Goal: Information Seeking & Learning: Check status

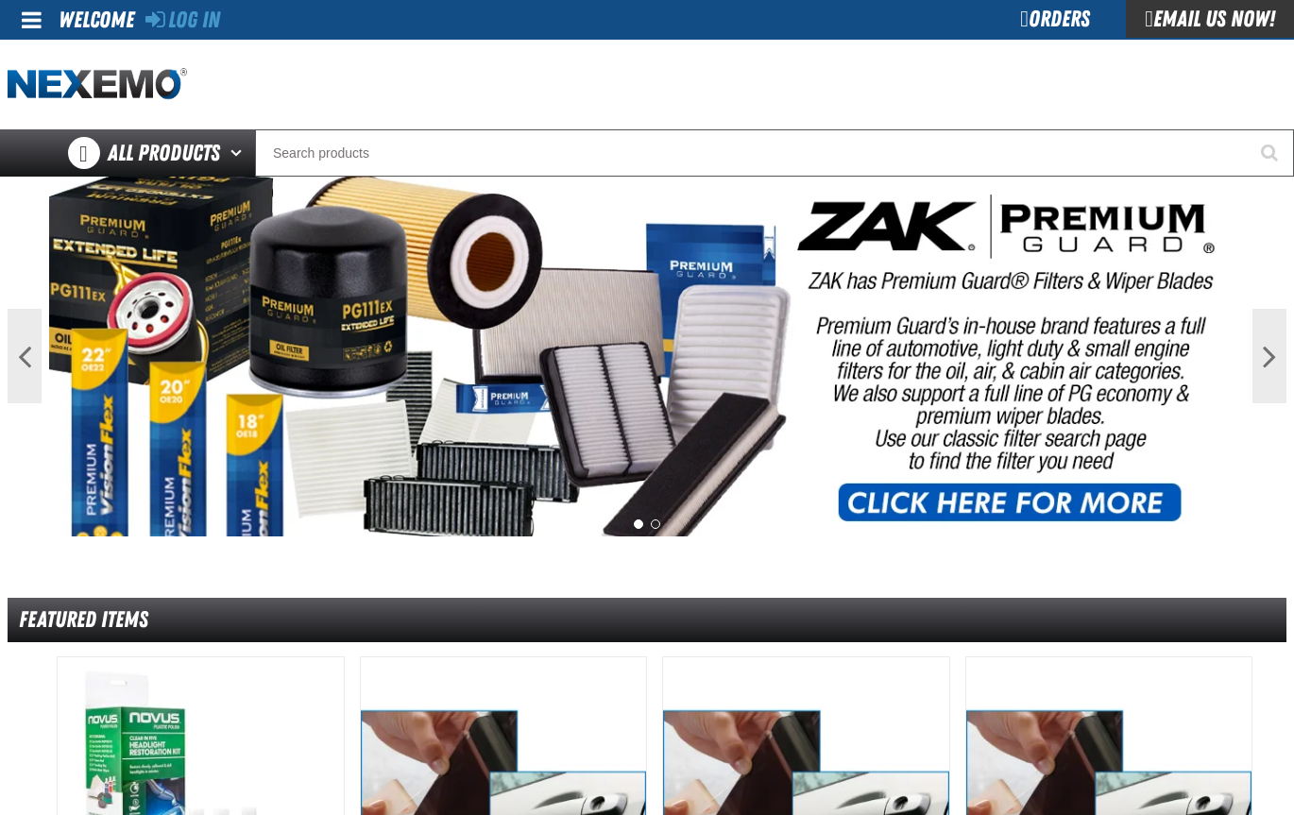
click at [1038, 20] on div "Orders" at bounding box center [1055, 19] width 142 height 38
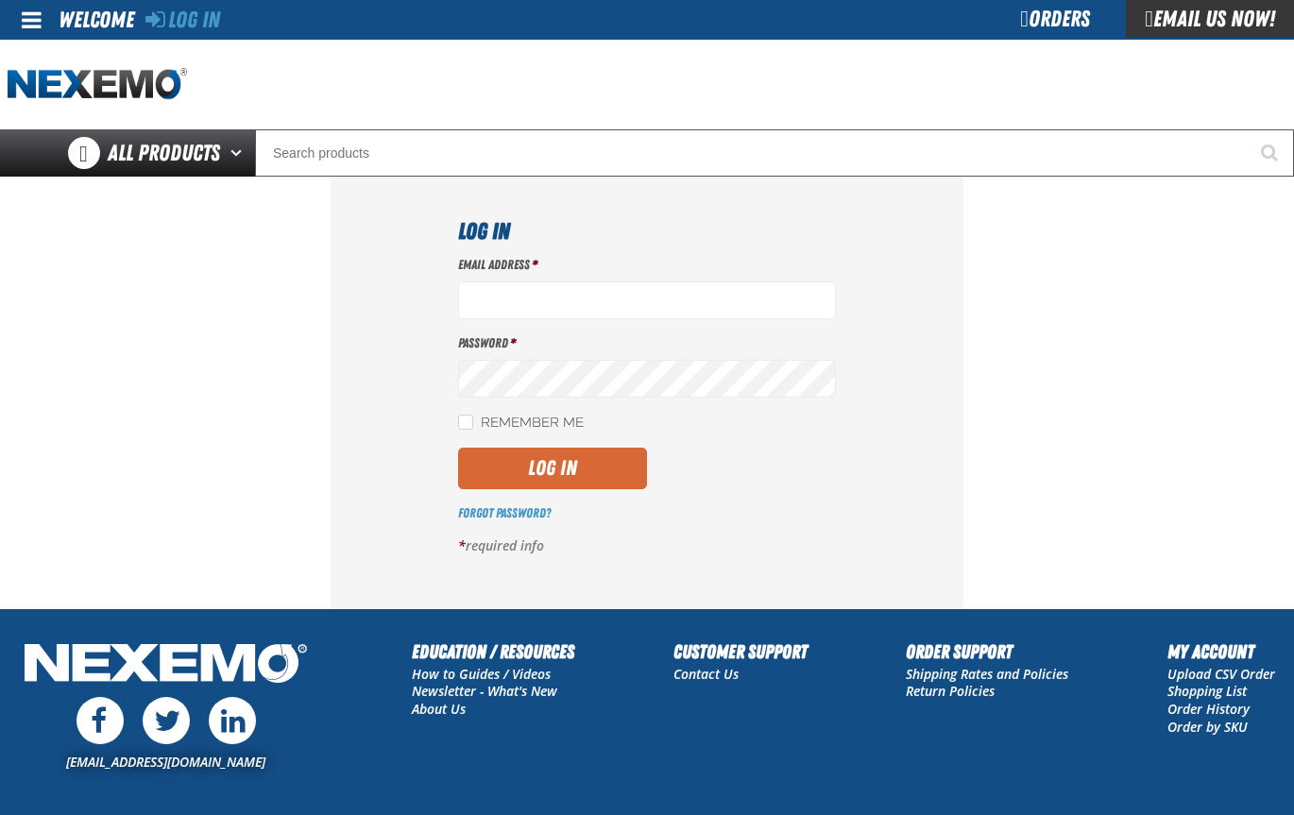
type input "jalligood@stonebriarchevrolet.com"
click at [570, 466] on button "Log In" at bounding box center [552, 469] width 189 height 42
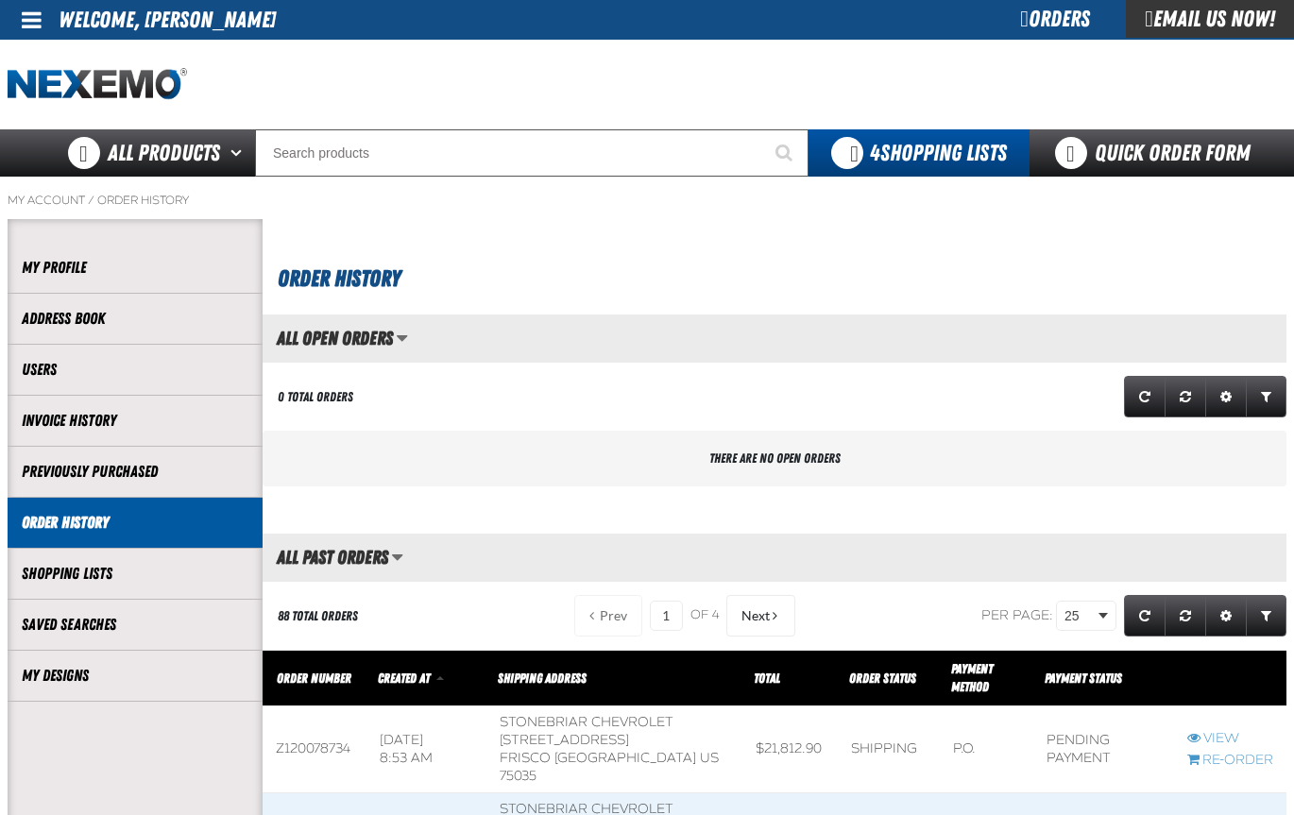
scroll to position [1, 1]
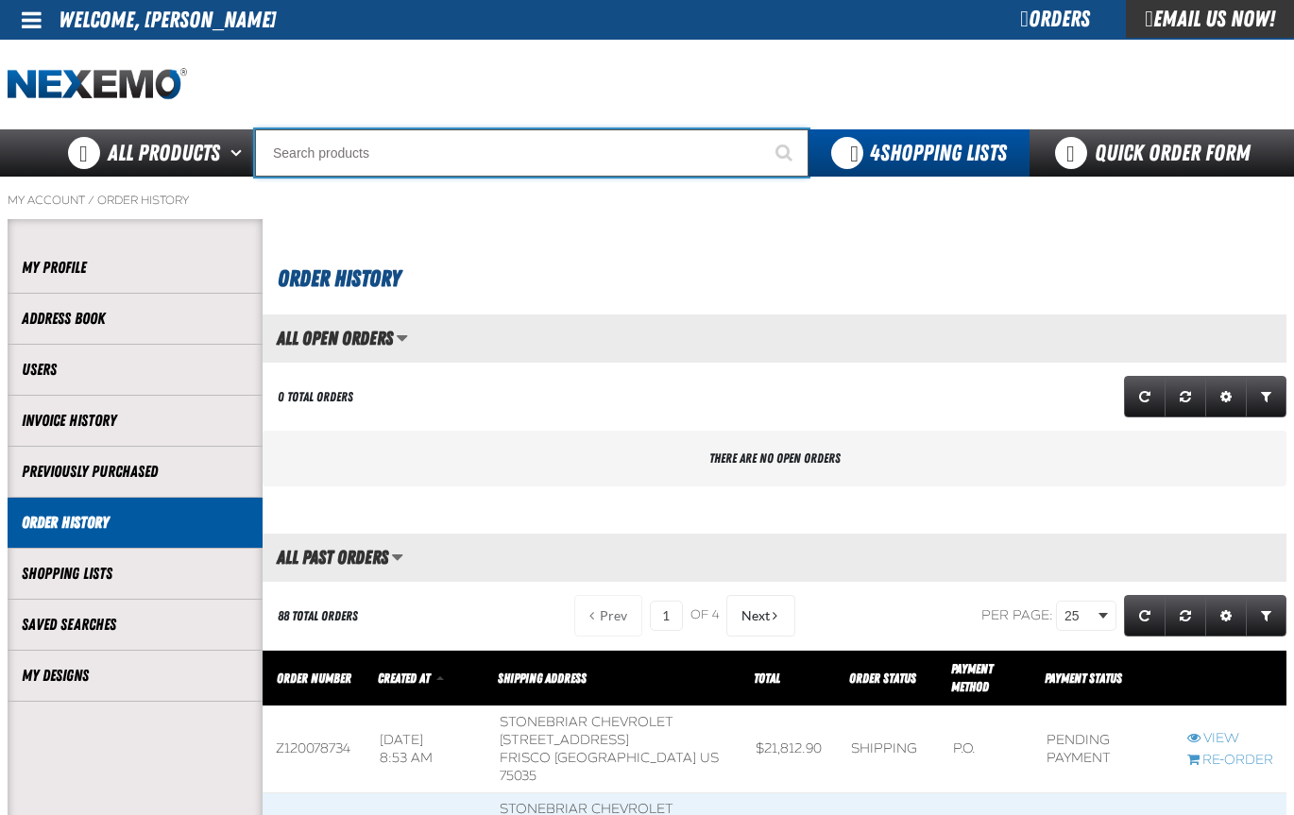
click at [303, 149] on input "Search" at bounding box center [531, 152] width 553 height 47
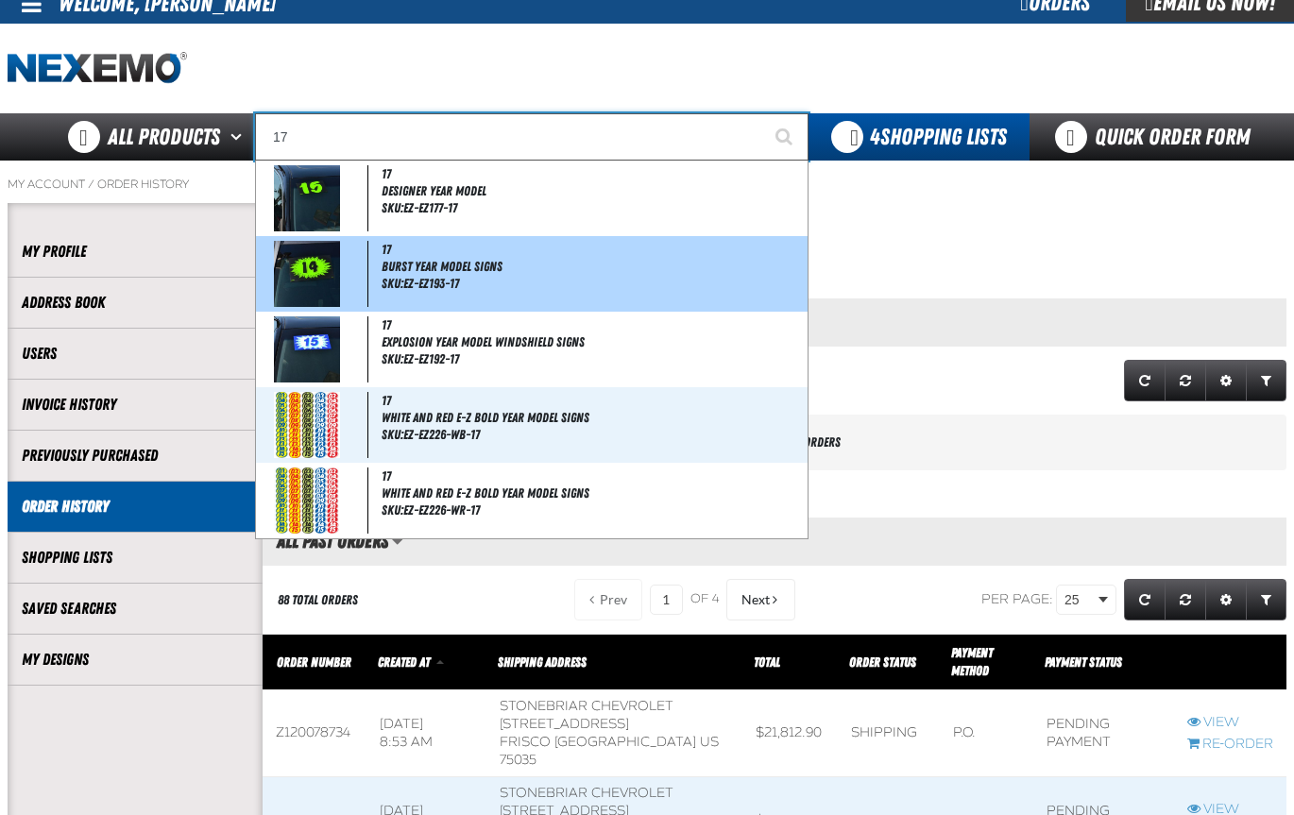
scroll to position [0, 0]
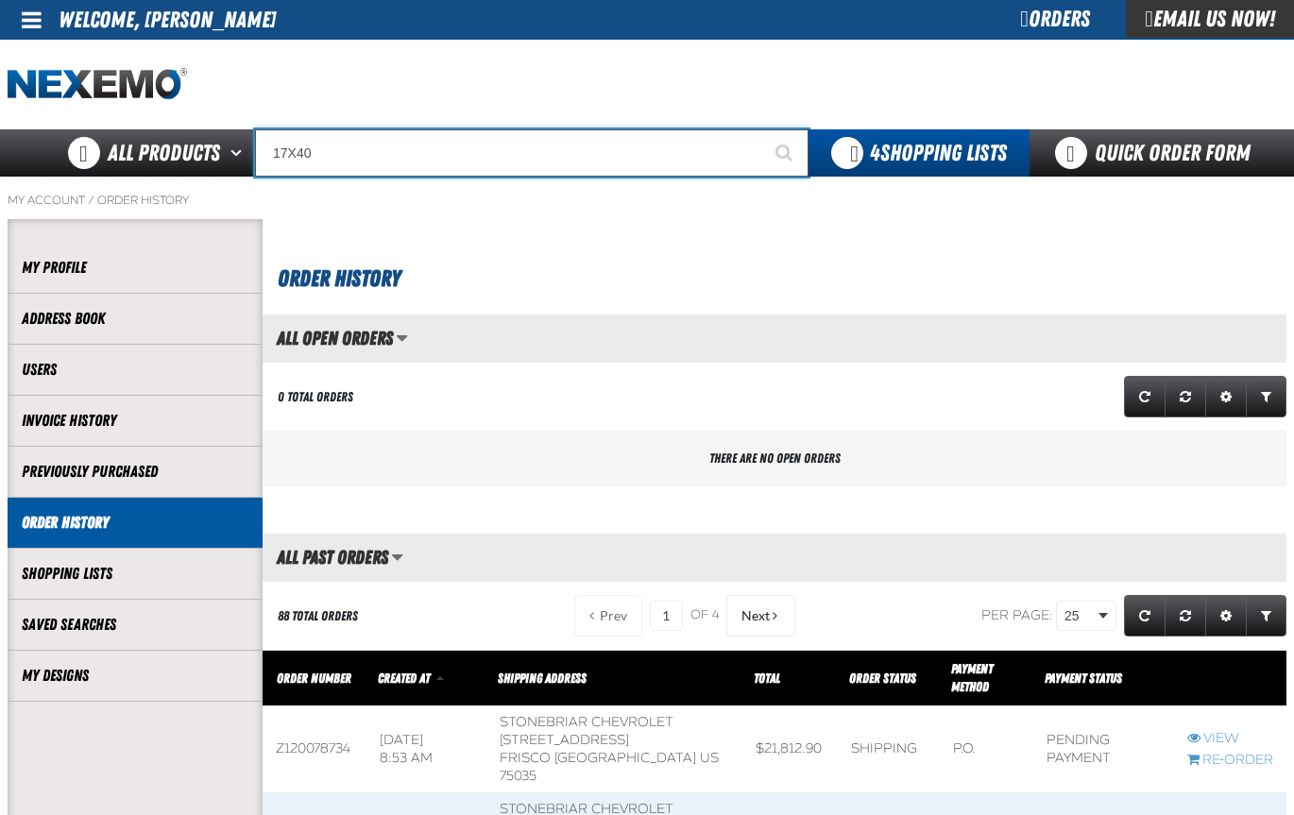
type input "17X40"
click at [761, 129] on button "Start Searching" at bounding box center [784, 152] width 47 height 47
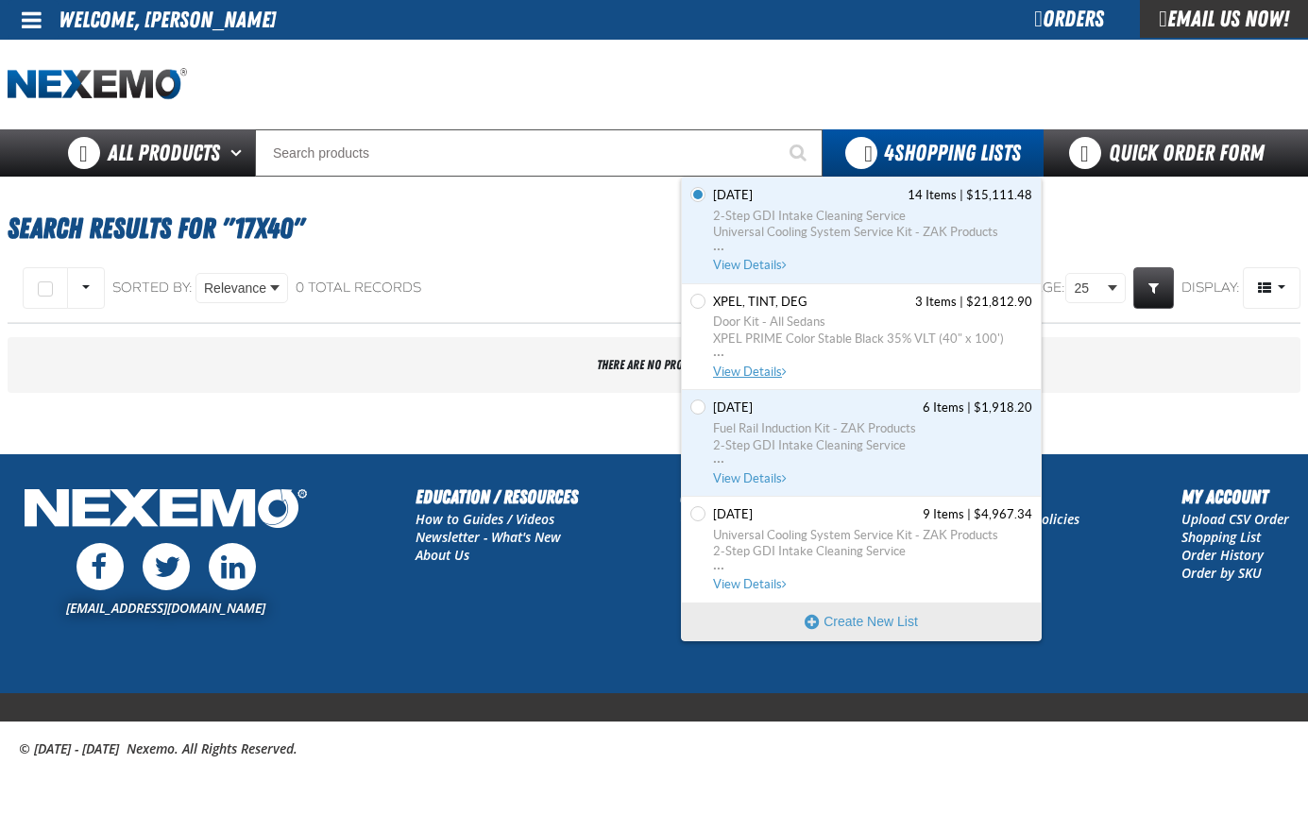
click at [756, 366] on span "View Details" at bounding box center [751, 371] width 76 height 14
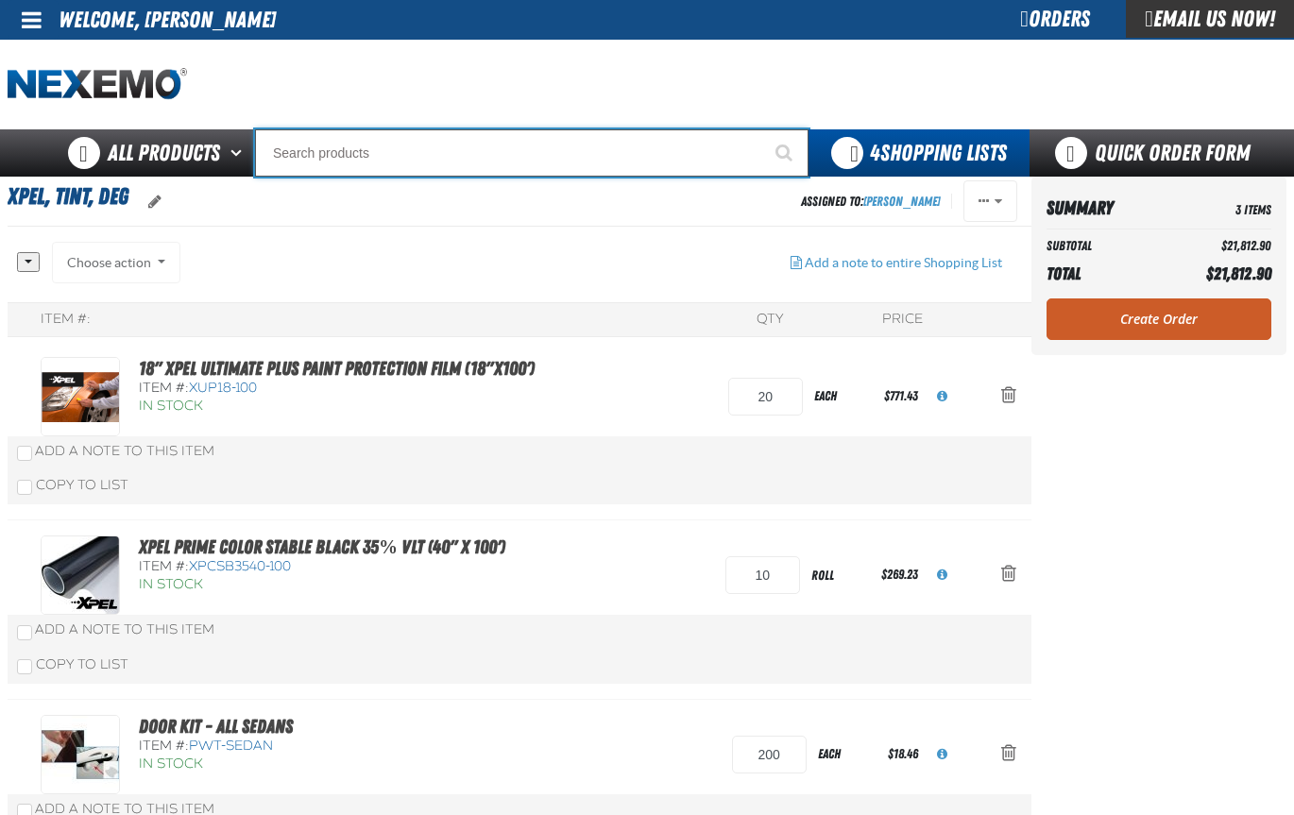
click at [307, 151] on input "Search" at bounding box center [531, 152] width 553 height 47
type input "Z"
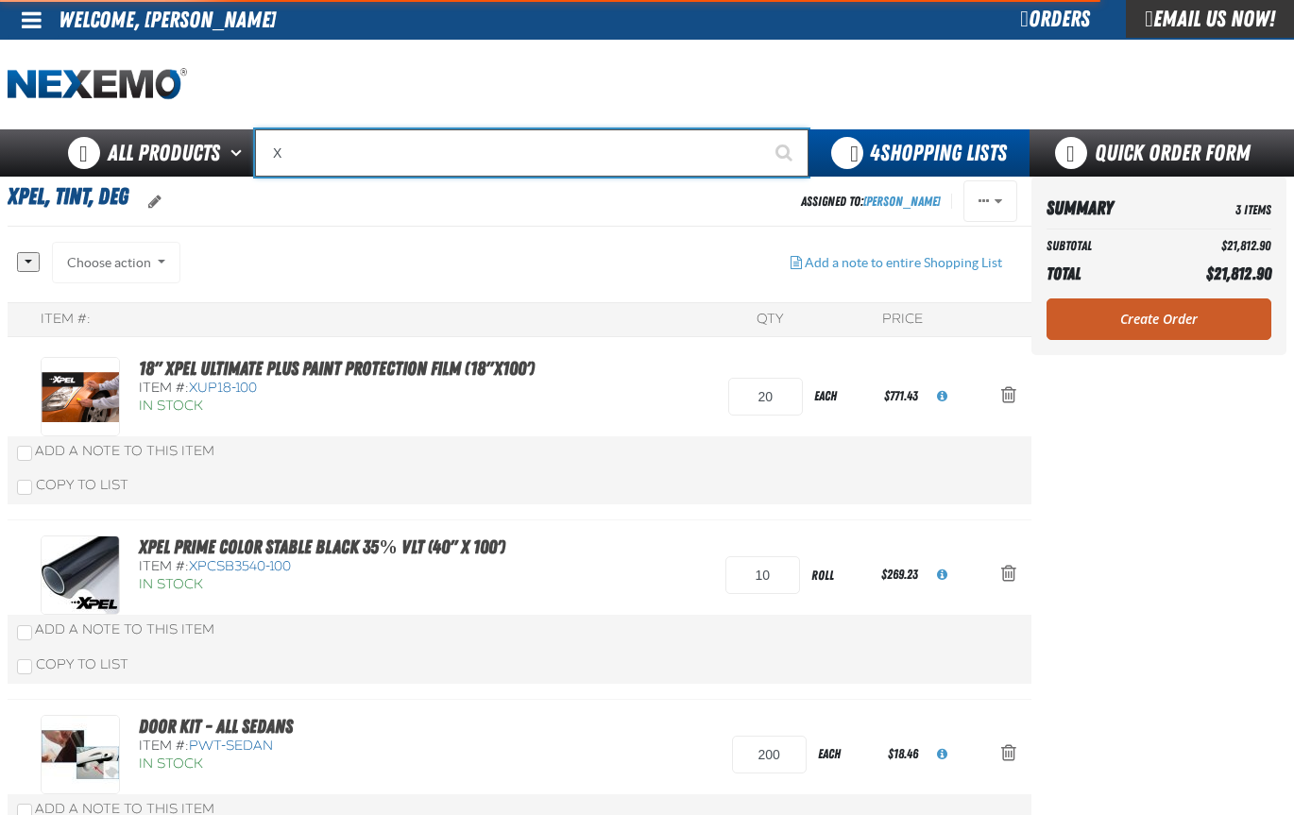
type input "XP"
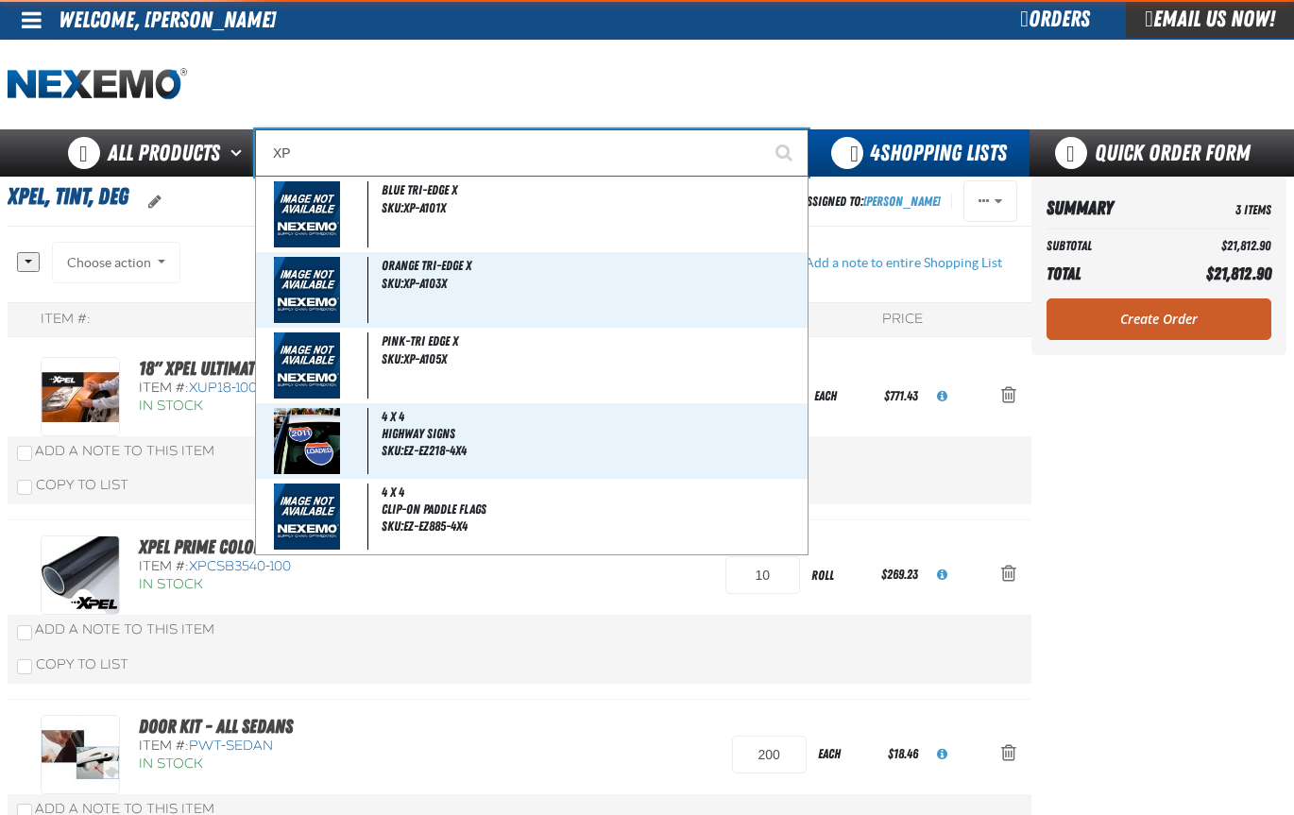
type input "XPEL EZ-Tint"
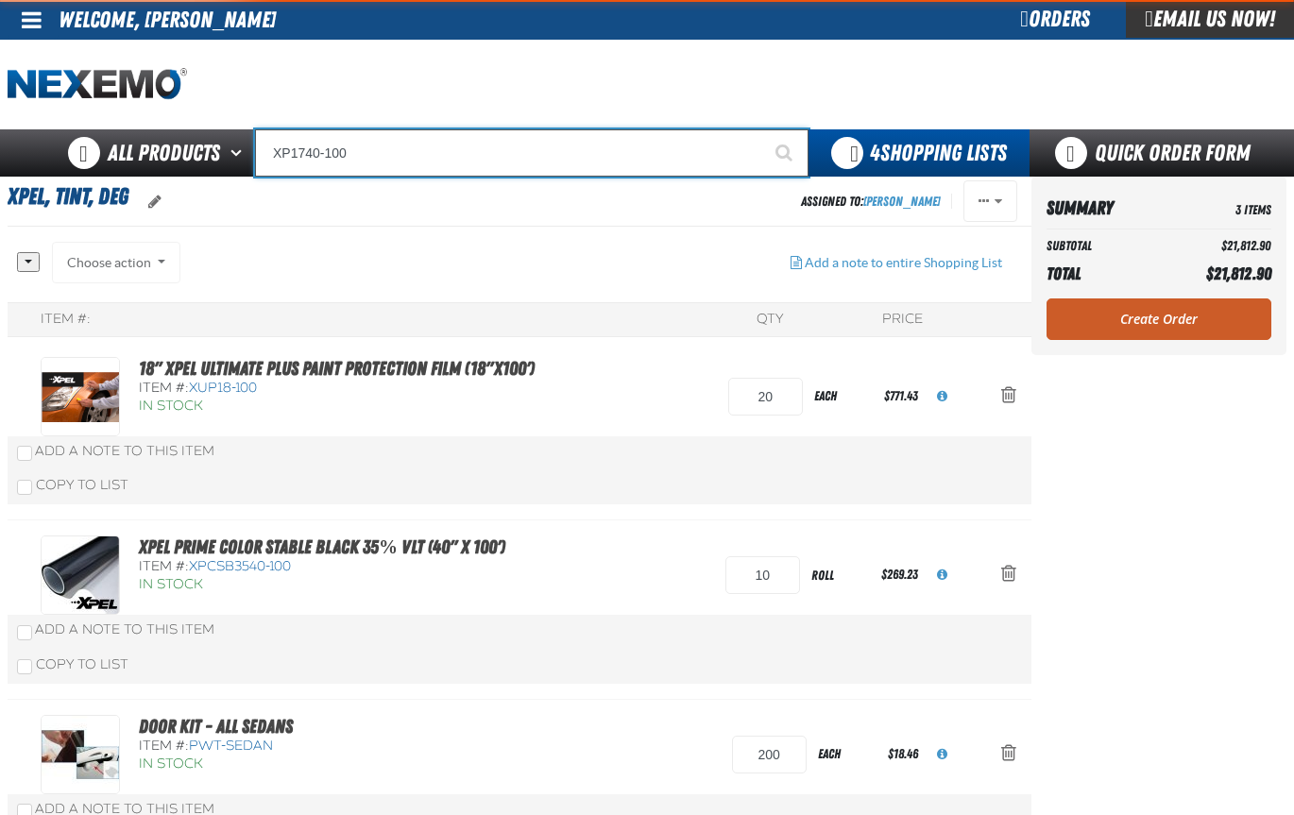
type input "XP1740-100"
click at [761, 129] on button "Start Searching" at bounding box center [784, 152] width 47 height 47
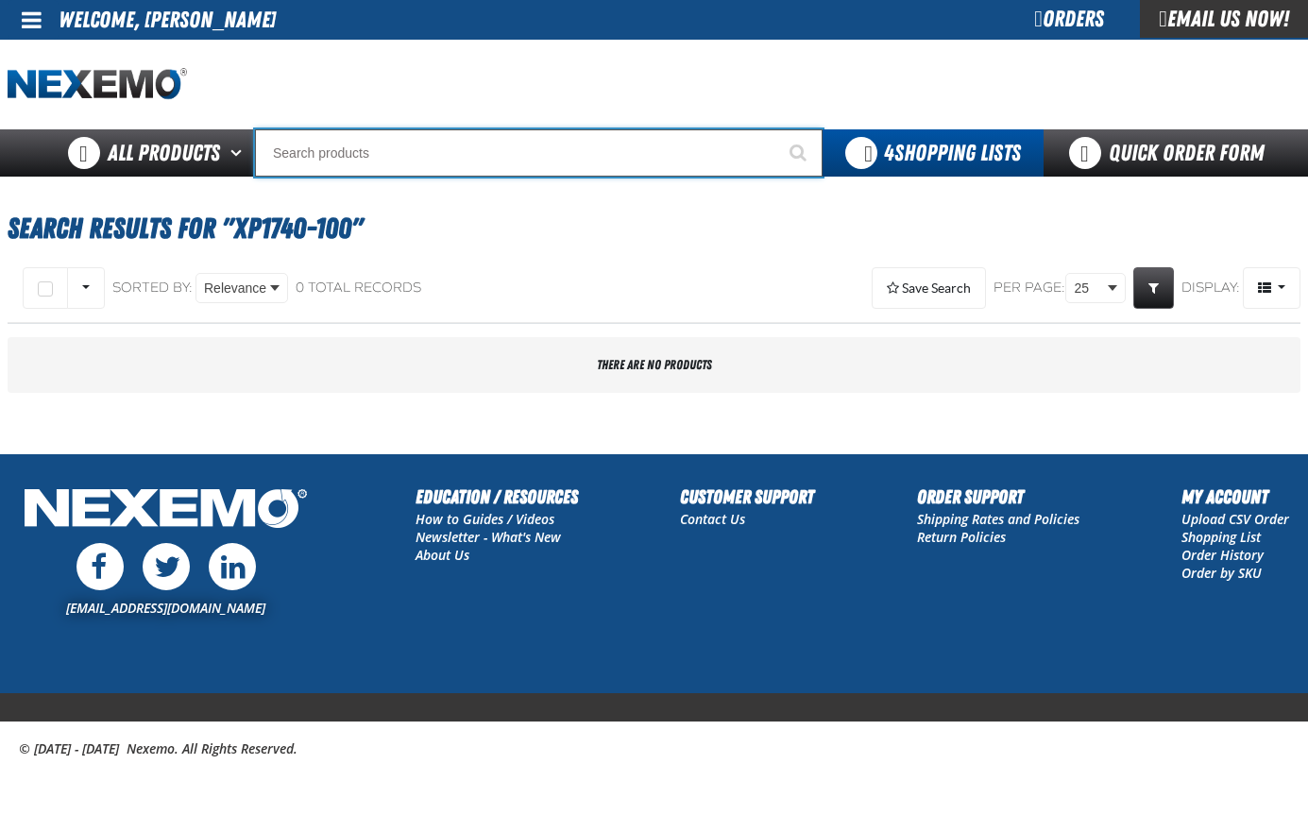
click at [289, 148] on input "Search" at bounding box center [538, 152] width 567 height 47
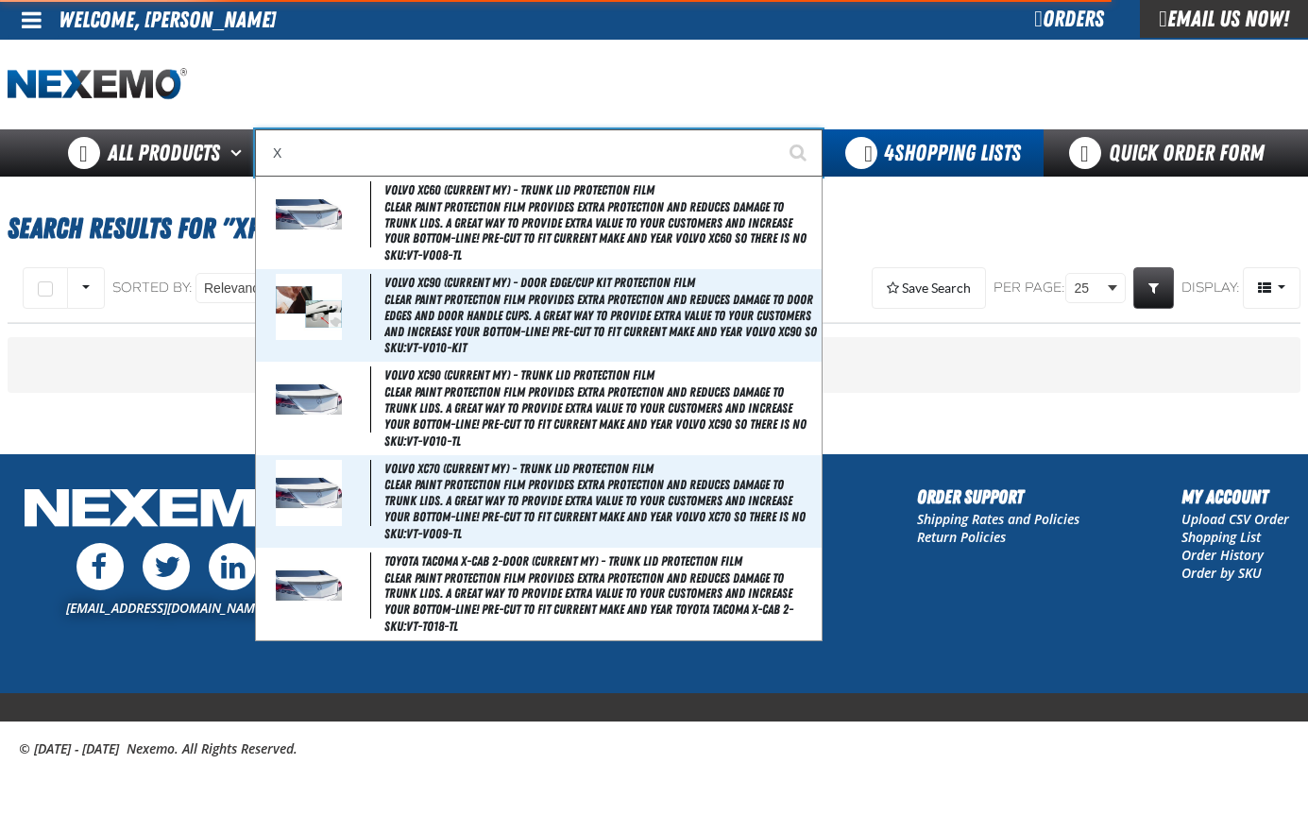
type input "XP"
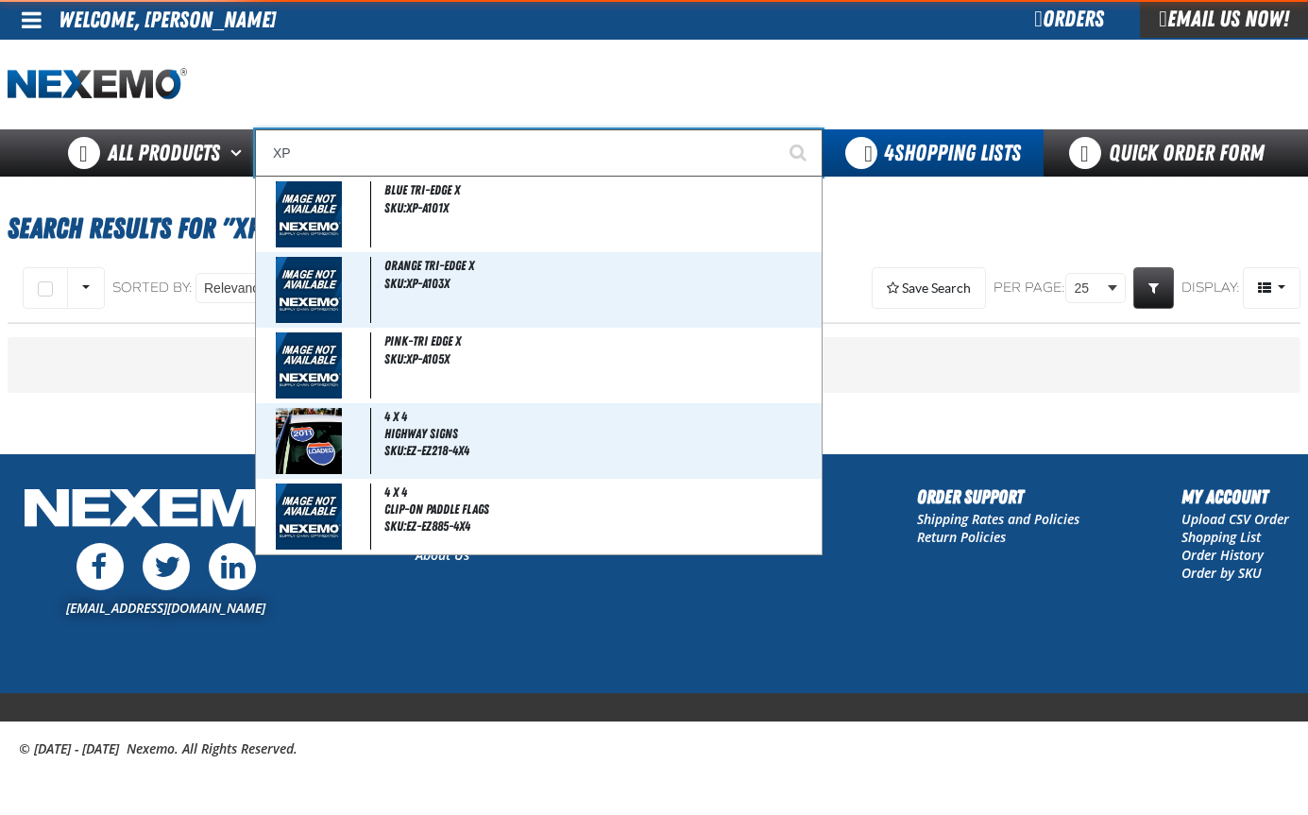
type input "XPEL EZ-Tint"
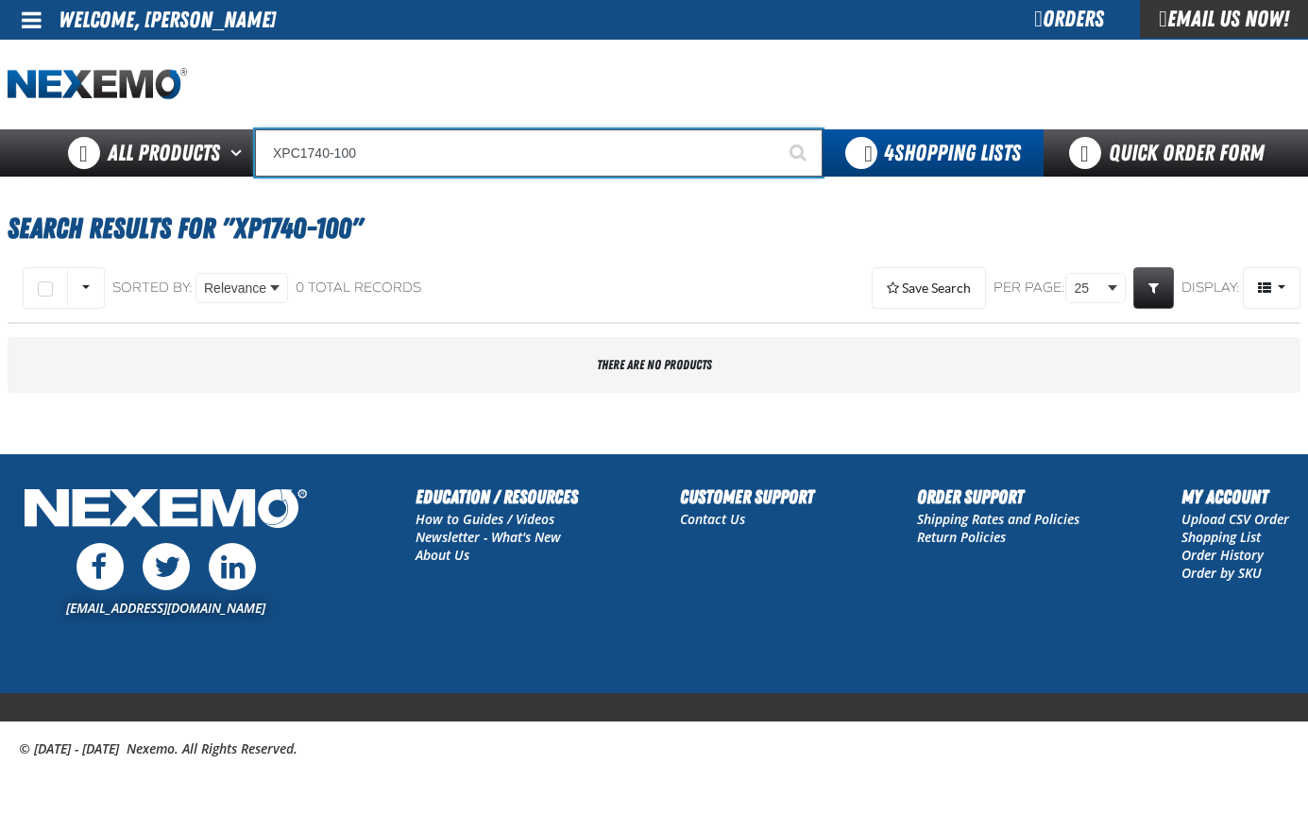
type input "XPC1740-100"
click at [775, 129] on button "Start Searching" at bounding box center [798, 152] width 47 height 47
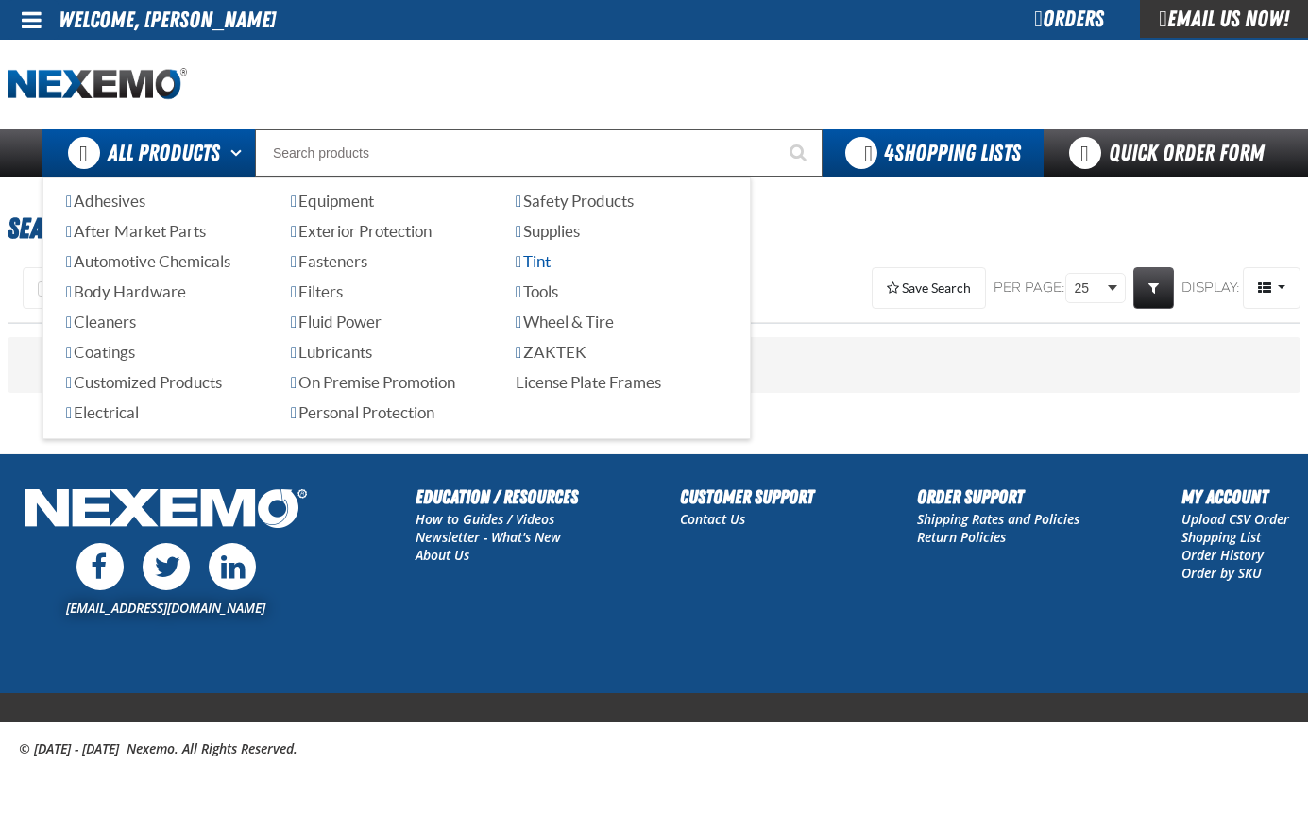
click at [537, 264] on span "Tint" at bounding box center [533, 261] width 35 height 18
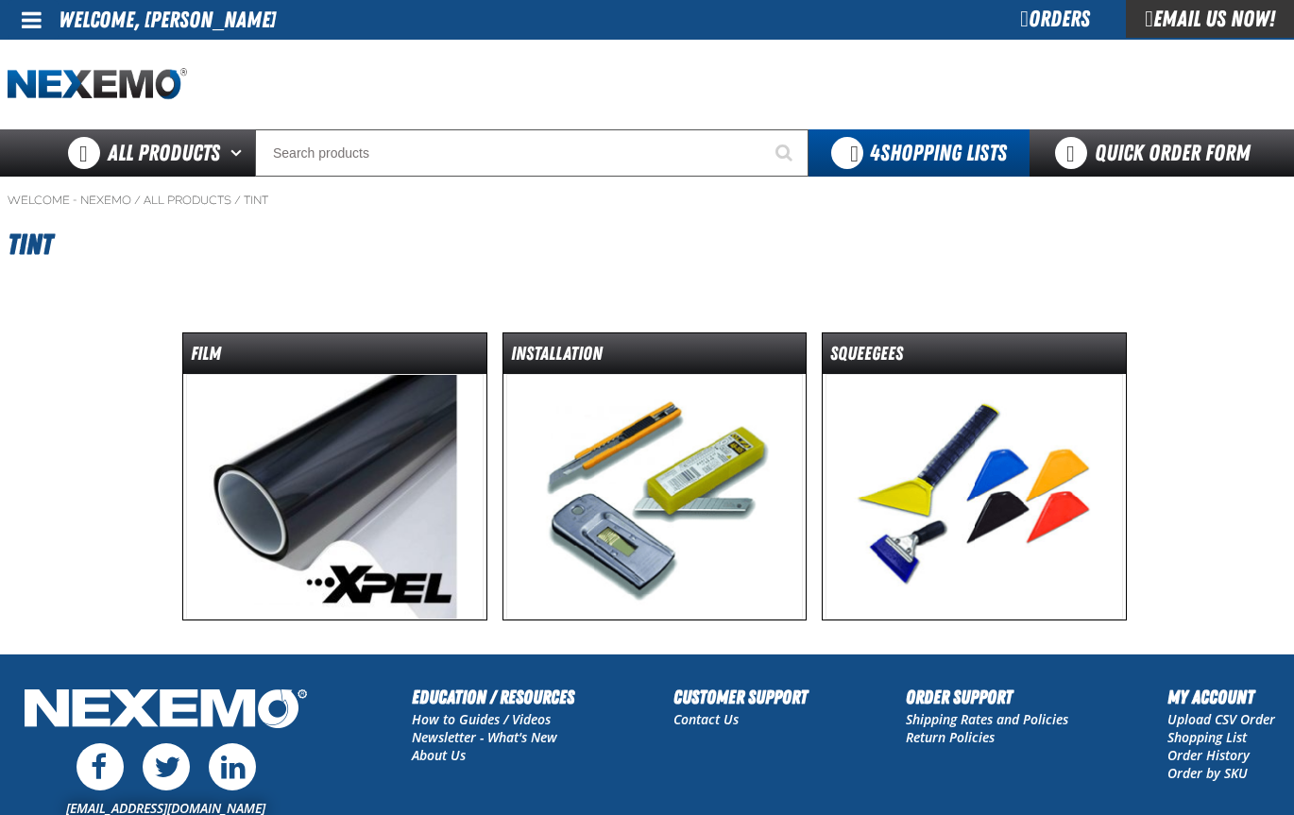
click at [380, 420] on img at bounding box center [334, 497] width 297 height 246
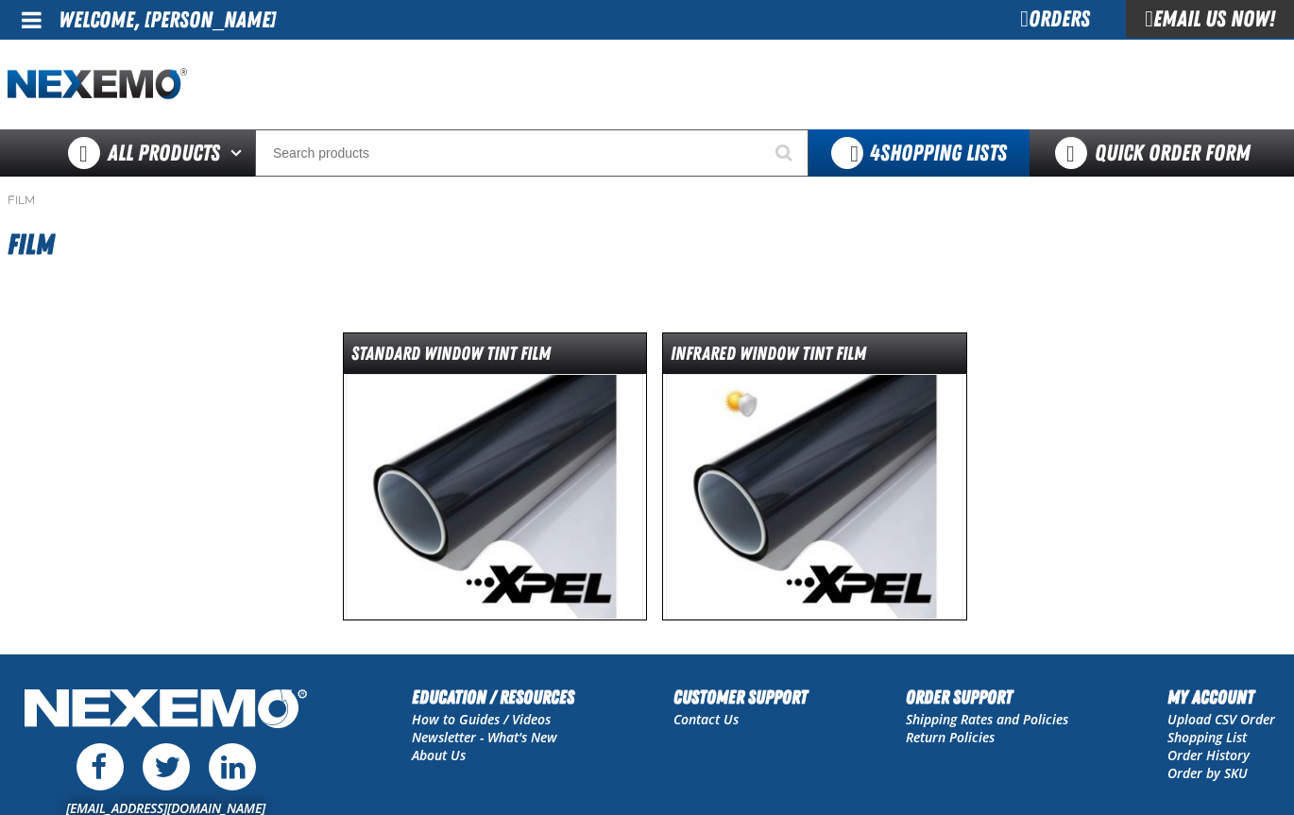
click at [534, 450] on img at bounding box center [494, 497] width 297 height 246
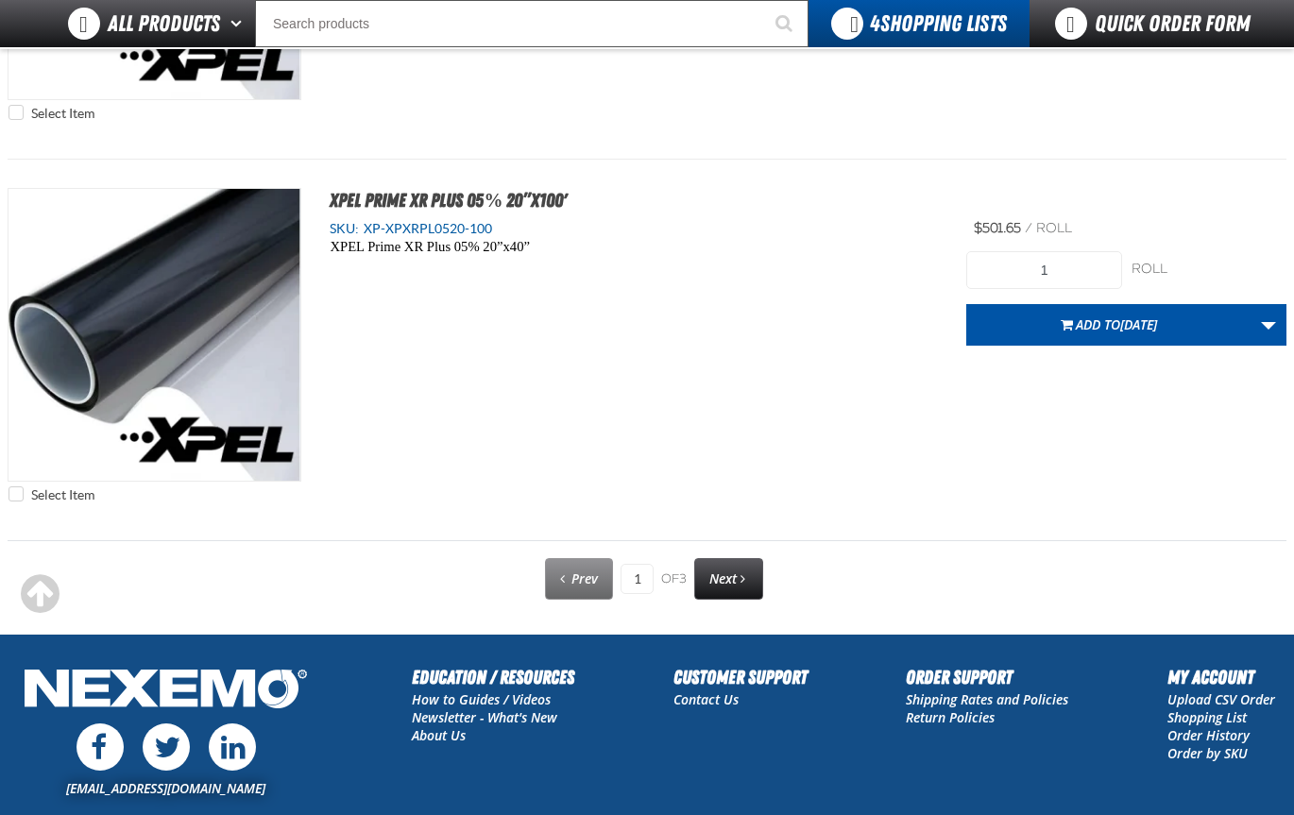
scroll to position [9540, 0]
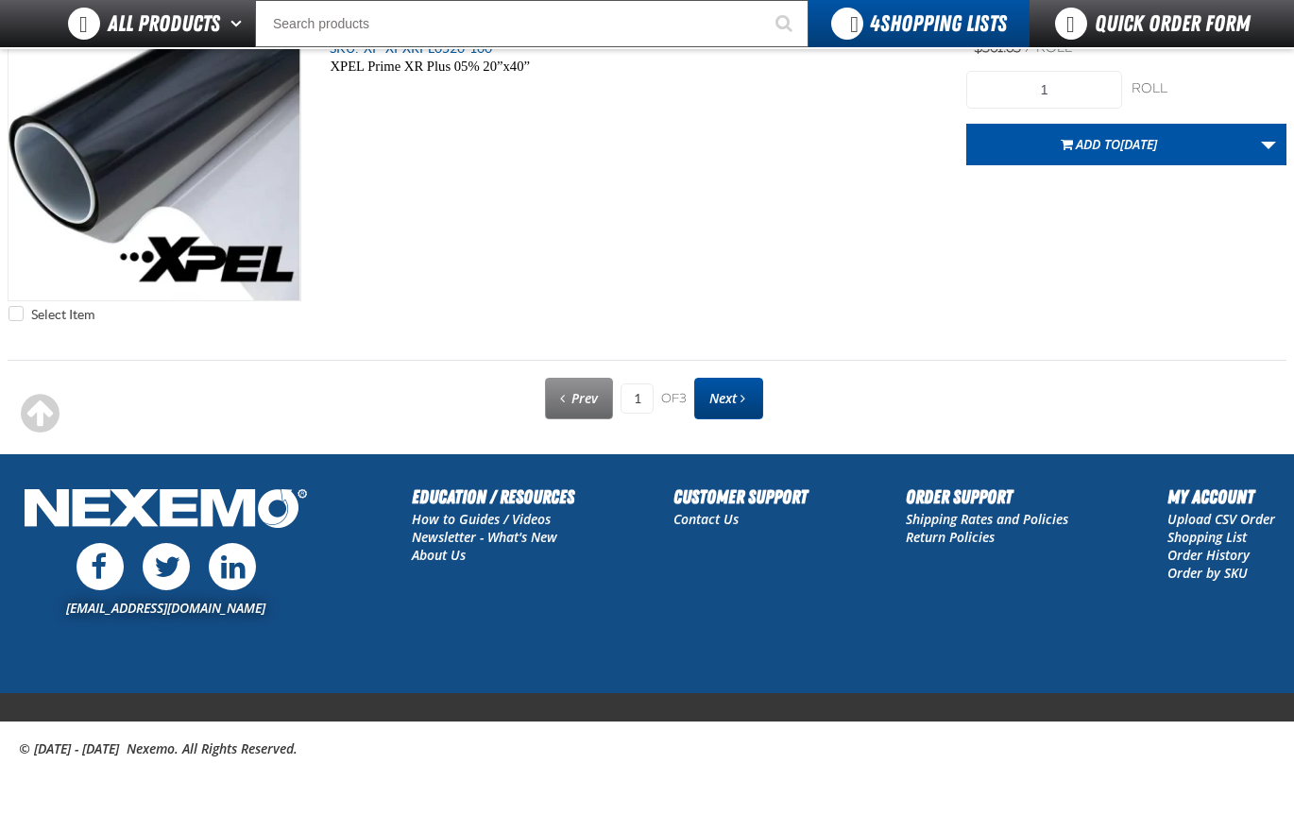
click at [712, 400] on span "Next" at bounding box center [722, 398] width 27 height 18
type input "2"
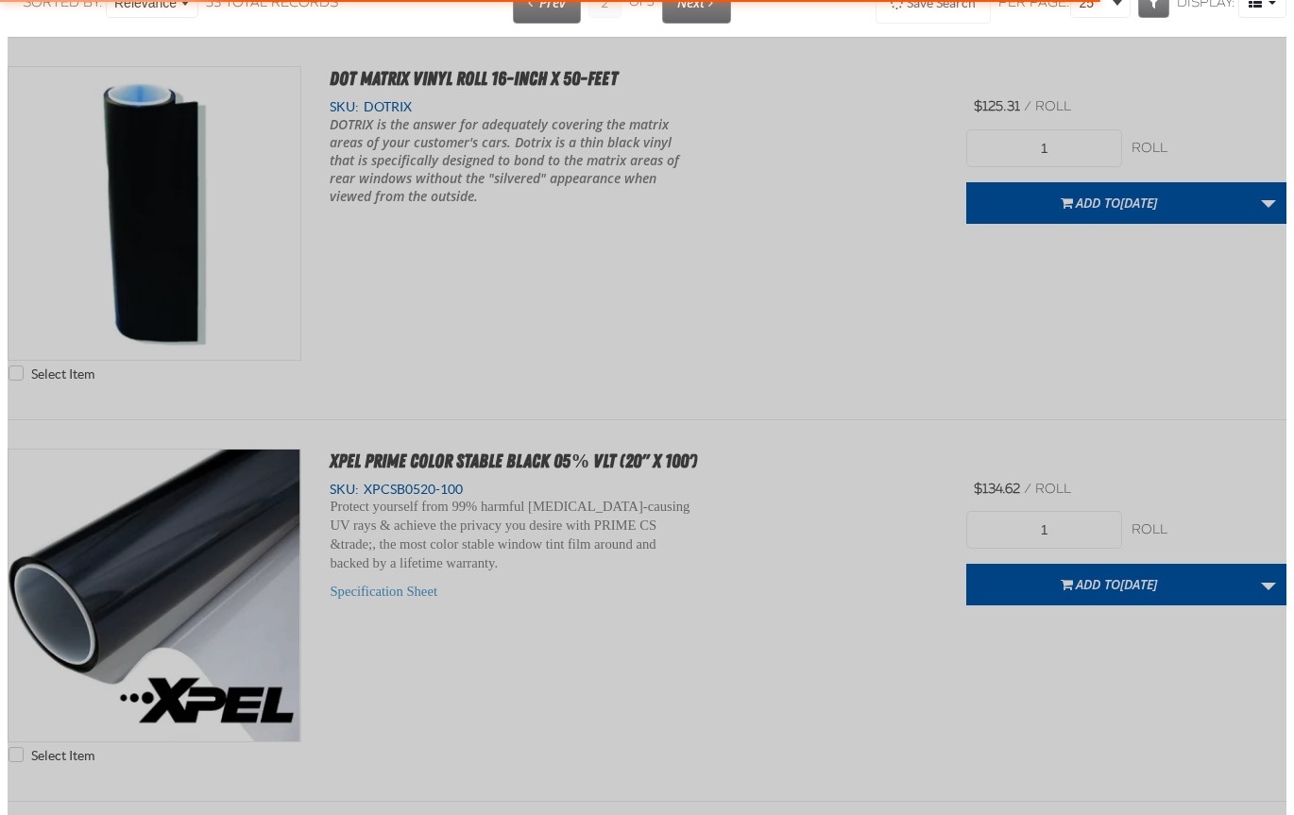
scroll to position [0, 0]
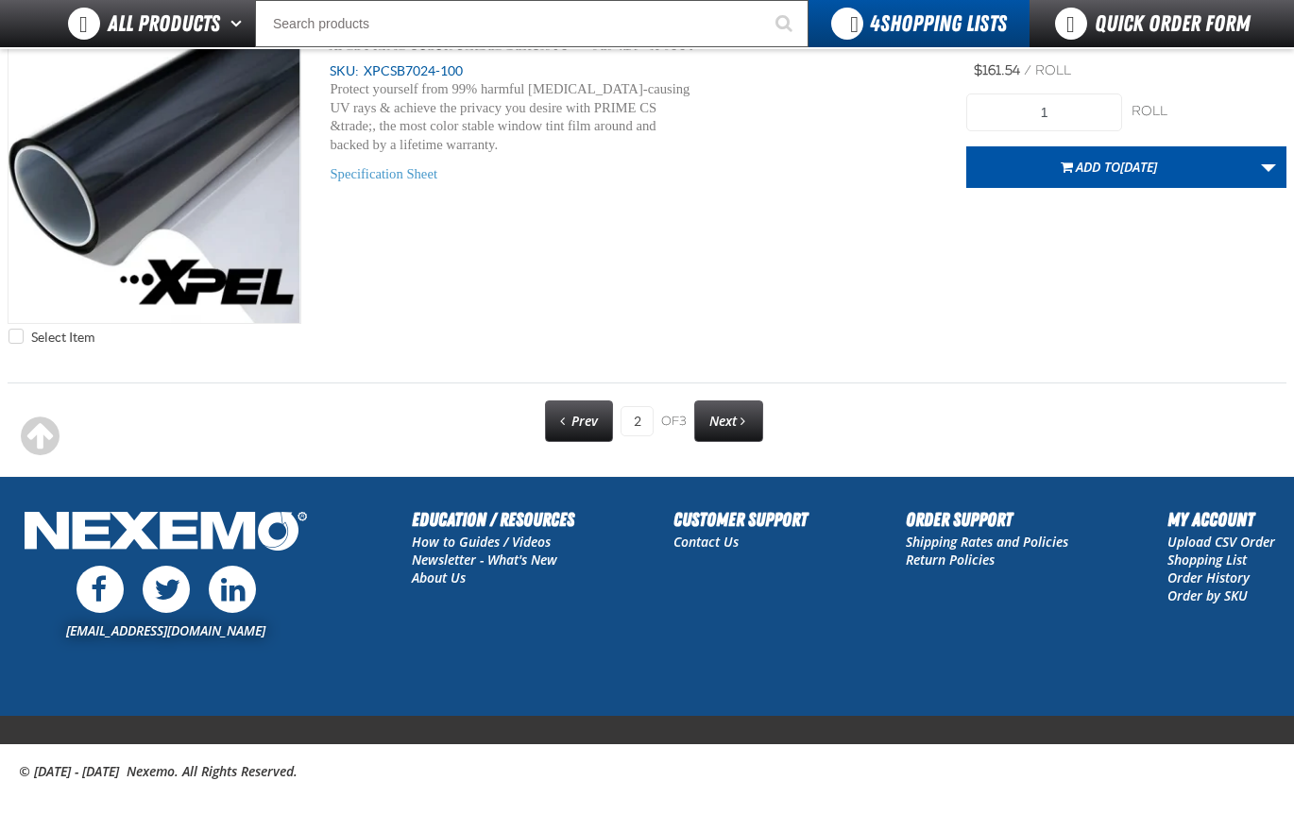
scroll to position [9540, 0]
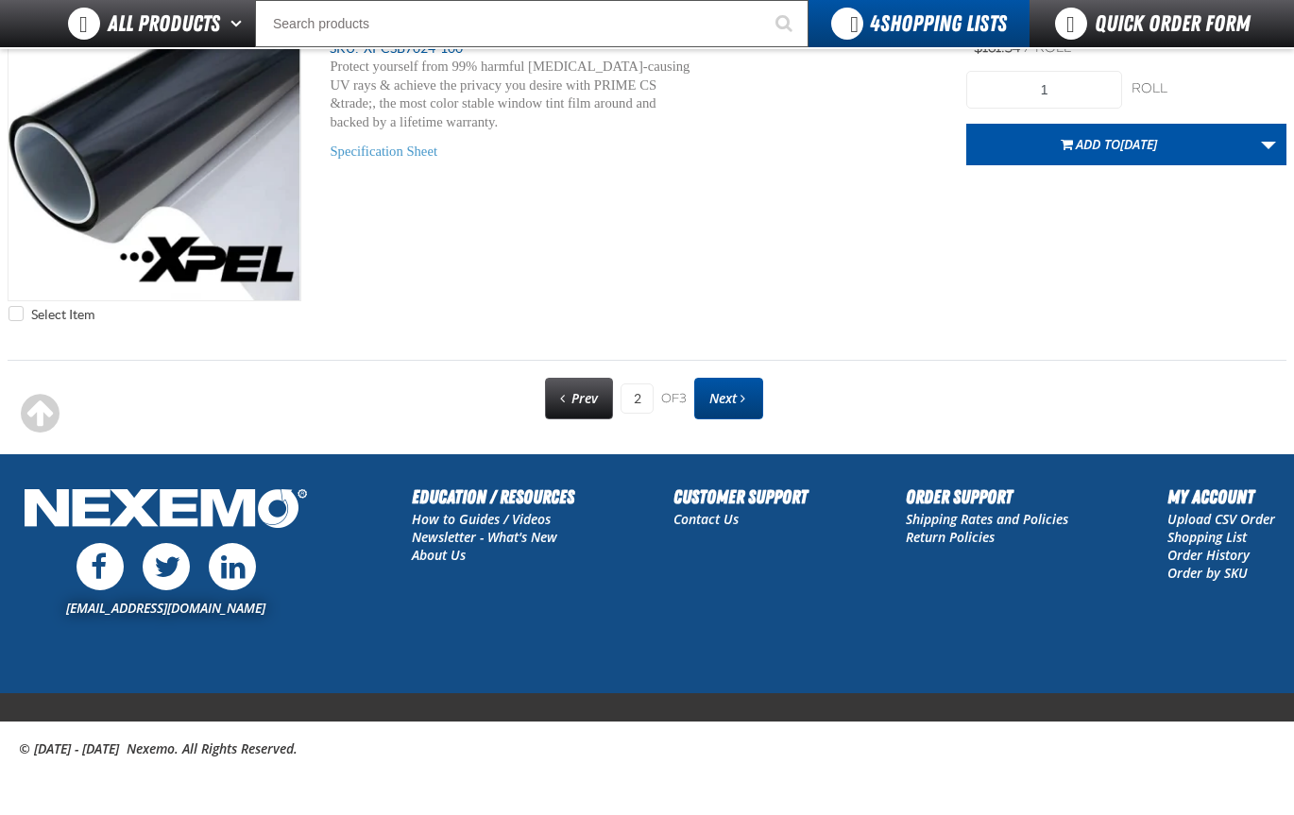
click at [752, 396] on link "Next" at bounding box center [728, 399] width 69 height 42
type input "3"
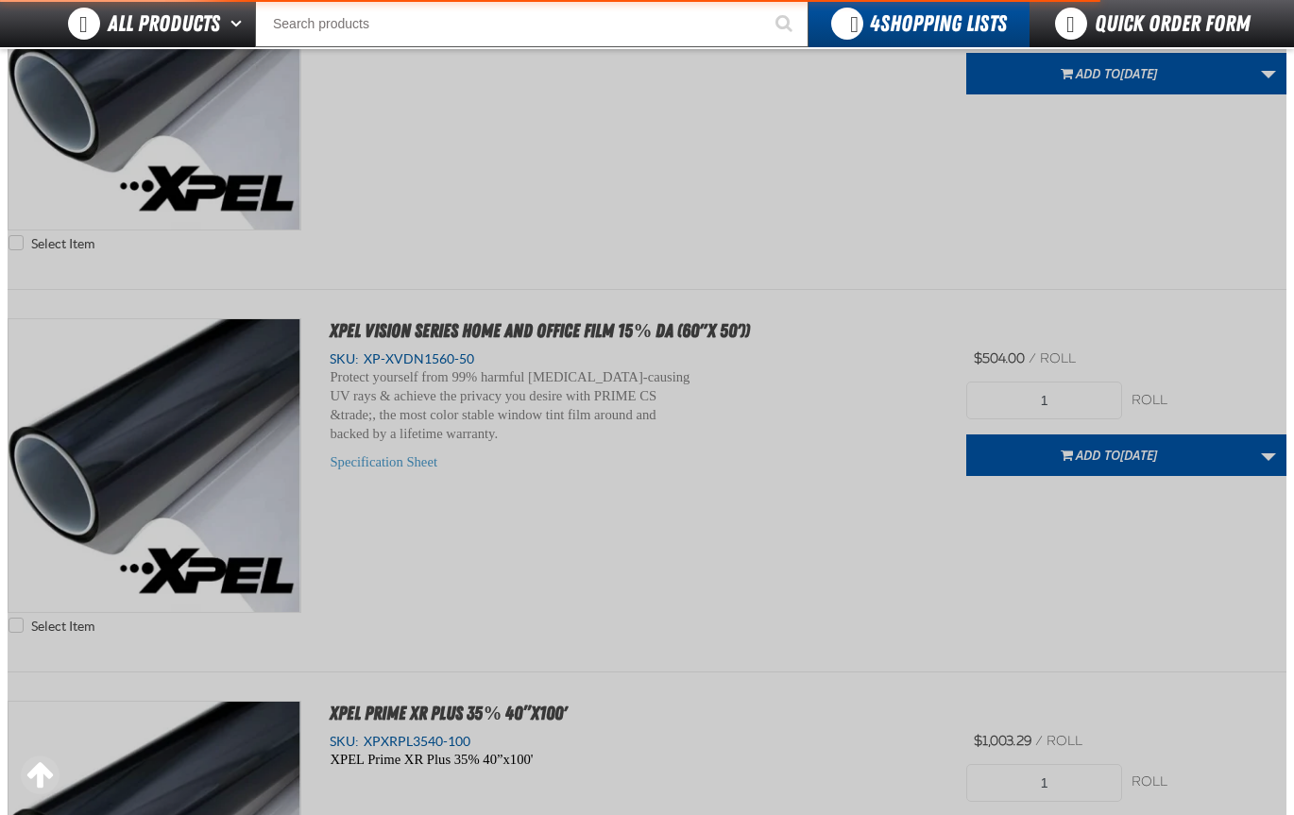
scroll to position [0, 0]
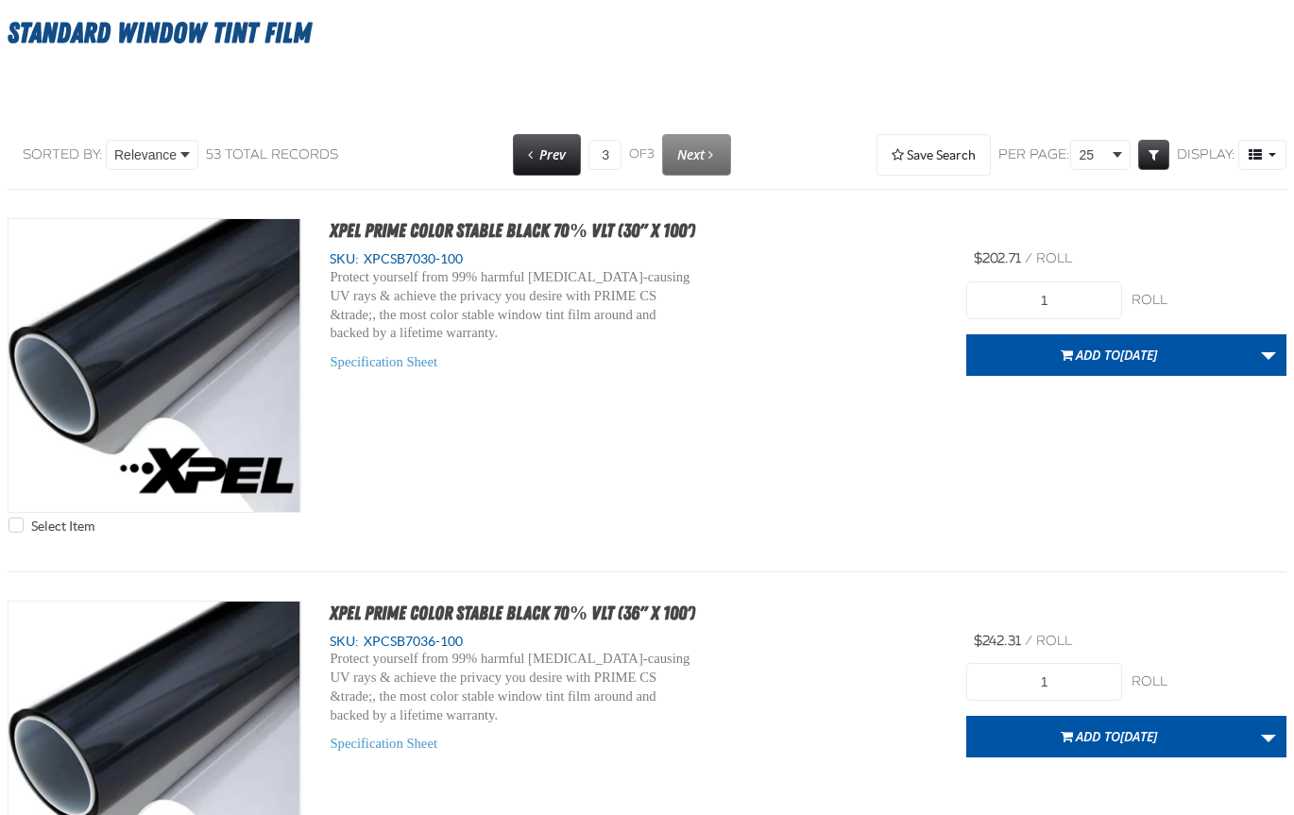
scroll to position [6, 0]
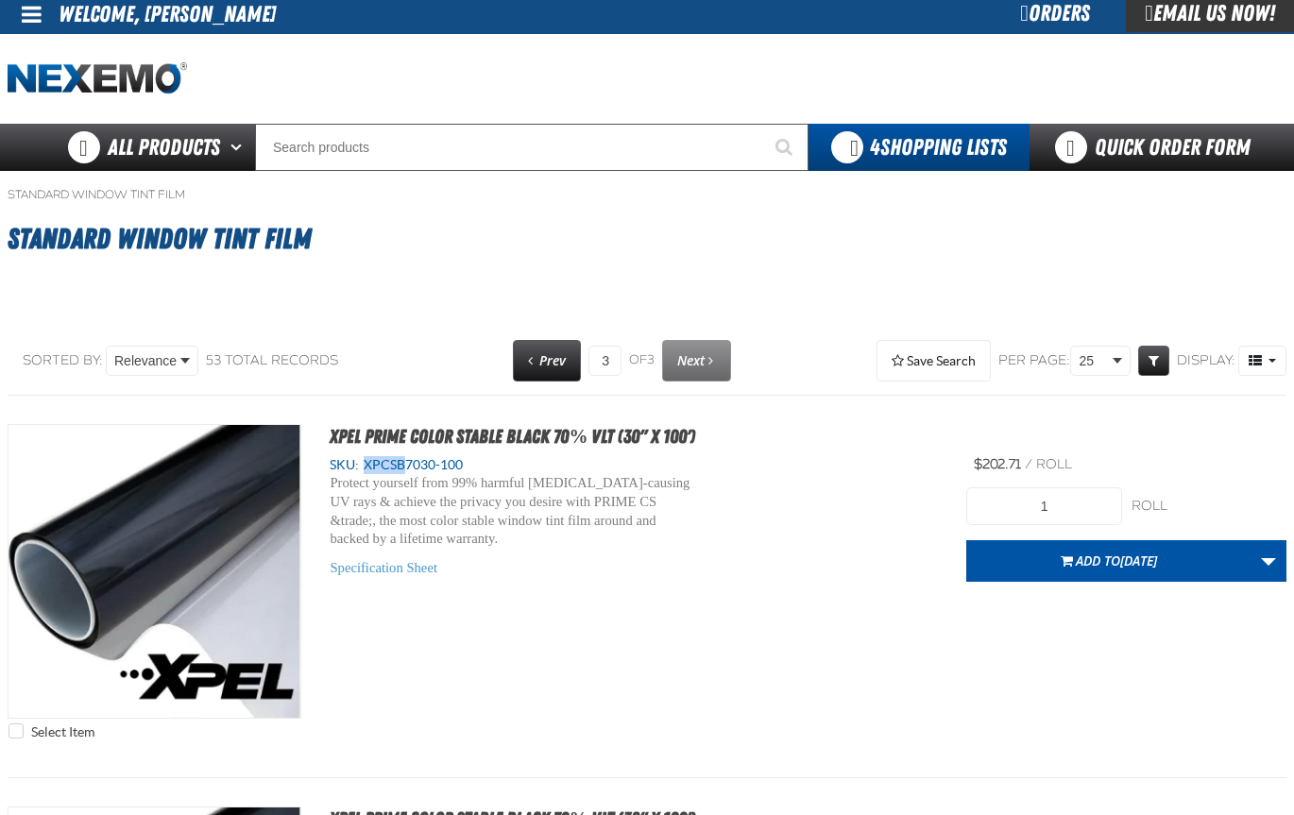
drag, startPoint x: 366, startPoint y: 464, endPoint x: 403, endPoint y: 464, distance: 36.8
click at [403, 464] on span "XPCSB7030-100" at bounding box center [411, 464] width 104 height 15
copy span "XPCSB"
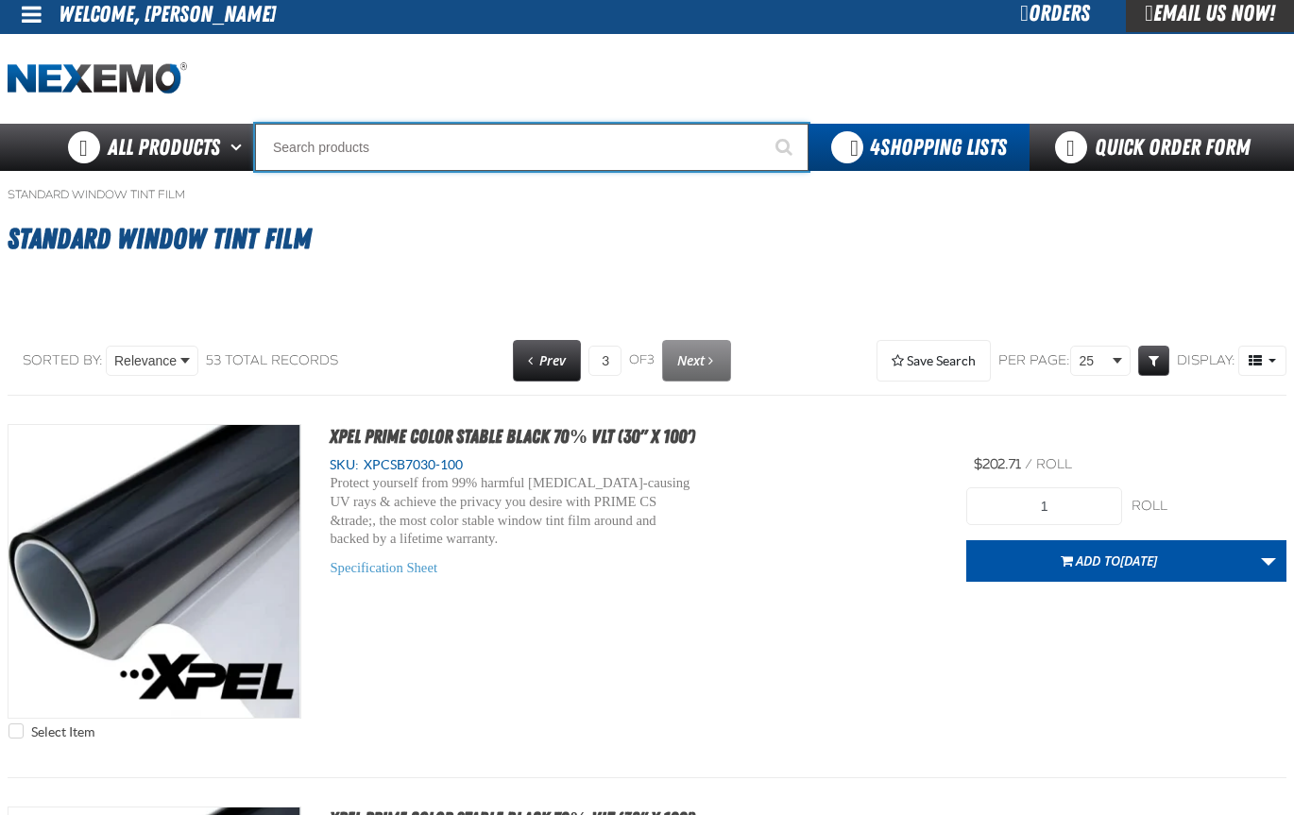
click at [289, 147] on input "Search" at bounding box center [531, 147] width 553 height 47
paste input "XPCSB"
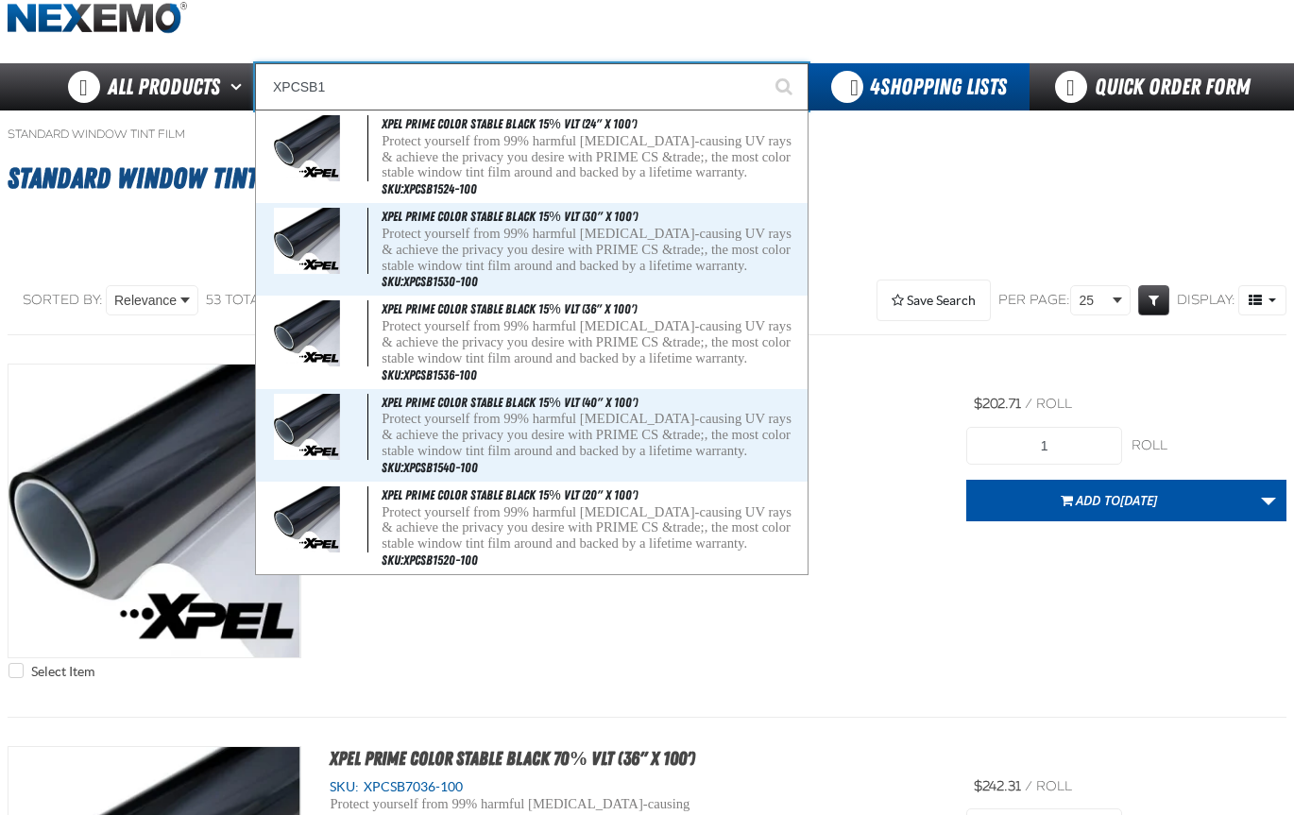
scroll to position [100, 0]
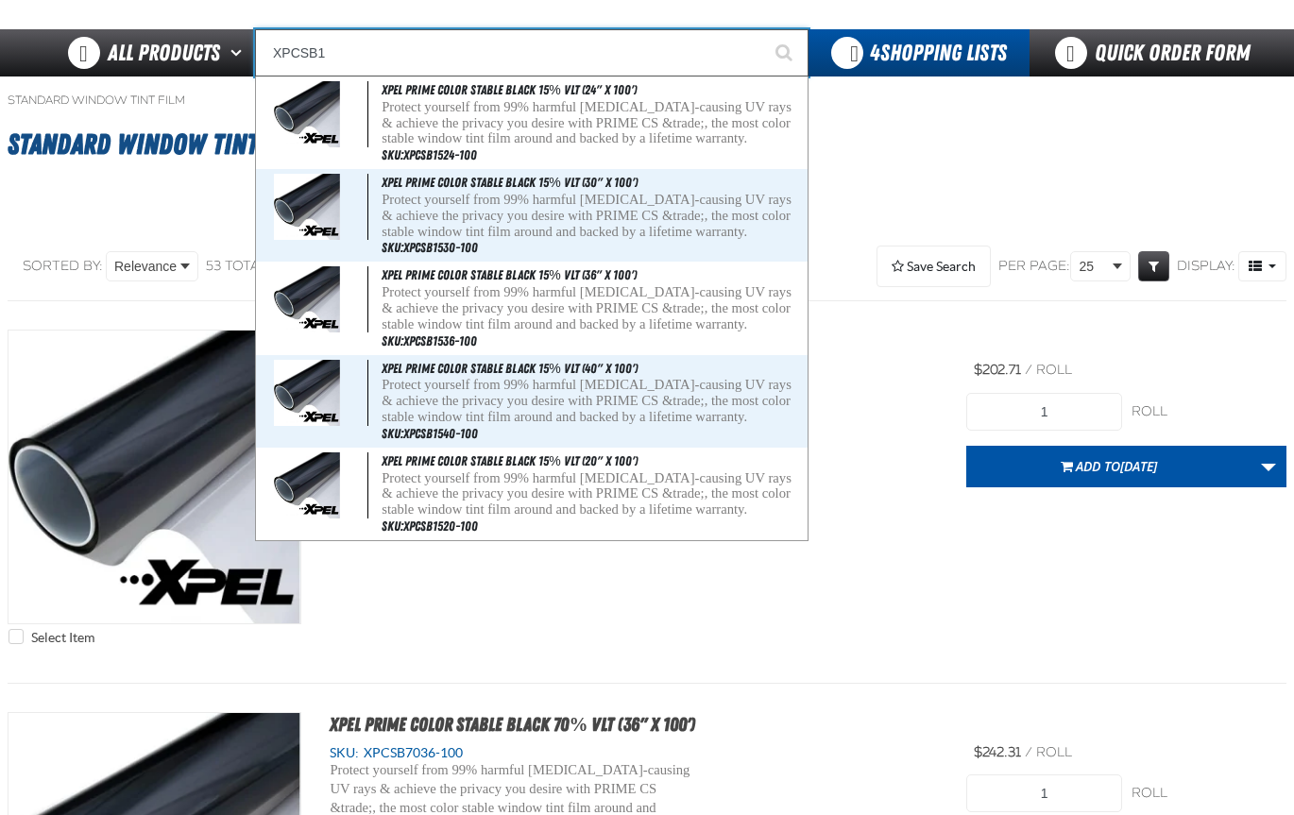
click at [317, 55] on input "XPCSB1" at bounding box center [531, 52] width 553 height 47
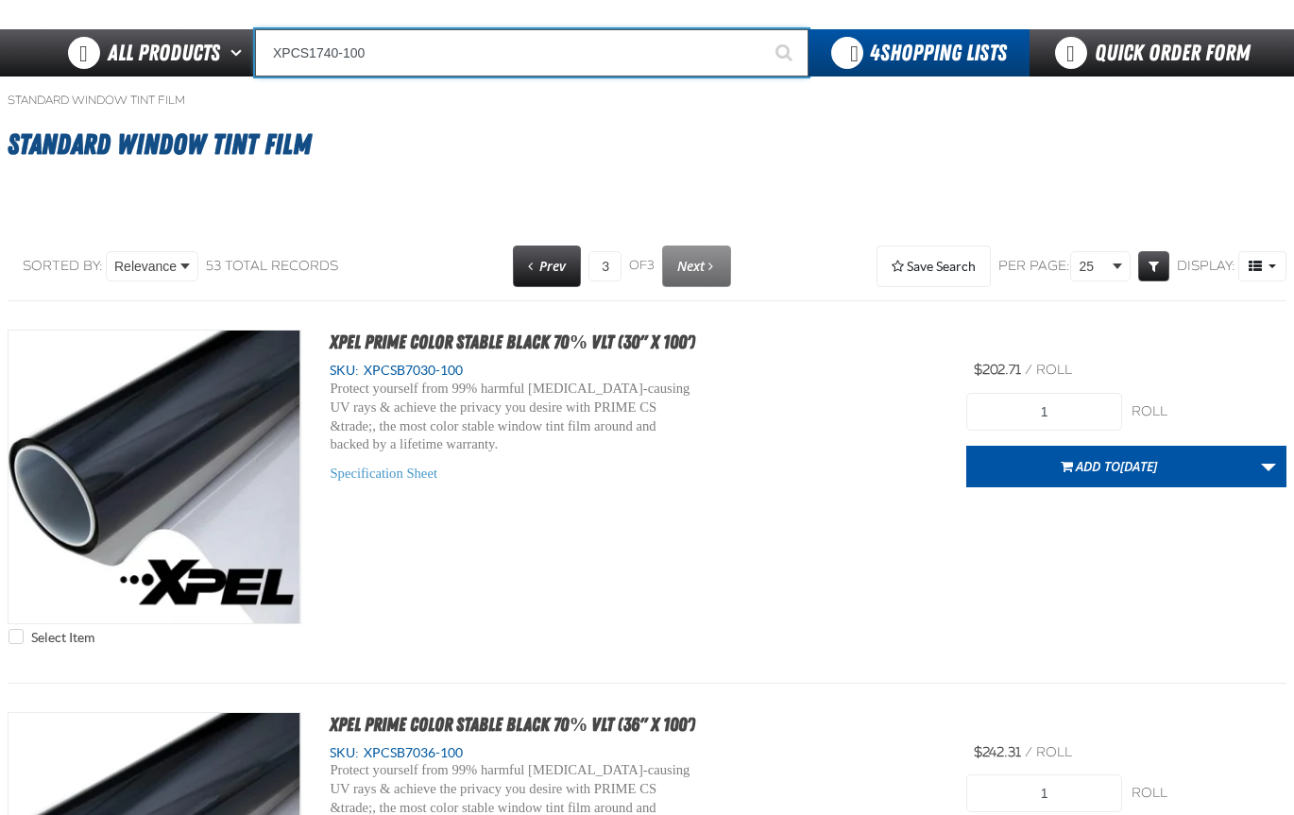
type input "XPCS1740-100"
click at [761, 29] on button "Start Searching" at bounding box center [784, 52] width 47 height 47
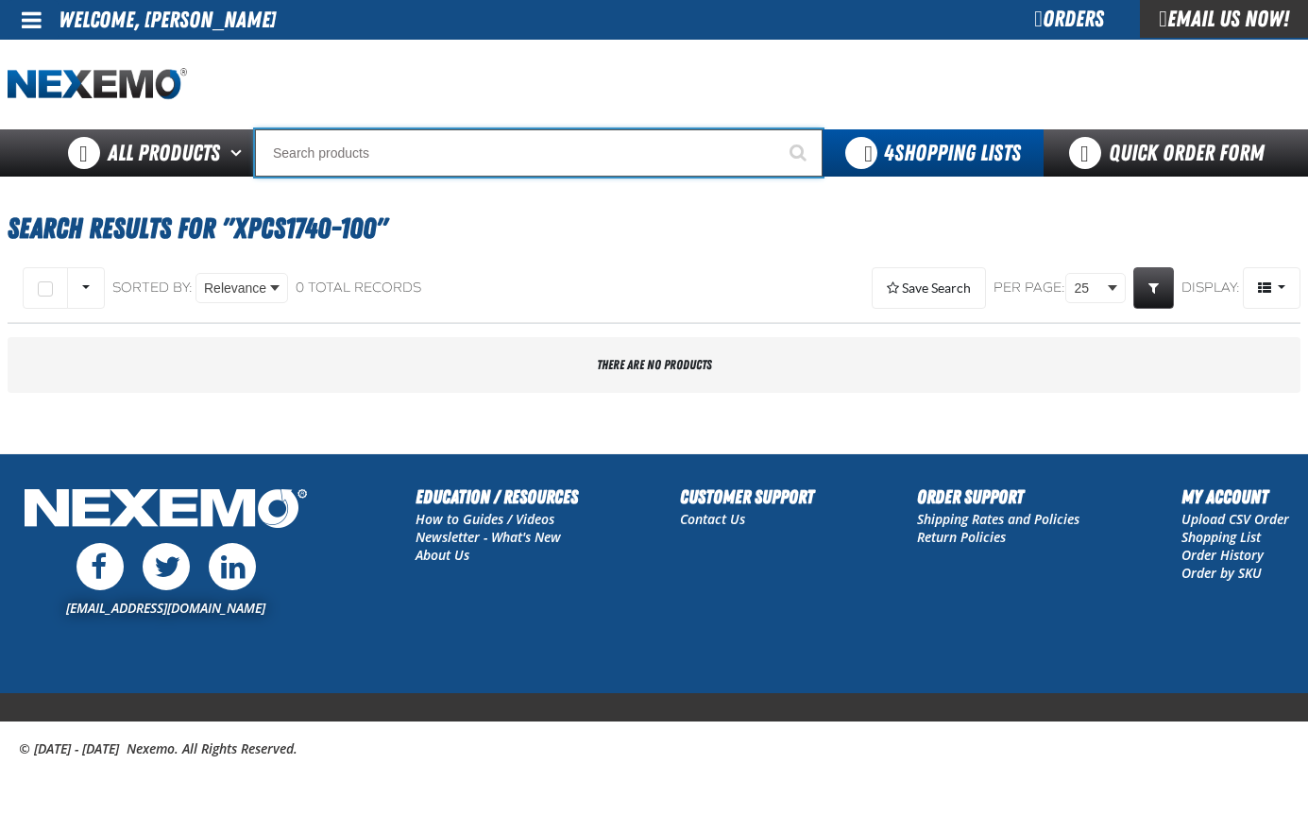
click at [334, 158] on input "Search" at bounding box center [538, 152] width 567 height 47
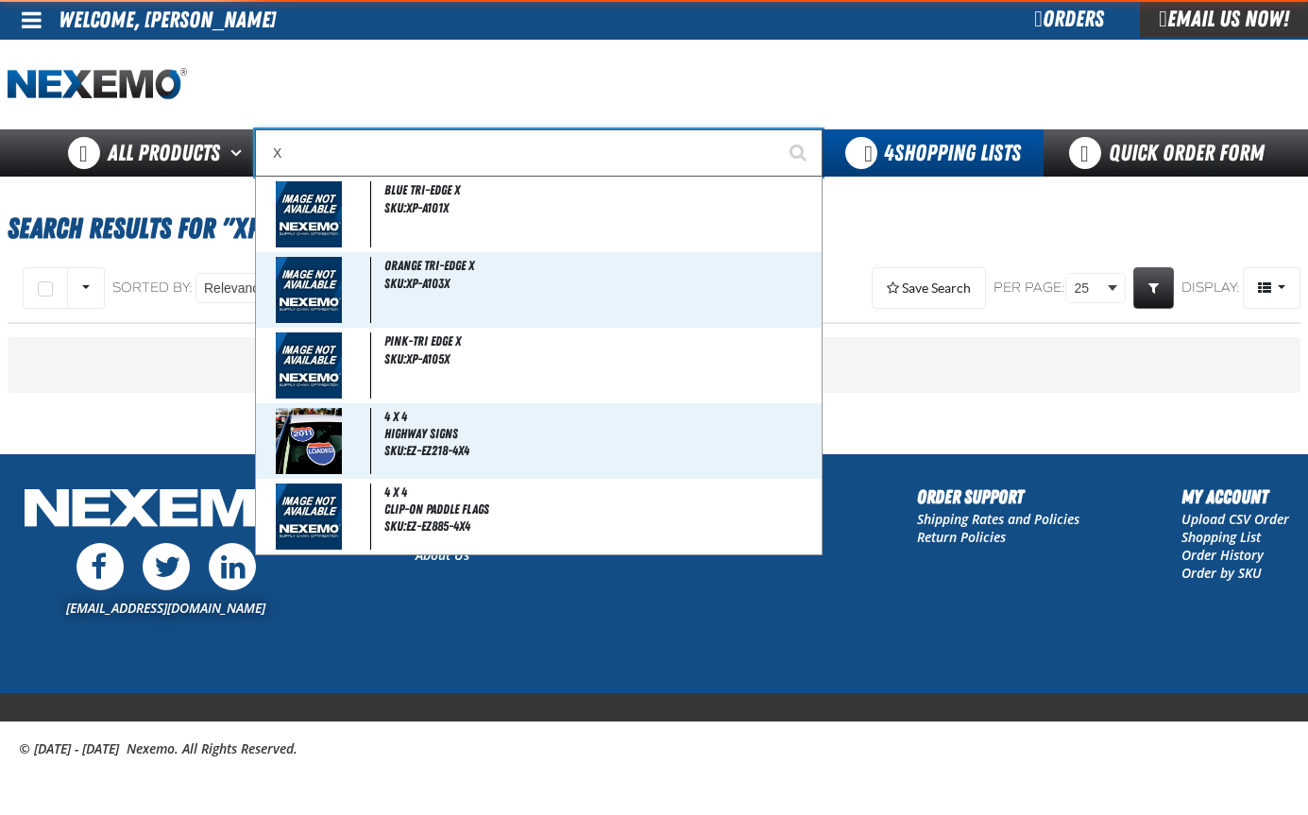
type input "XP"
type input "XPEL EZ-Tint"
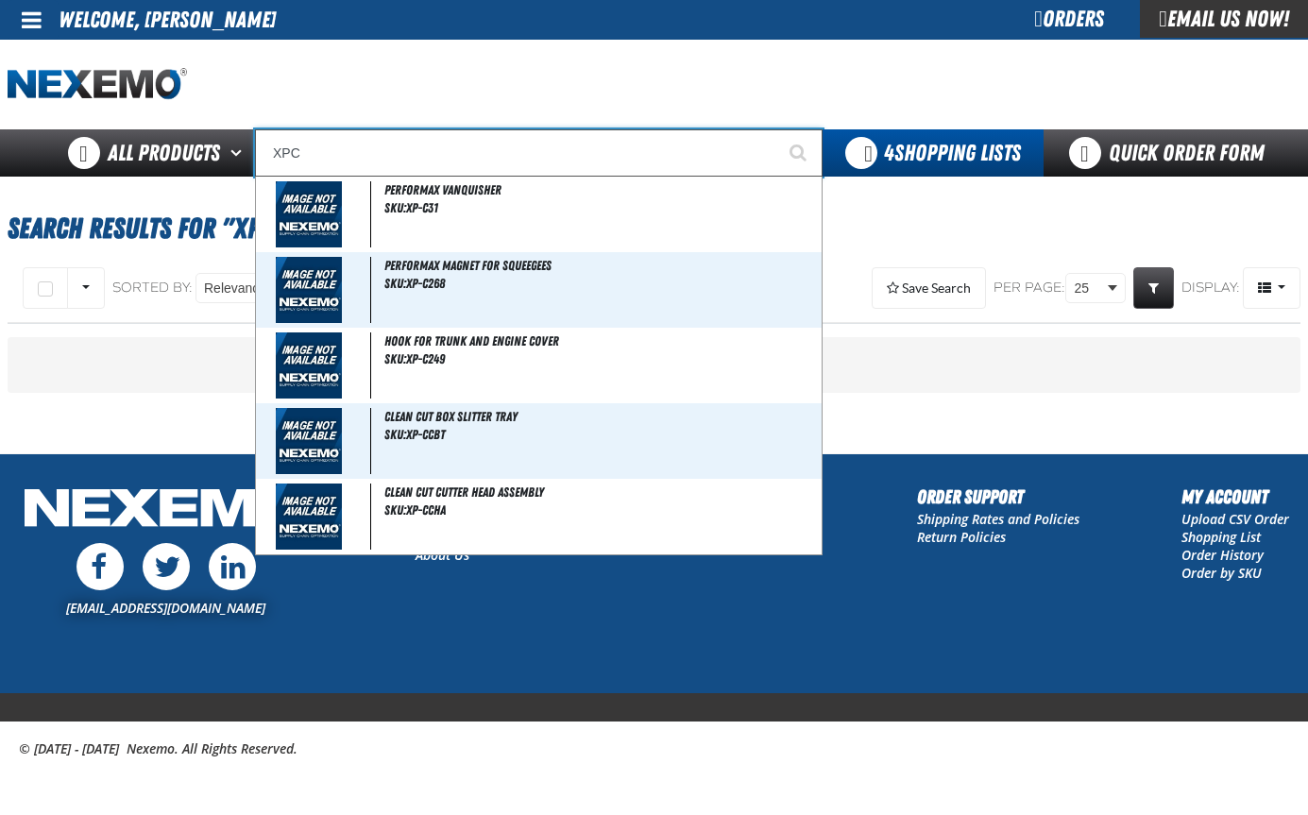
click at [352, 152] on input "XPC" at bounding box center [538, 152] width 567 height 47
type input "X"
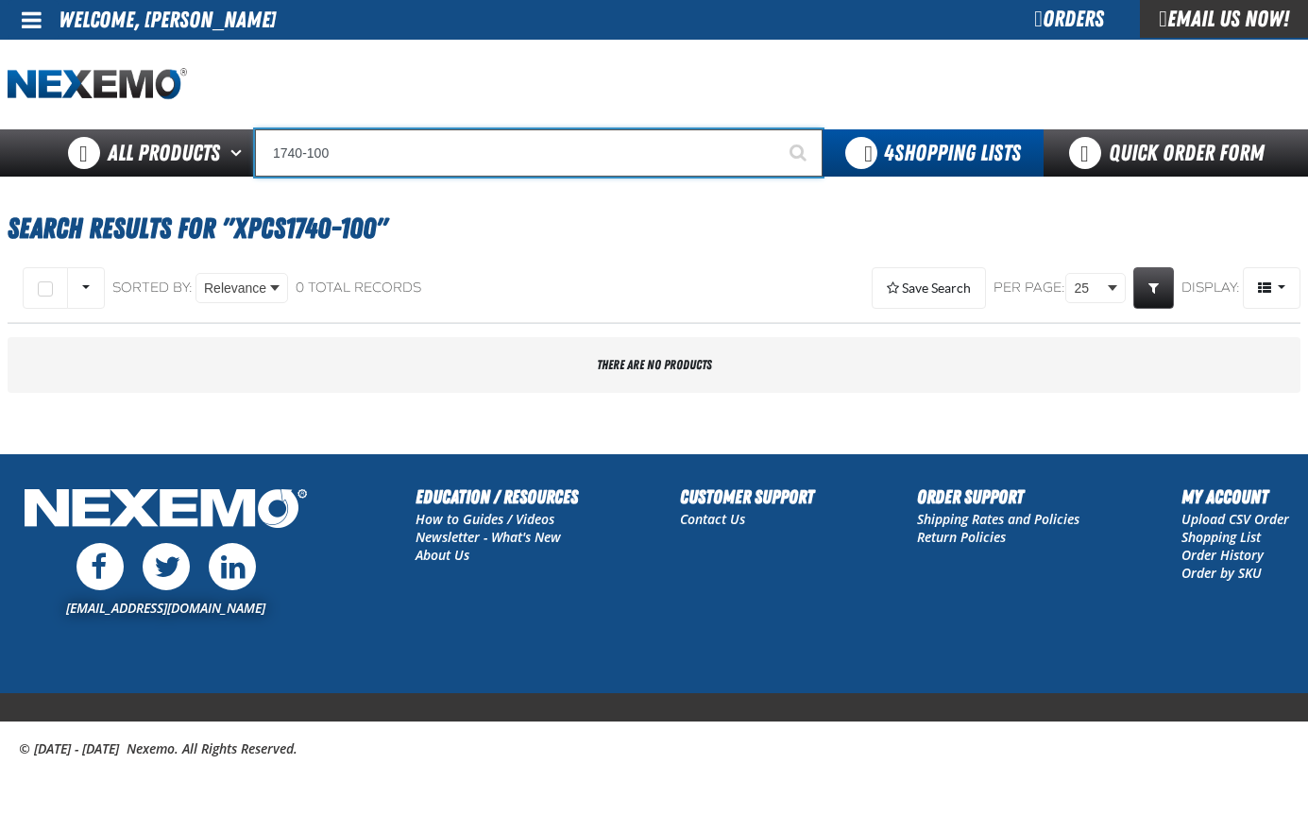
type input "1740-100"
click at [775, 129] on button "Start Searching" at bounding box center [798, 152] width 47 height 47
click at [352, 152] on input "Search" at bounding box center [538, 152] width 567 height 47
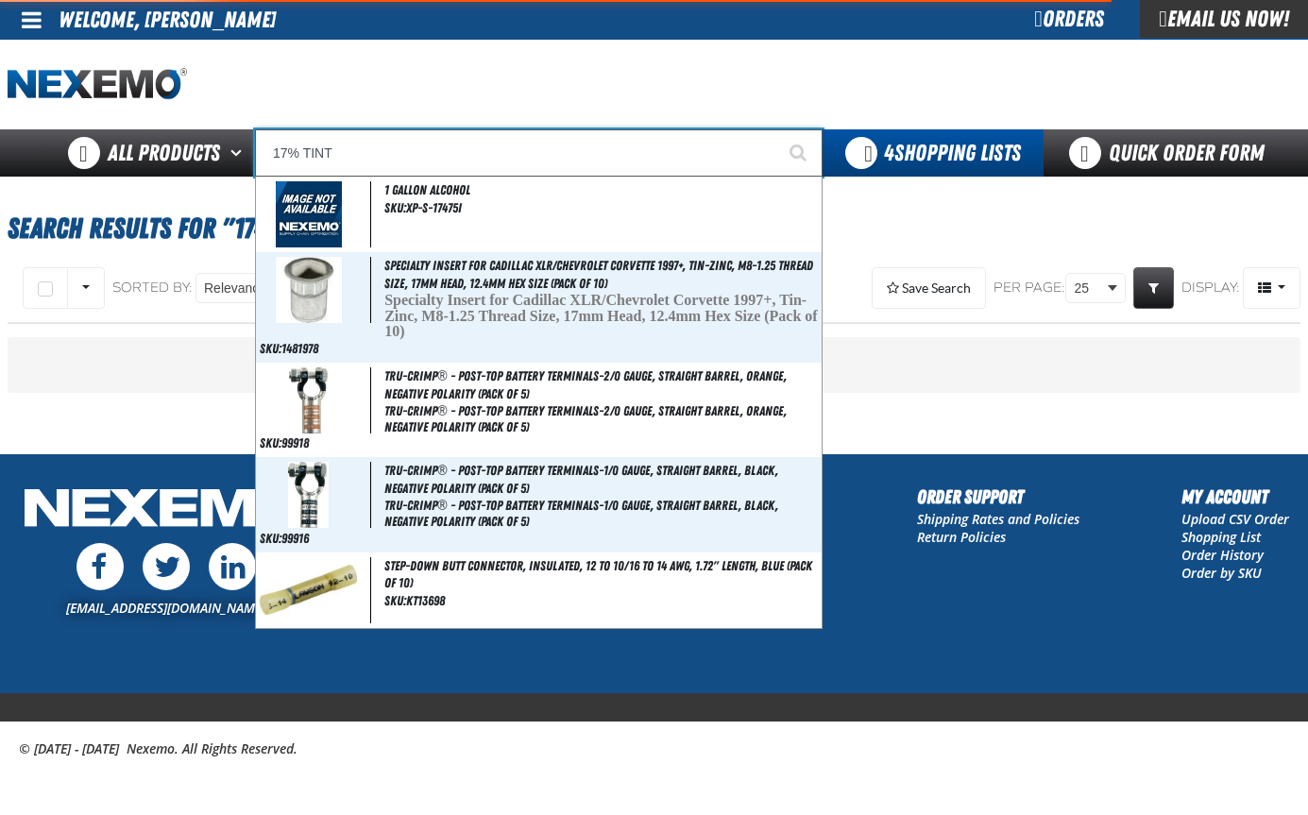
type input "17% TINT"
click at [775, 129] on button "Start Searching" at bounding box center [798, 152] width 47 height 47
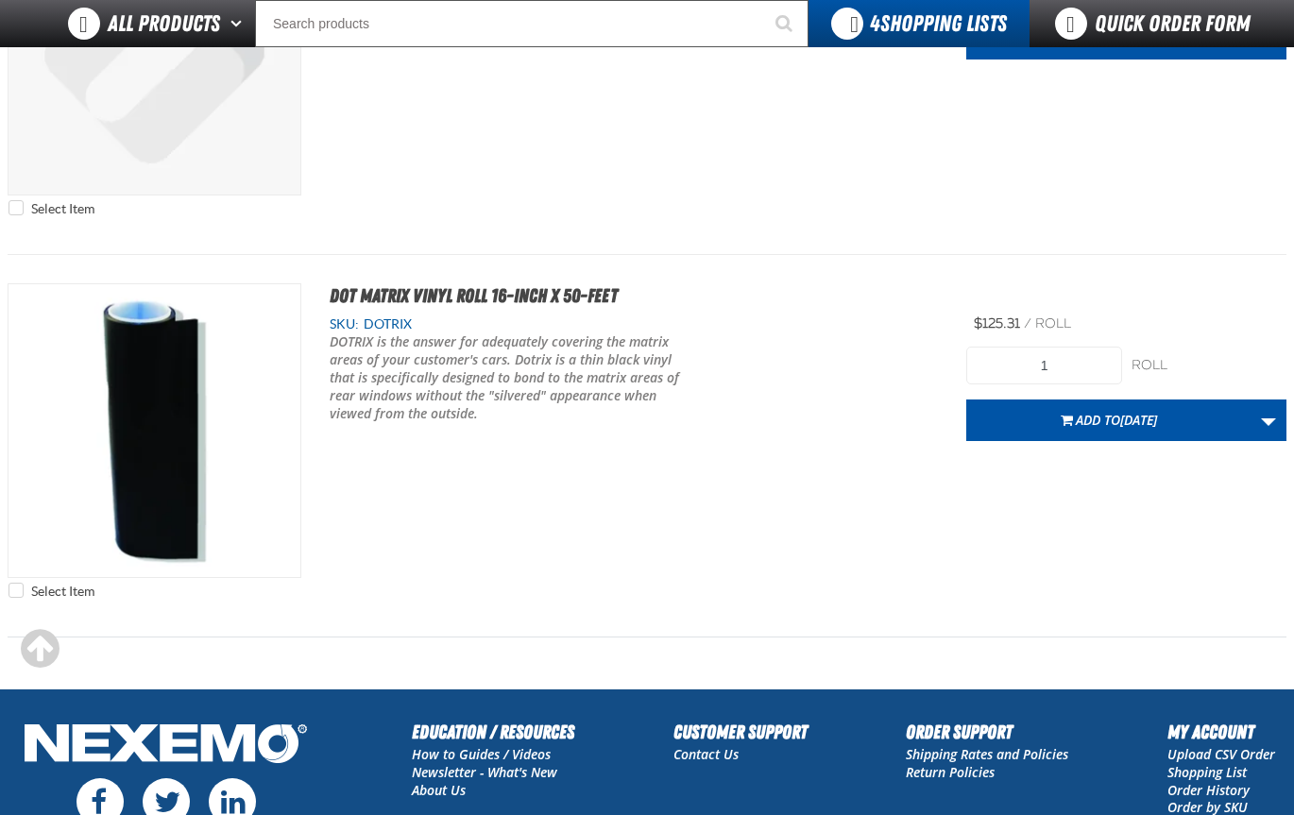
scroll to position [472, 0]
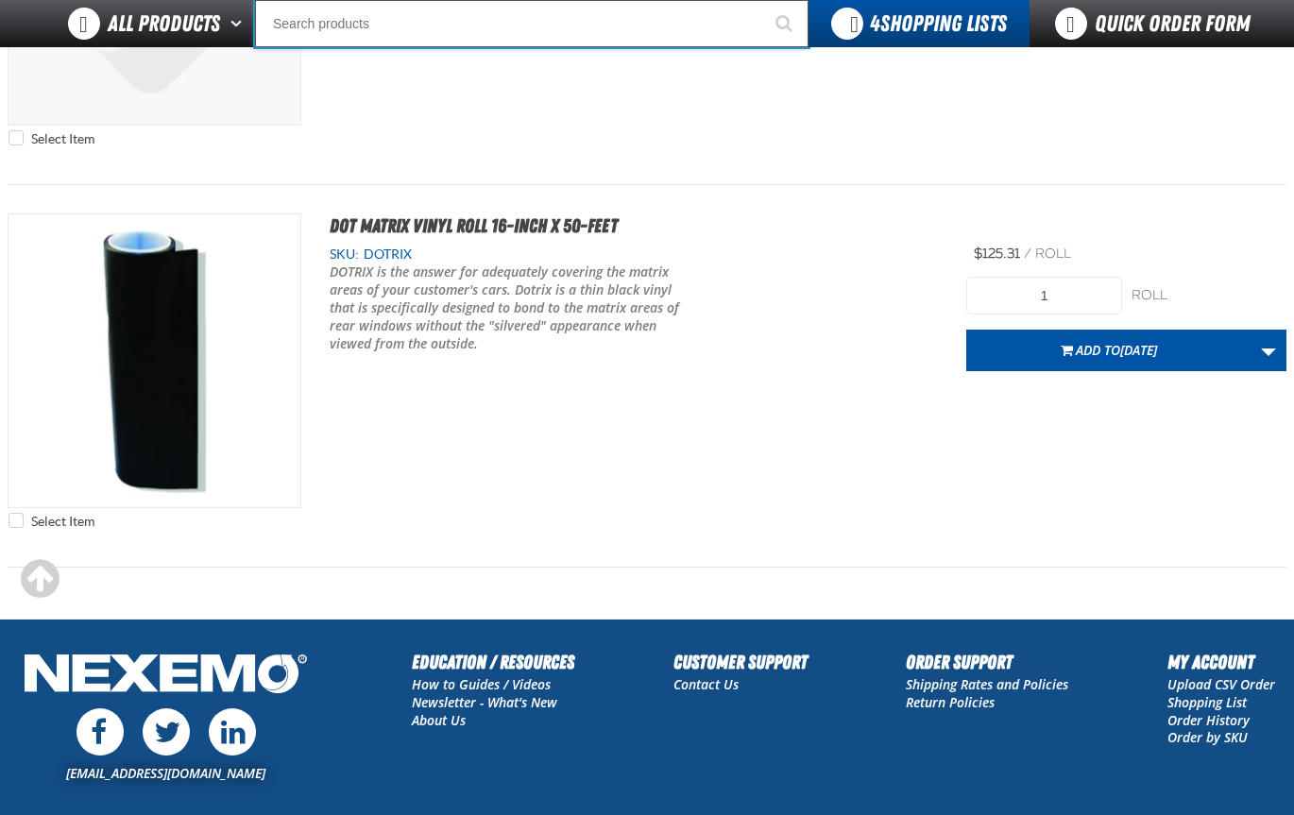
click at [355, 25] on input "Search" at bounding box center [531, 23] width 553 height 47
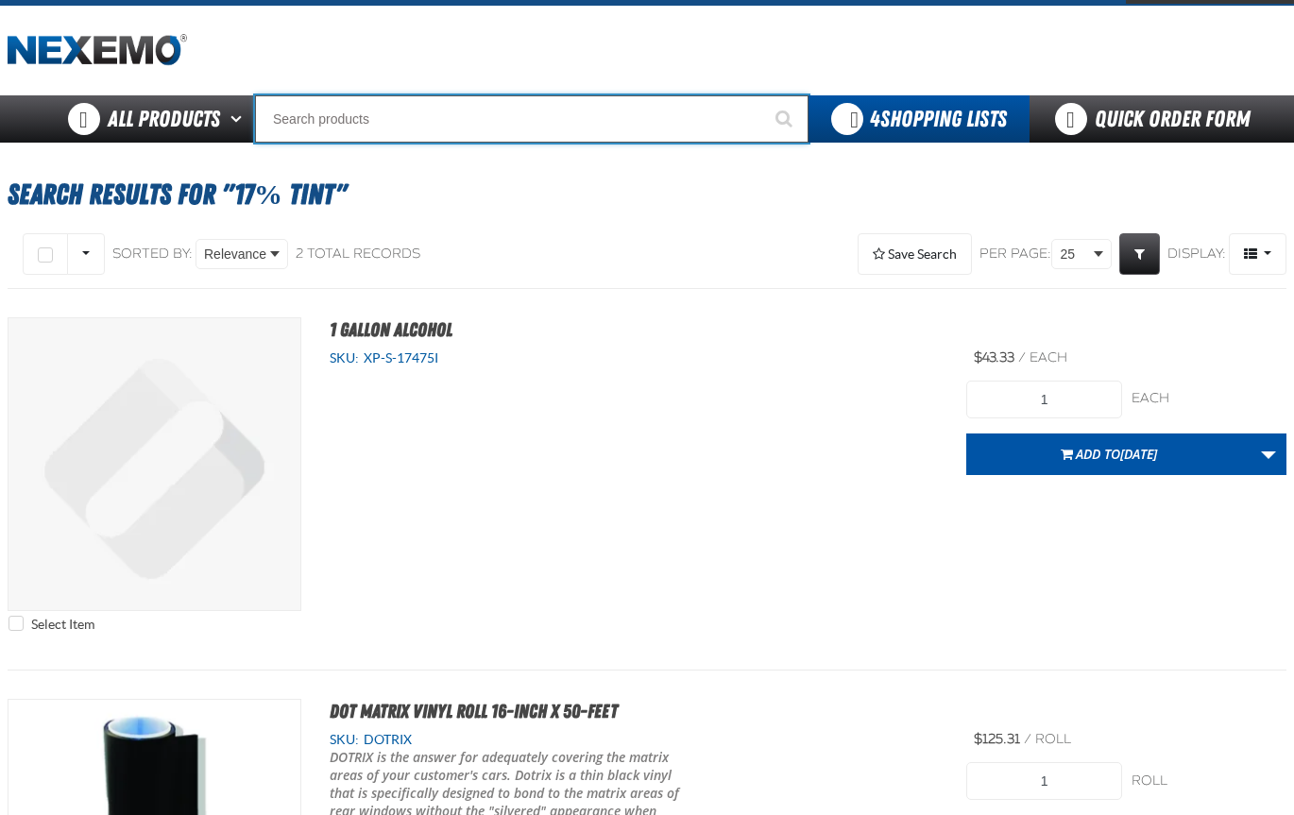
scroll to position [0, 0]
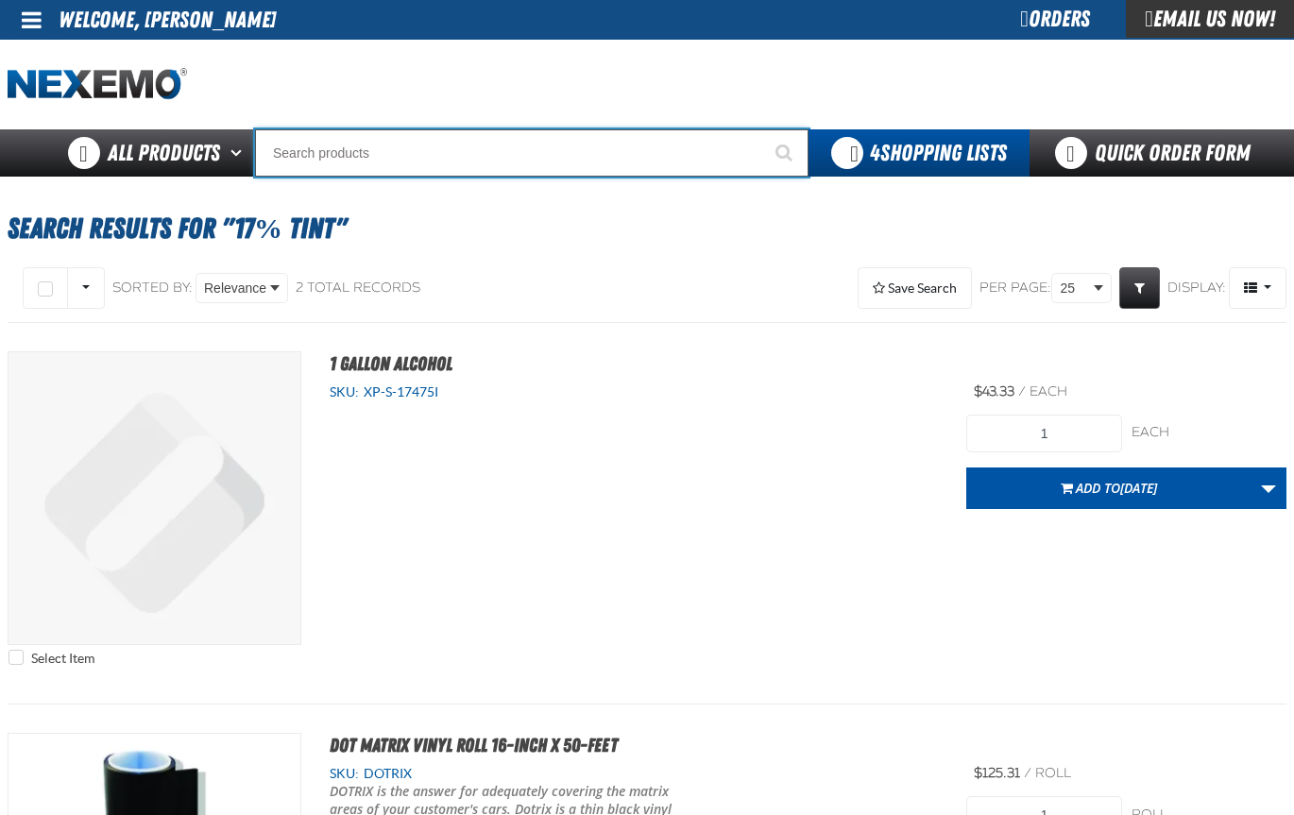
drag, startPoint x: 386, startPoint y: 152, endPoint x: 265, endPoint y: 150, distance: 120.9
click at [265, 150] on input "Search" at bounding box center [531, 152] width 553 height 47
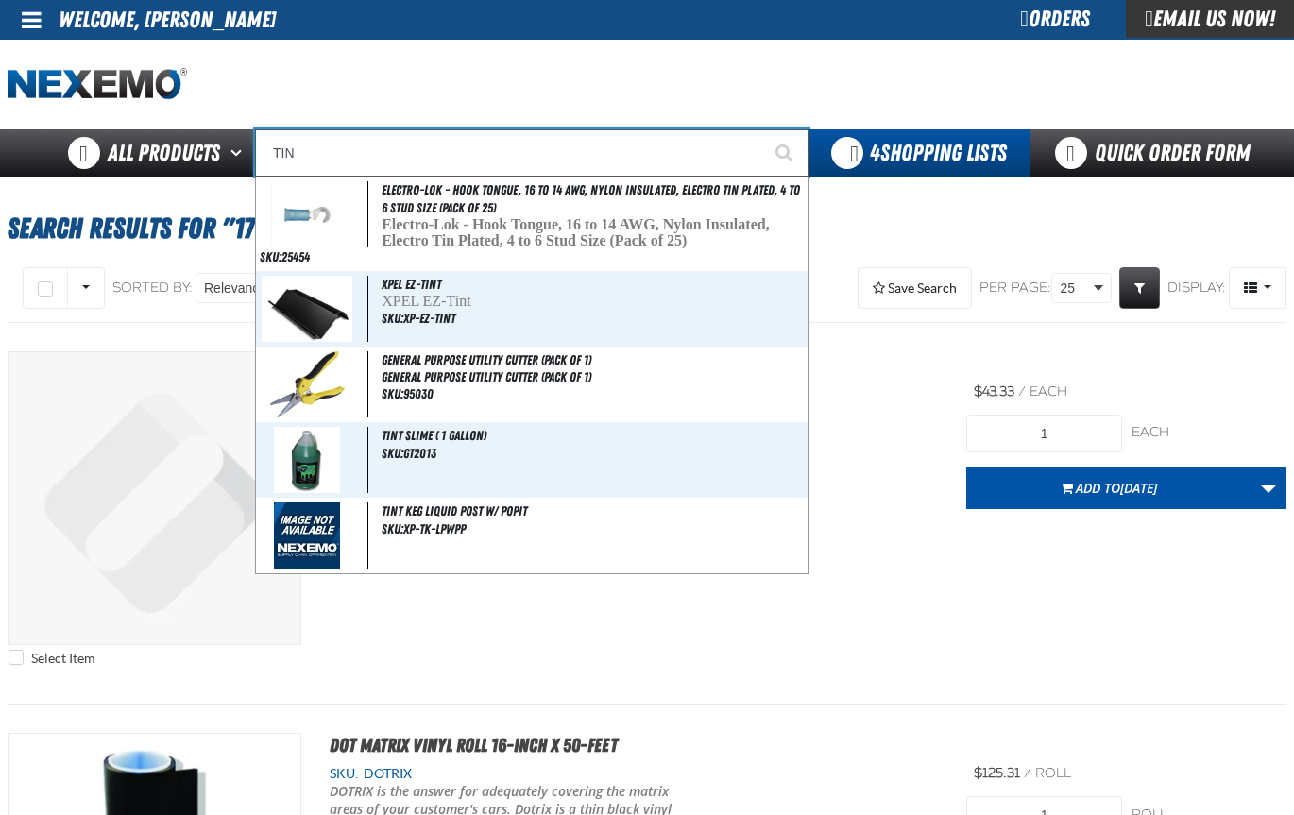
type input "TINT"
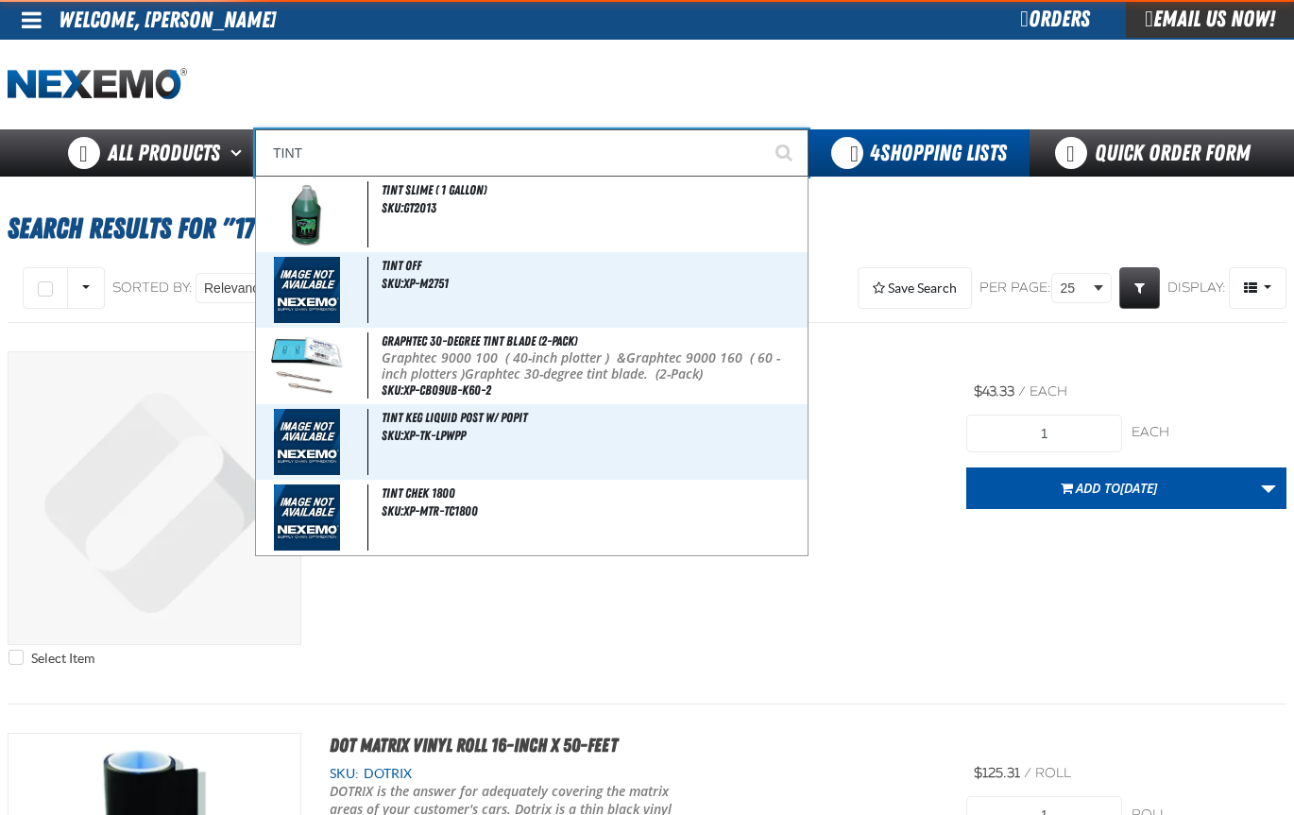
type input "TINT Slime ( 1 gallon)"
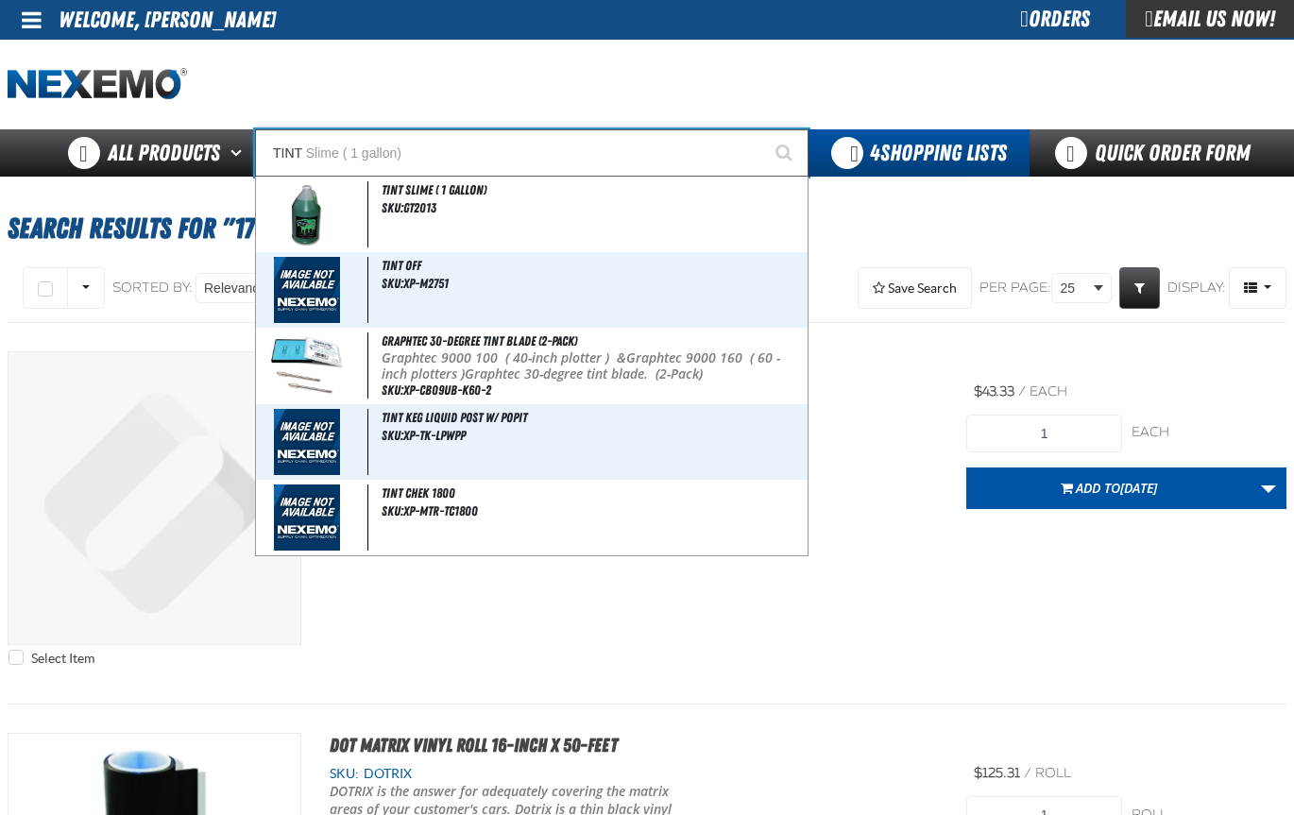
type input "TINT"
click at [761, 129] on button "Start Searching" at bounding box center [784, 152] width 47 height 47
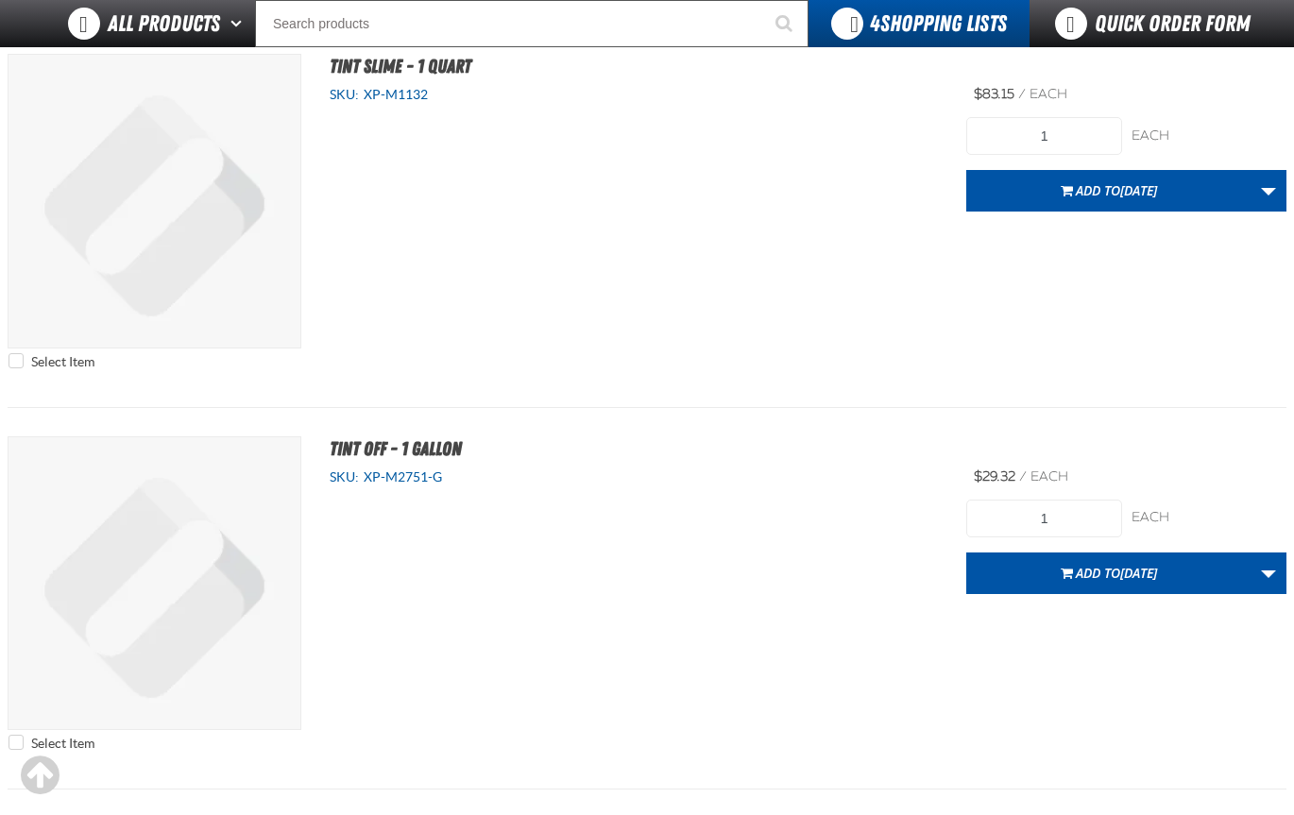
scroll to position [4155, 0]
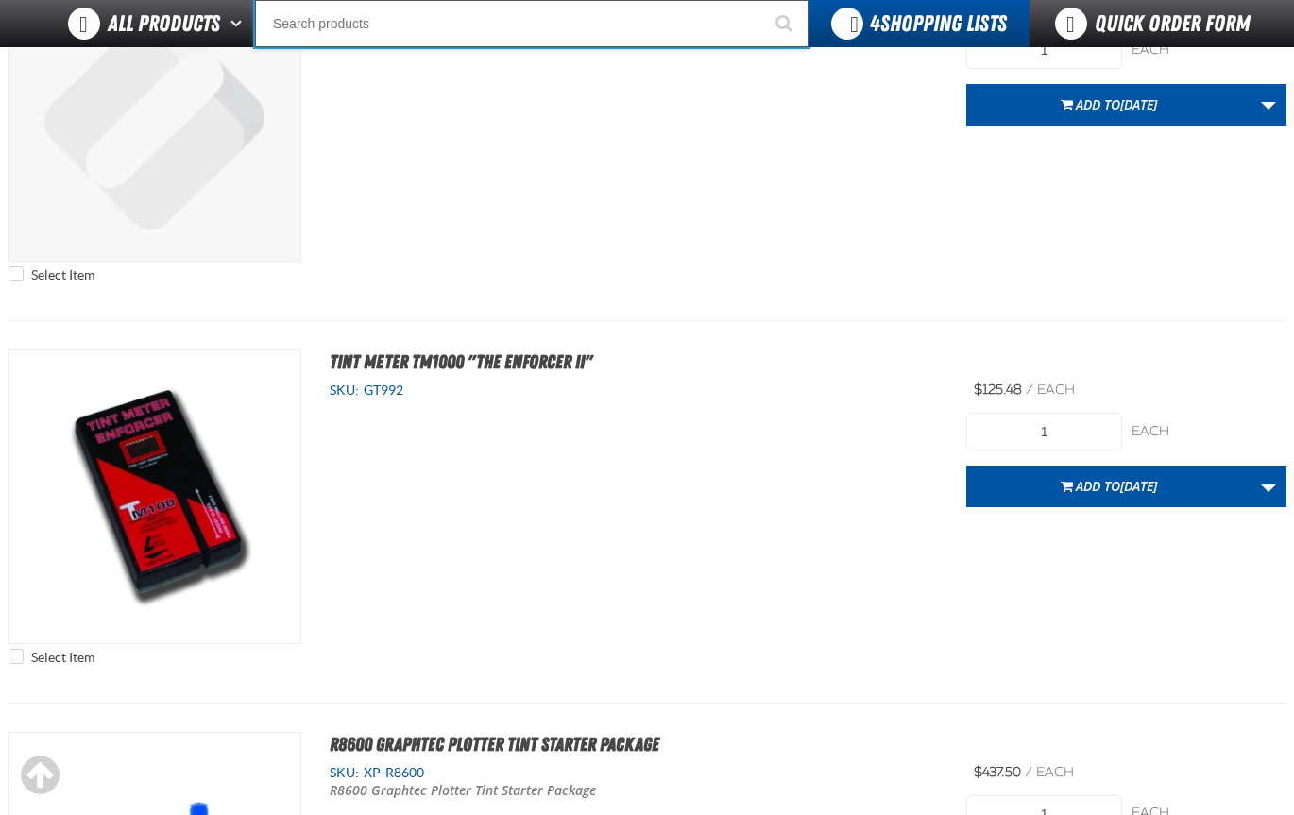
click at [370, 17] on input "Search" at bounding box center [531, 23] width 553 height 47
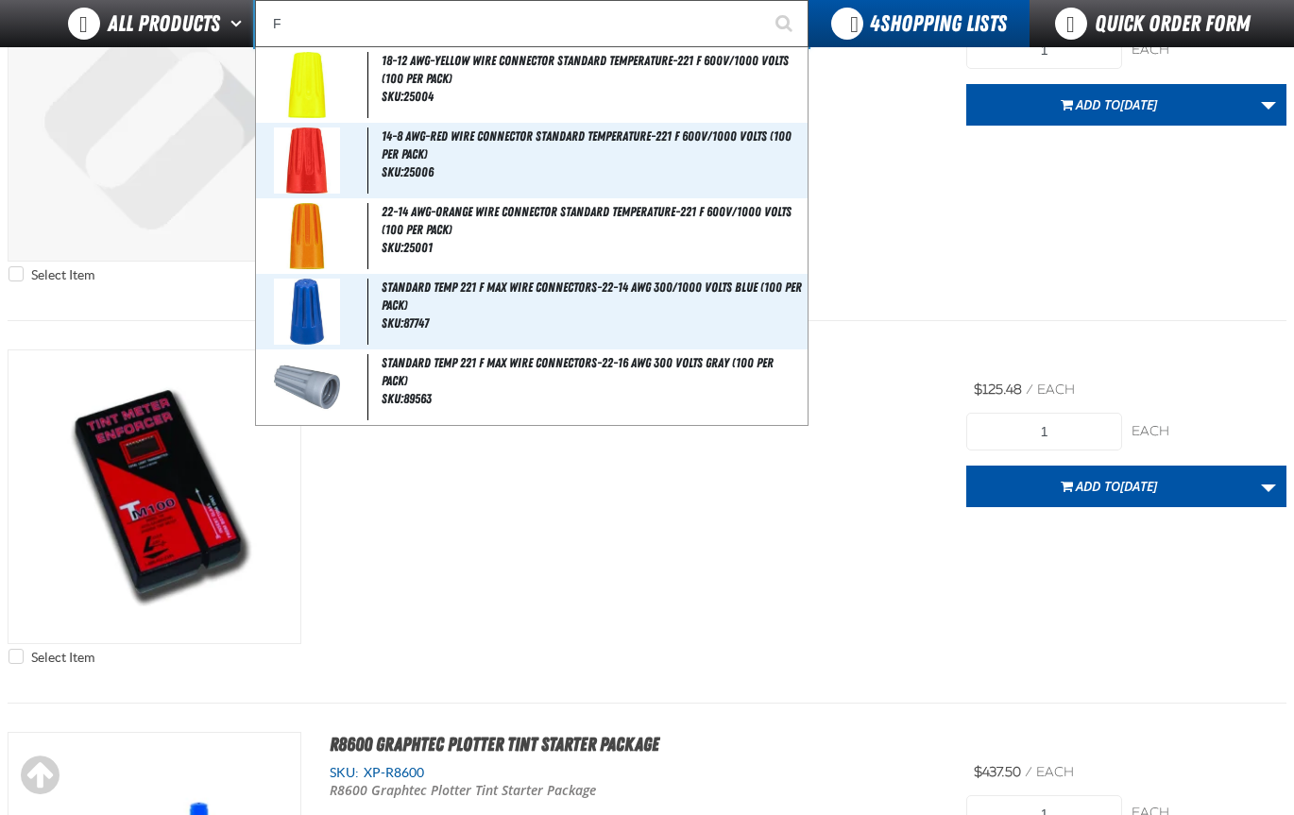
type input "FI"
type input "FIAT"
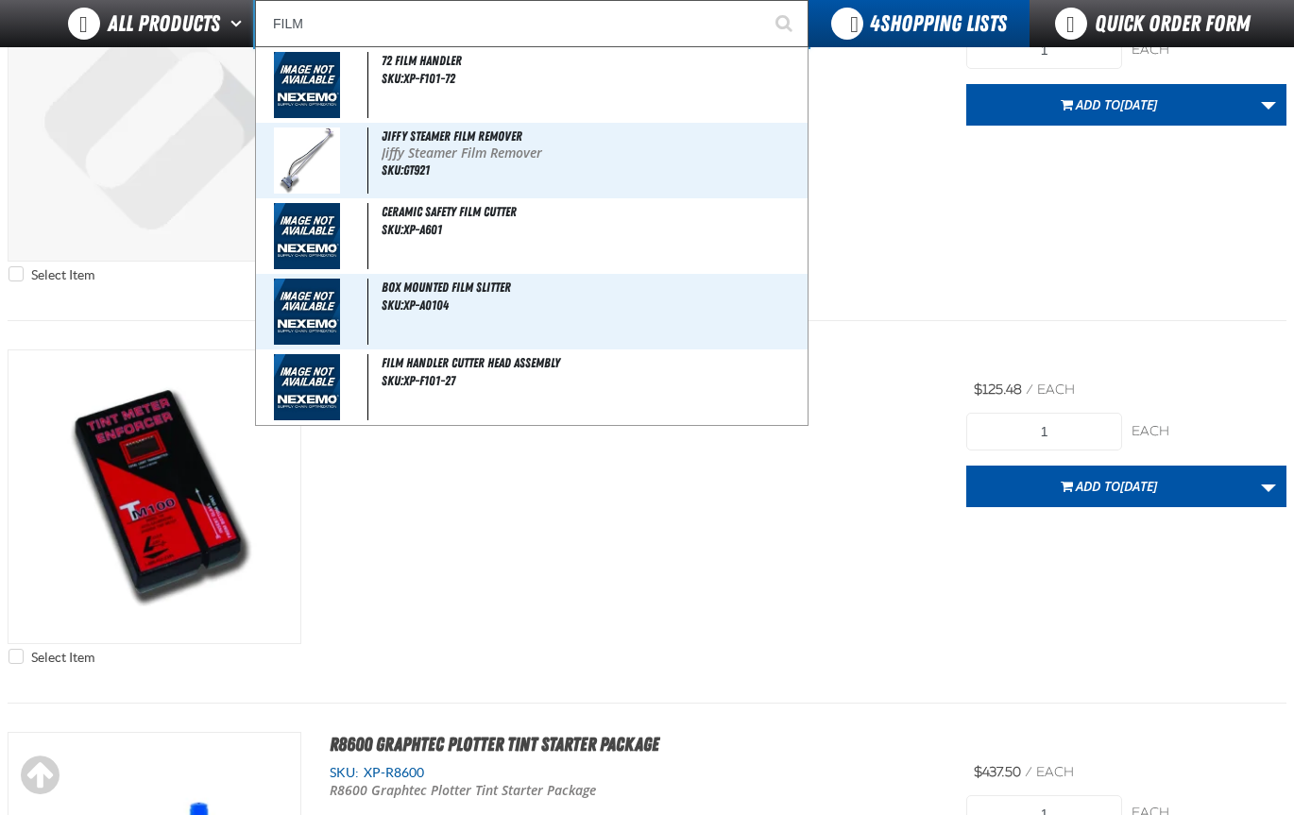
type input "FILM"
click at [761, 0] on button "Start Searching" at bounding box center [784, 23] width 47 height 47
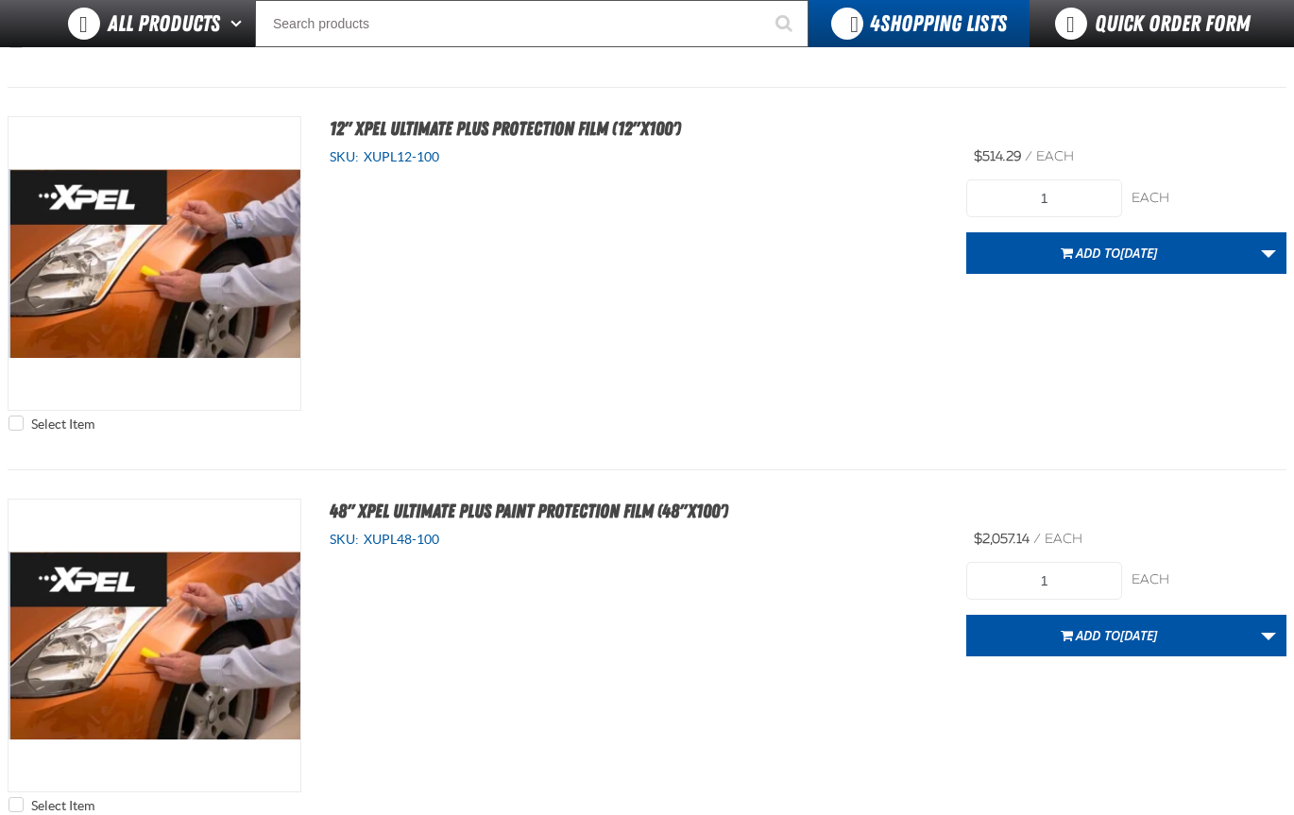
scroll to position [9461, 0]
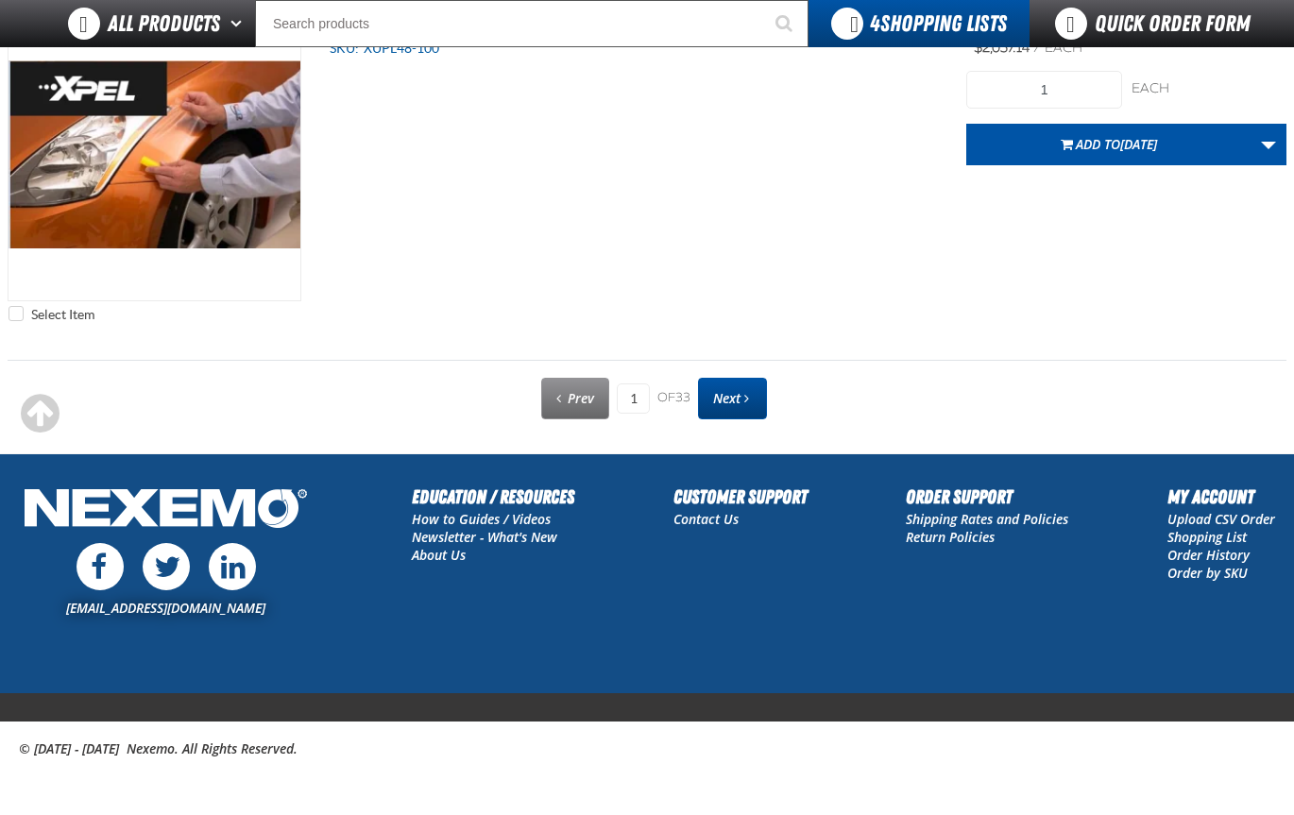
click at [748, 400] on span "Next page" at bounding box center [746, 398] width 5 height 13
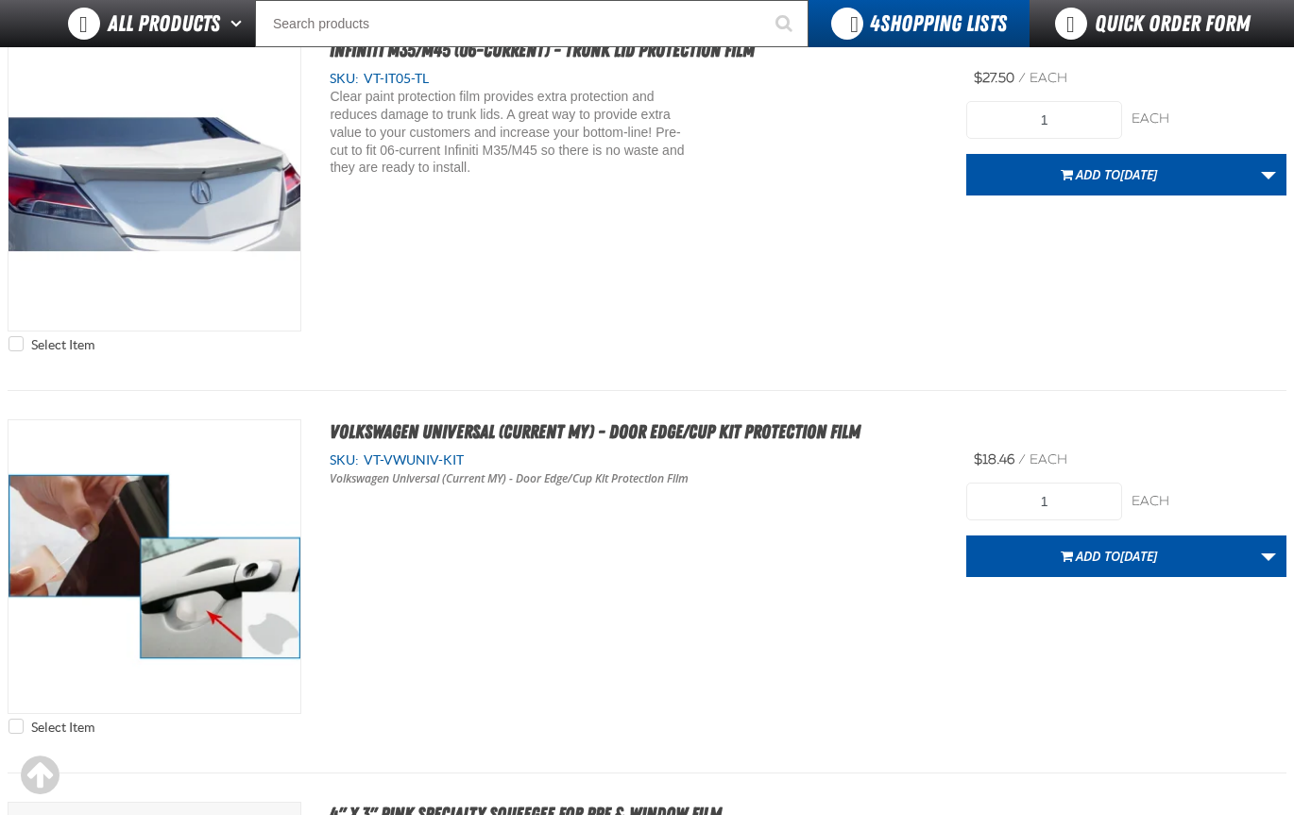
scroll to position [9234, 0]
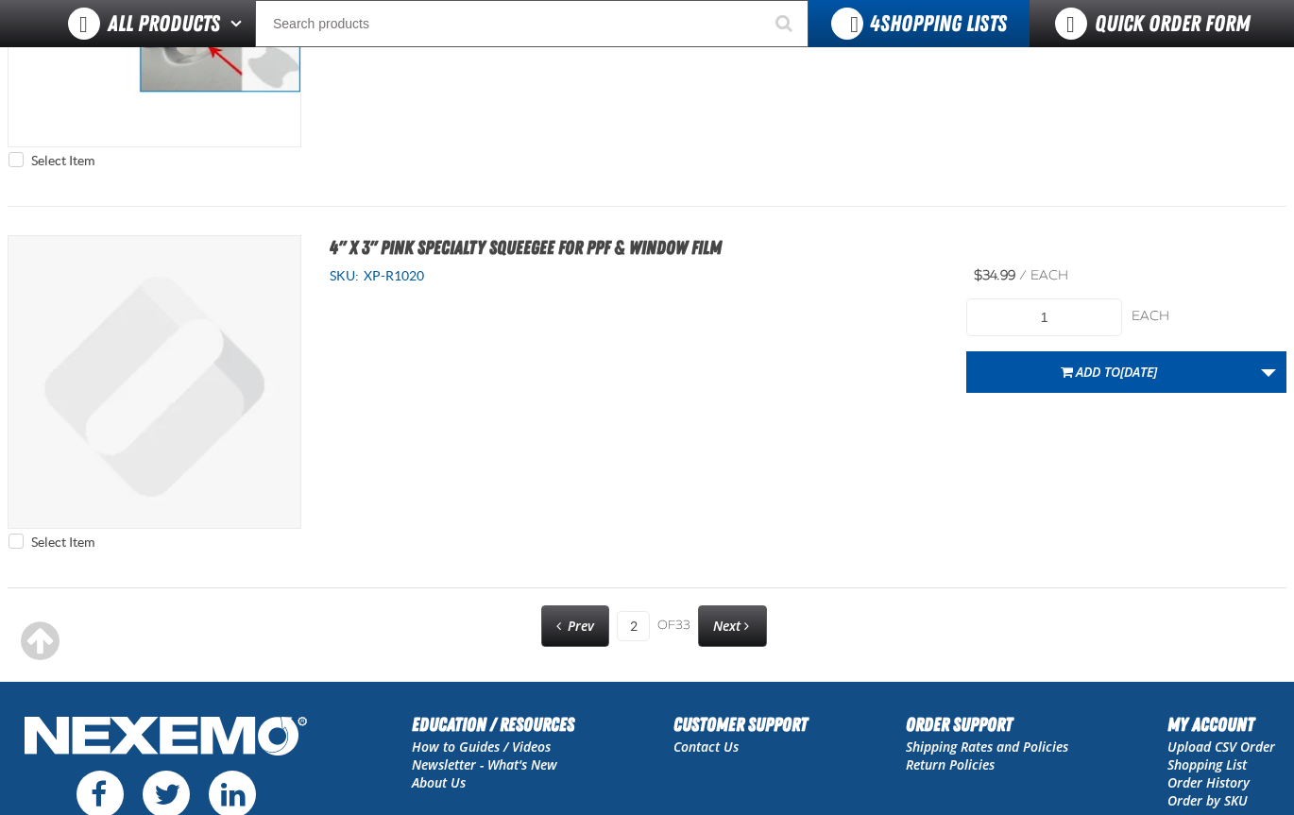
click at [750, 616] on link "Next" at bounding box center [732, 626] width 69 height 42
type input "3"
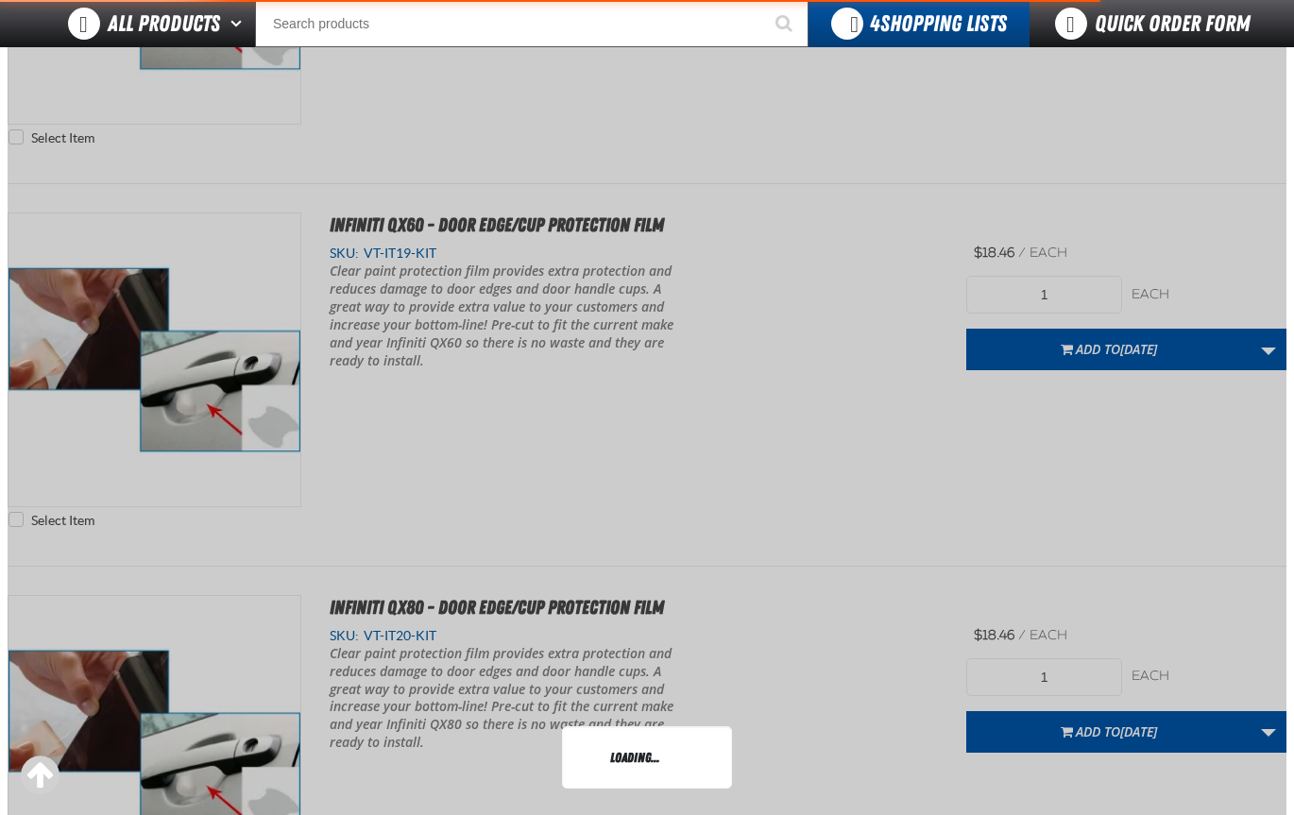
scroll to position [263, 0]
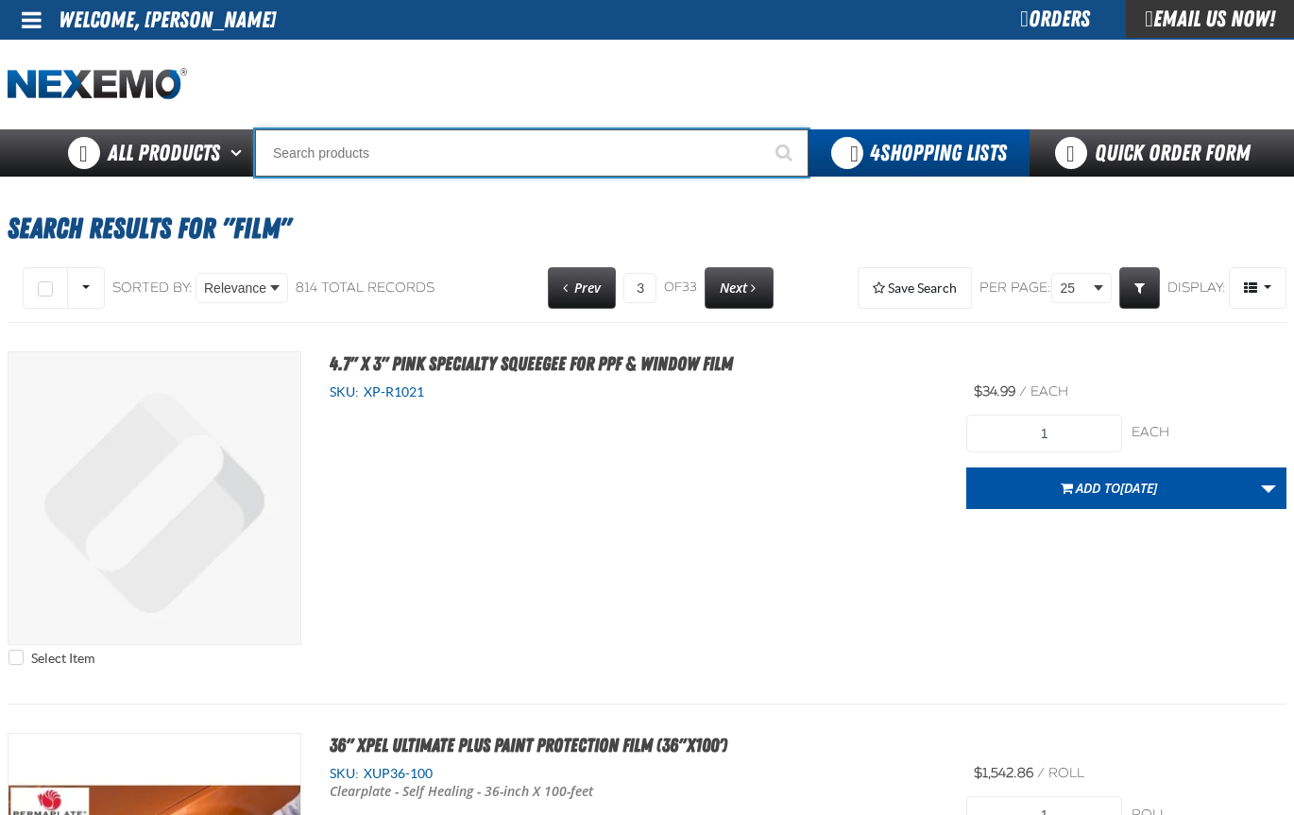
click at [333, 148] on input "Search" at bounding box center [531, 152] width 553 height 47
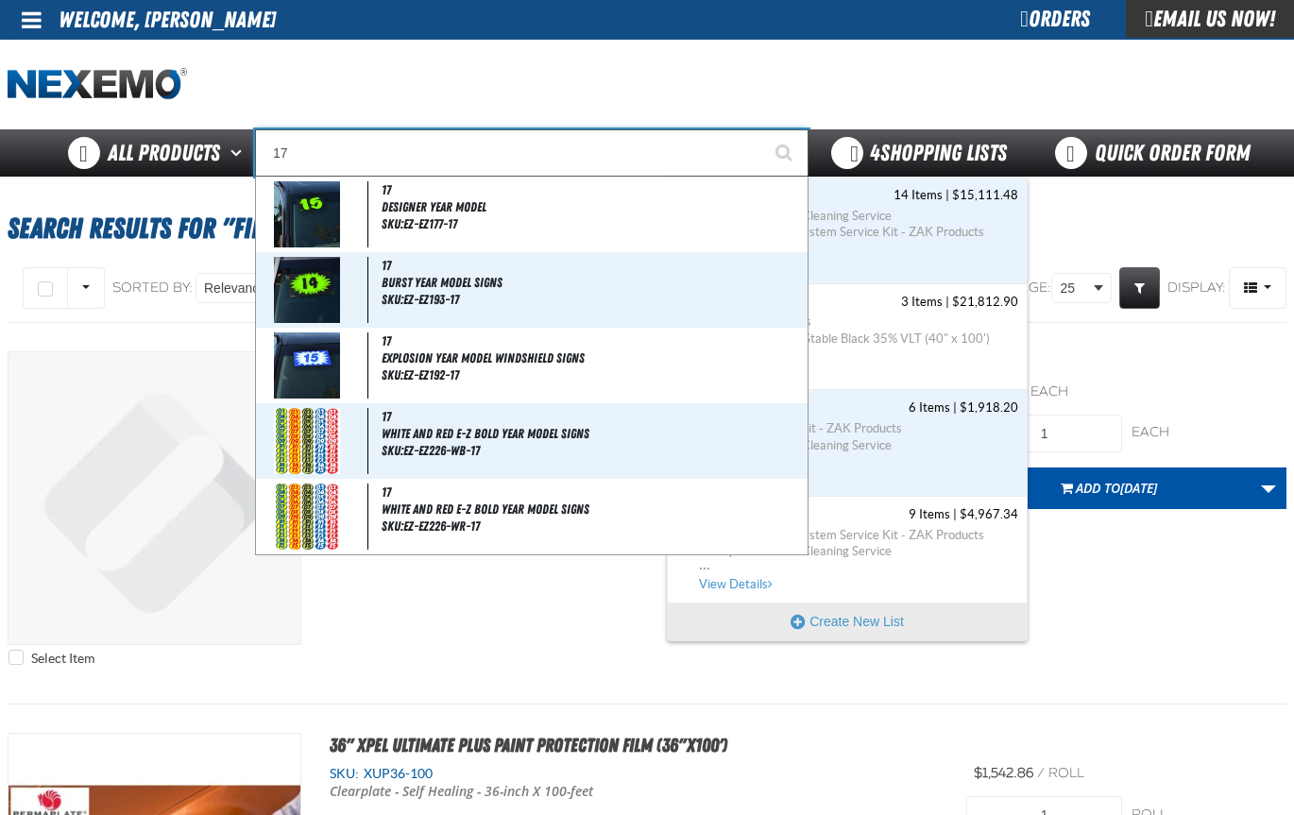
type input "1"
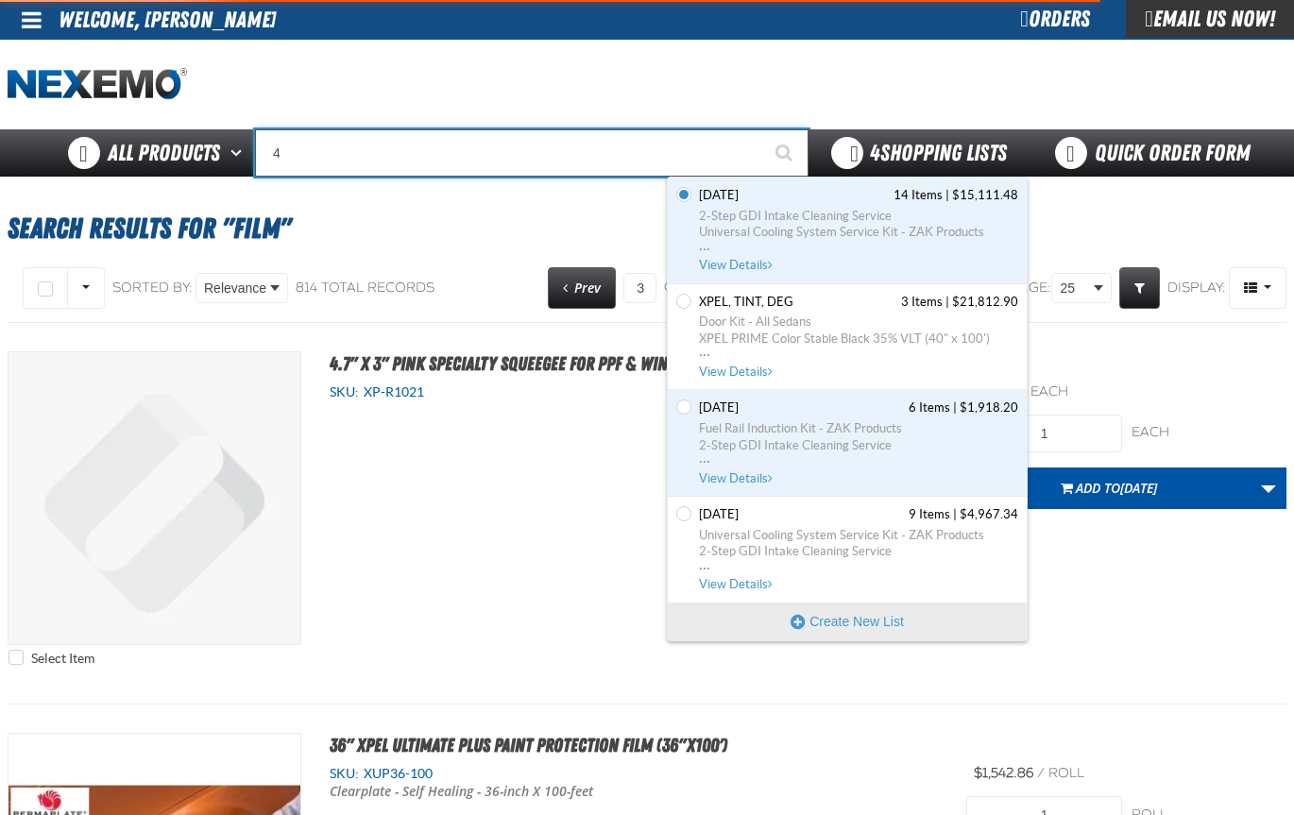
type input "40"
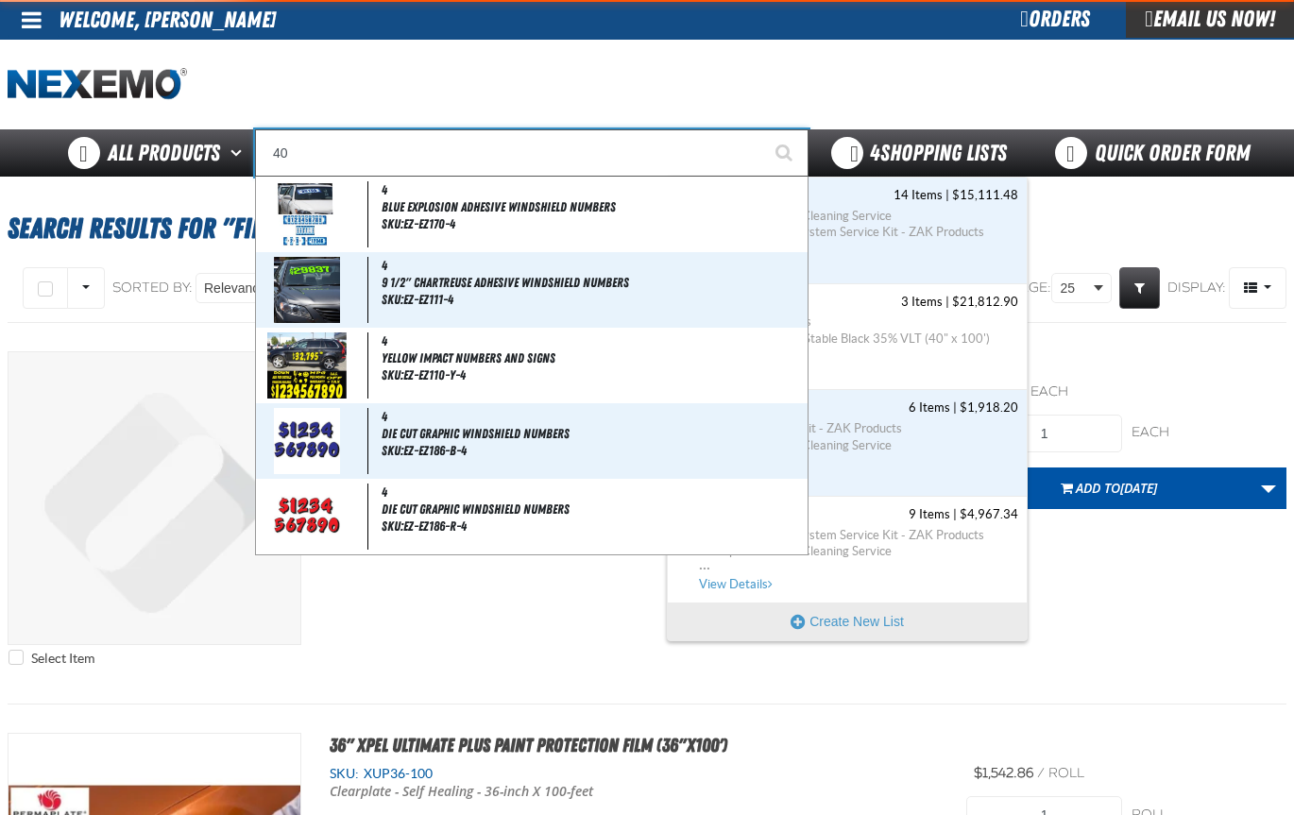
type input "40 MPG"
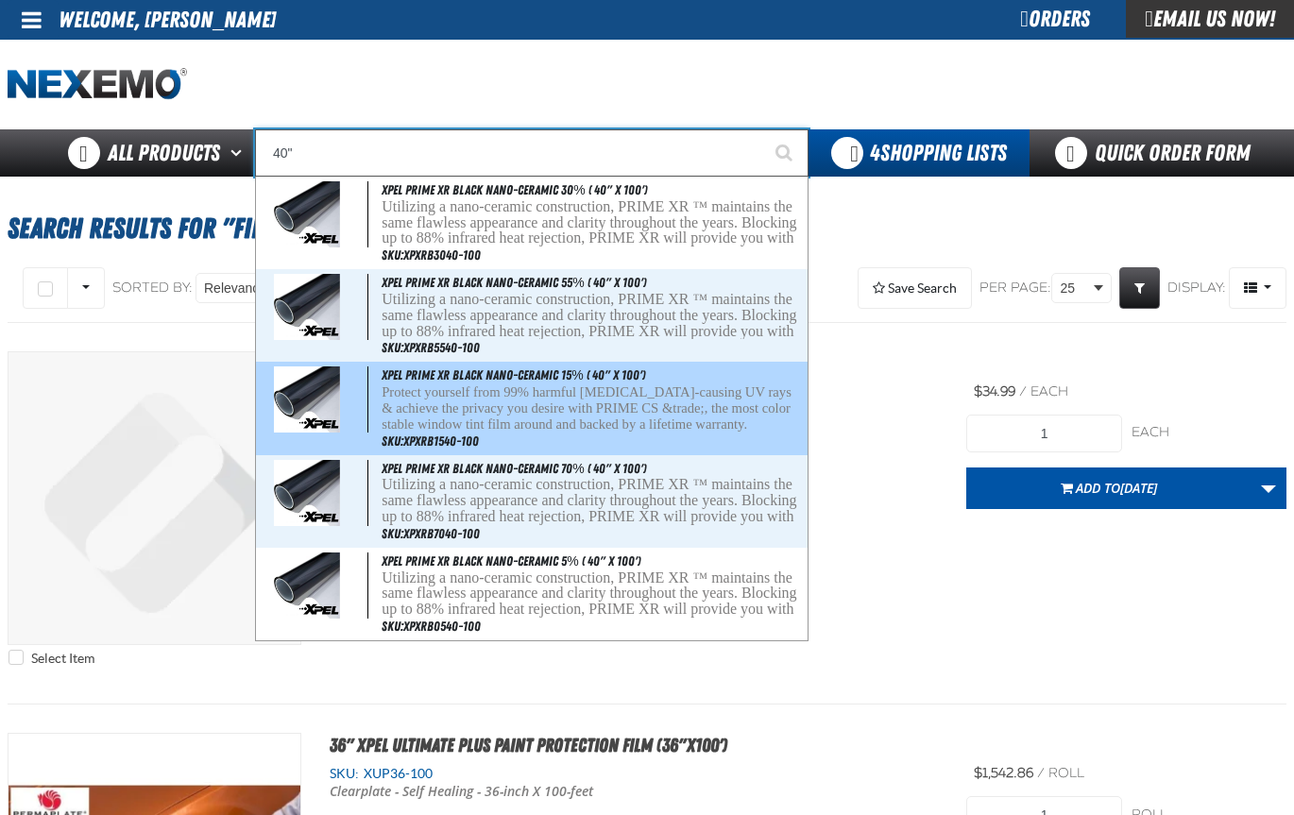
click at [631, 411] on p "Protect yourself from 99% harmful cancer-causing UV rays & achieve the privacy …" at bounding box center [592, 407] width 422 height 47
type input "XPEL PRIME XR Black Nano-Ceramic 15% ( 40" x 100')"
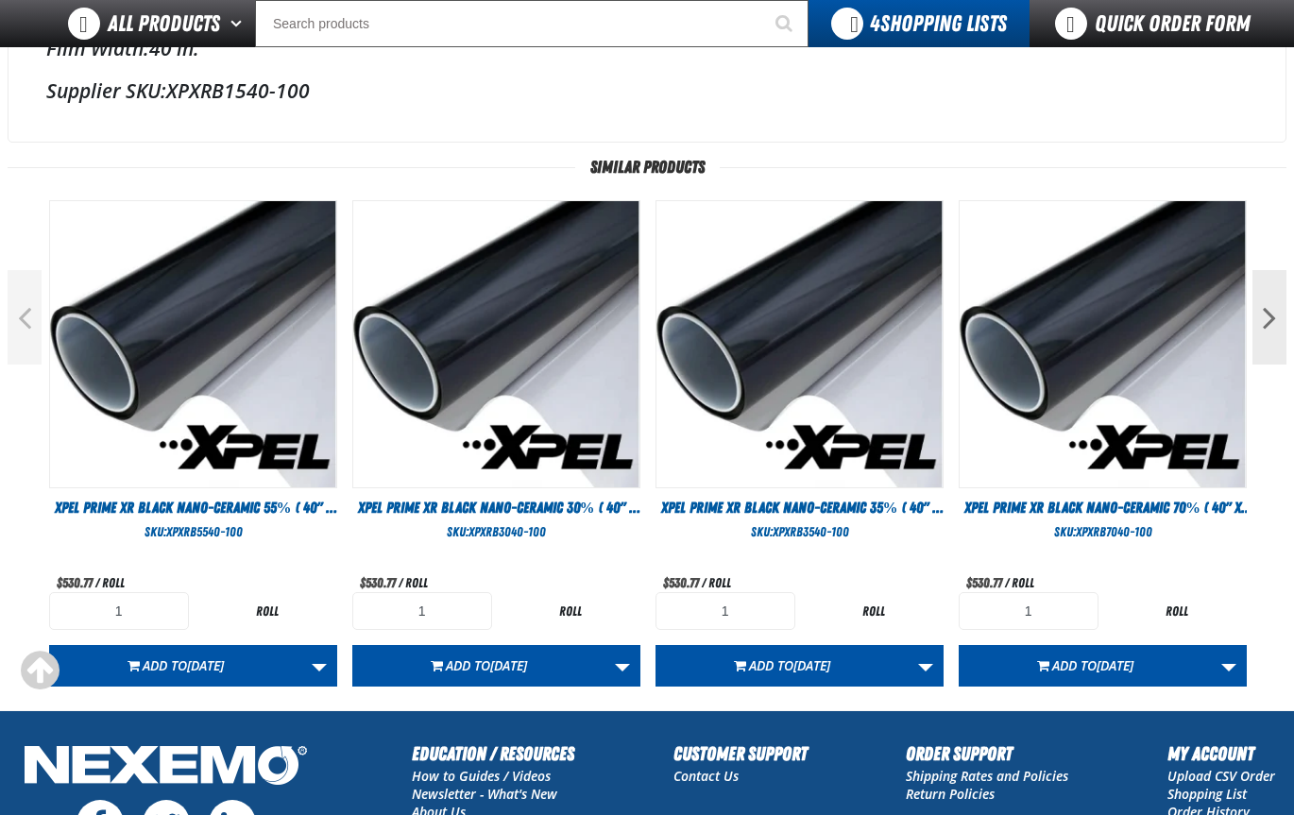
scroll to position [772, 0]
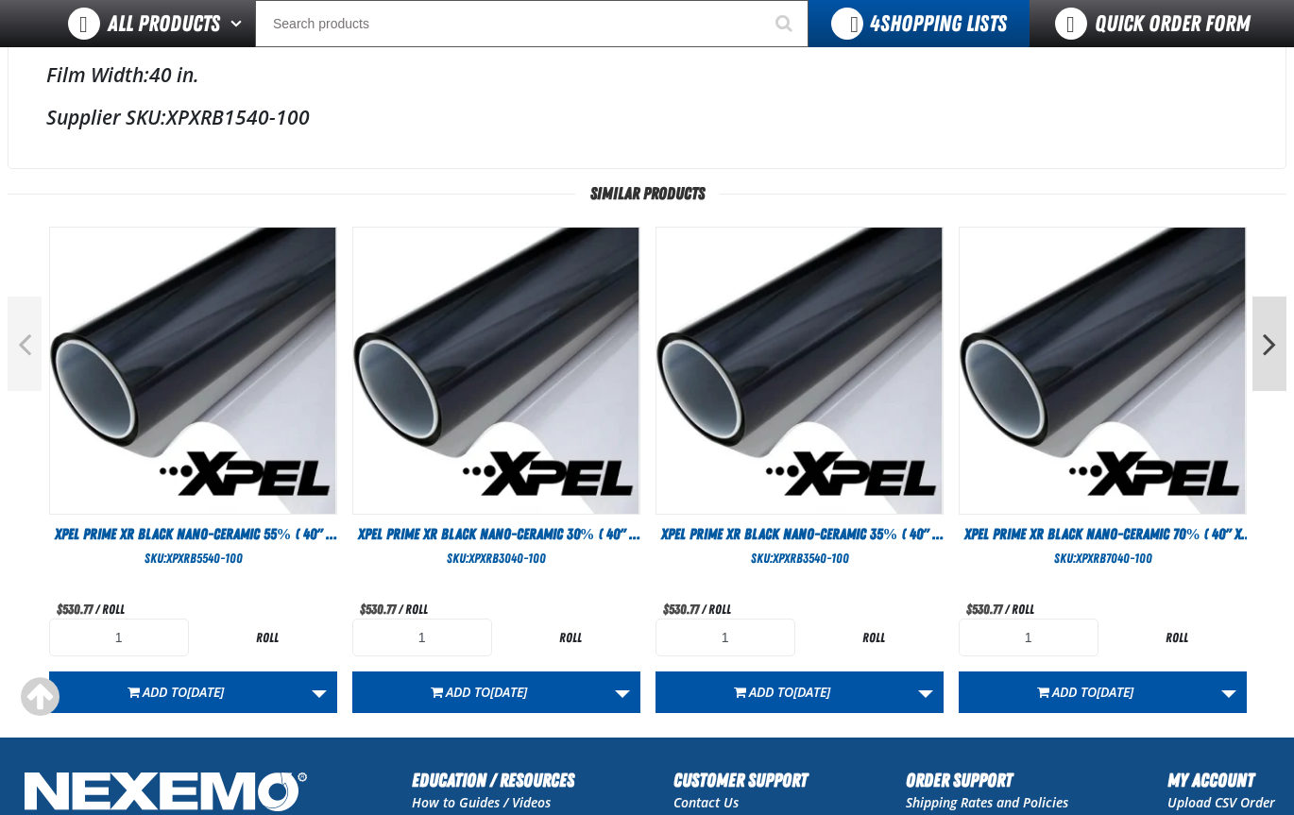
click at [1262, 330] on button "Next" at bounding box center [1269, 343] width 34 height 94
click at [1272, 346] on button "Next" at bounding box center [1269, 343] width 34 height 94
click at [20, 352] on button "Previous" at bounding box center [25, 343] width 34 height 94
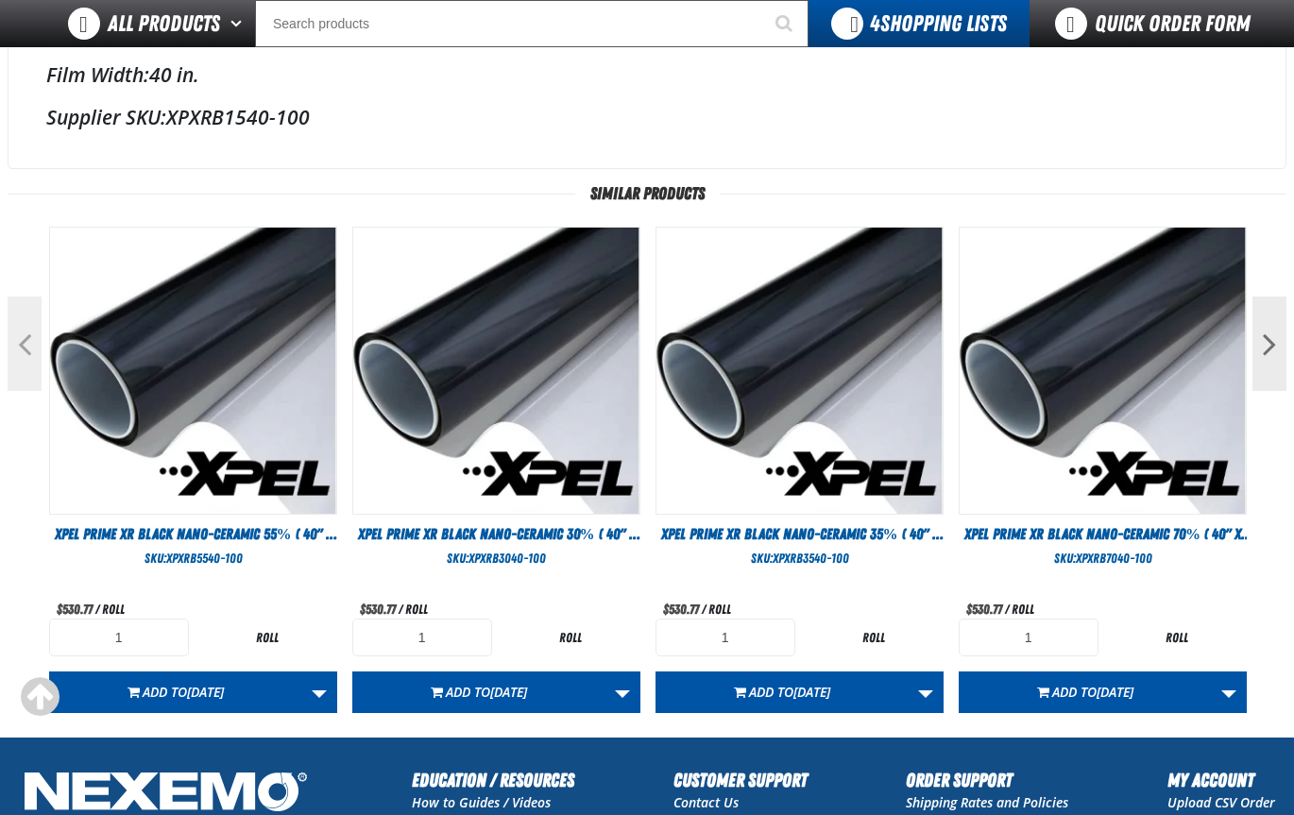
click at [20, 352] on button "Previous" at bounding box center [25, 343] width 34 height 94
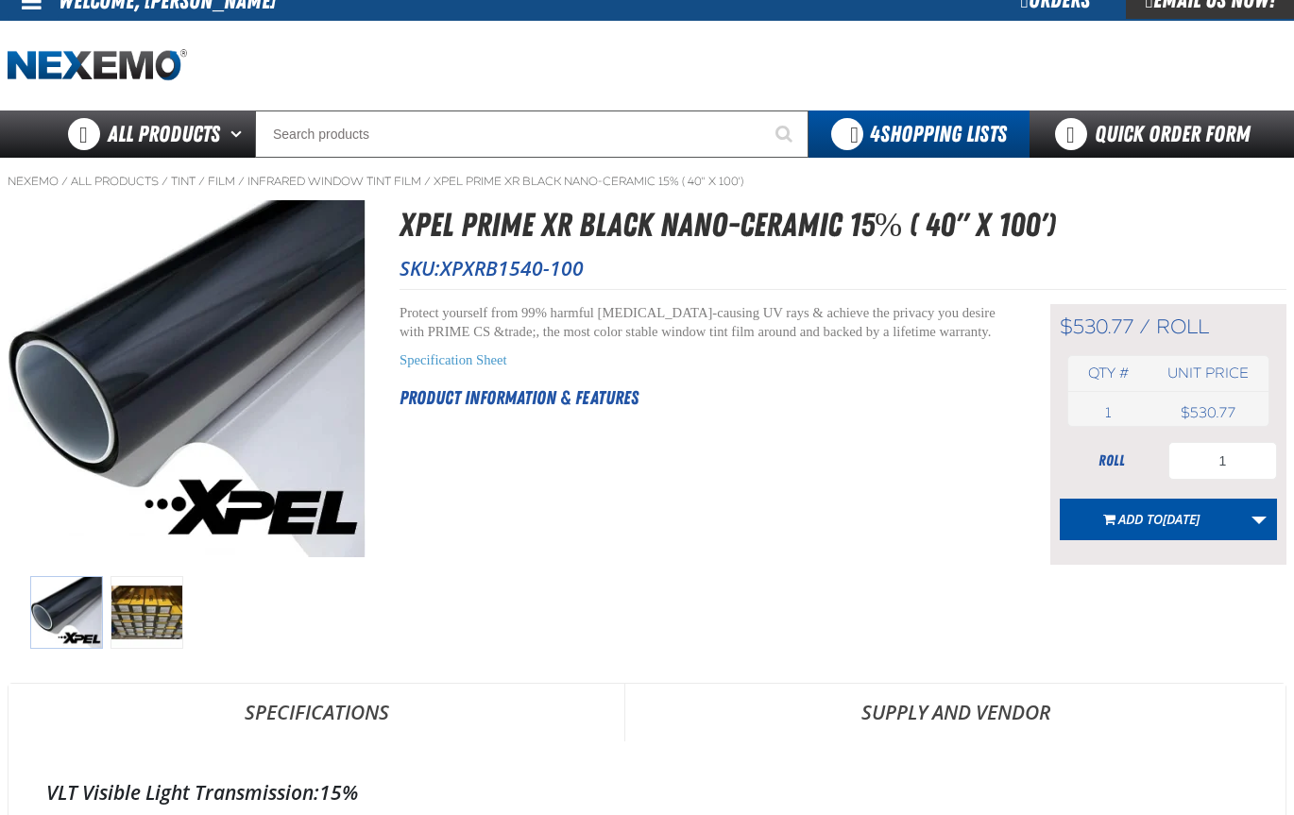
scroll to position [17, 0]
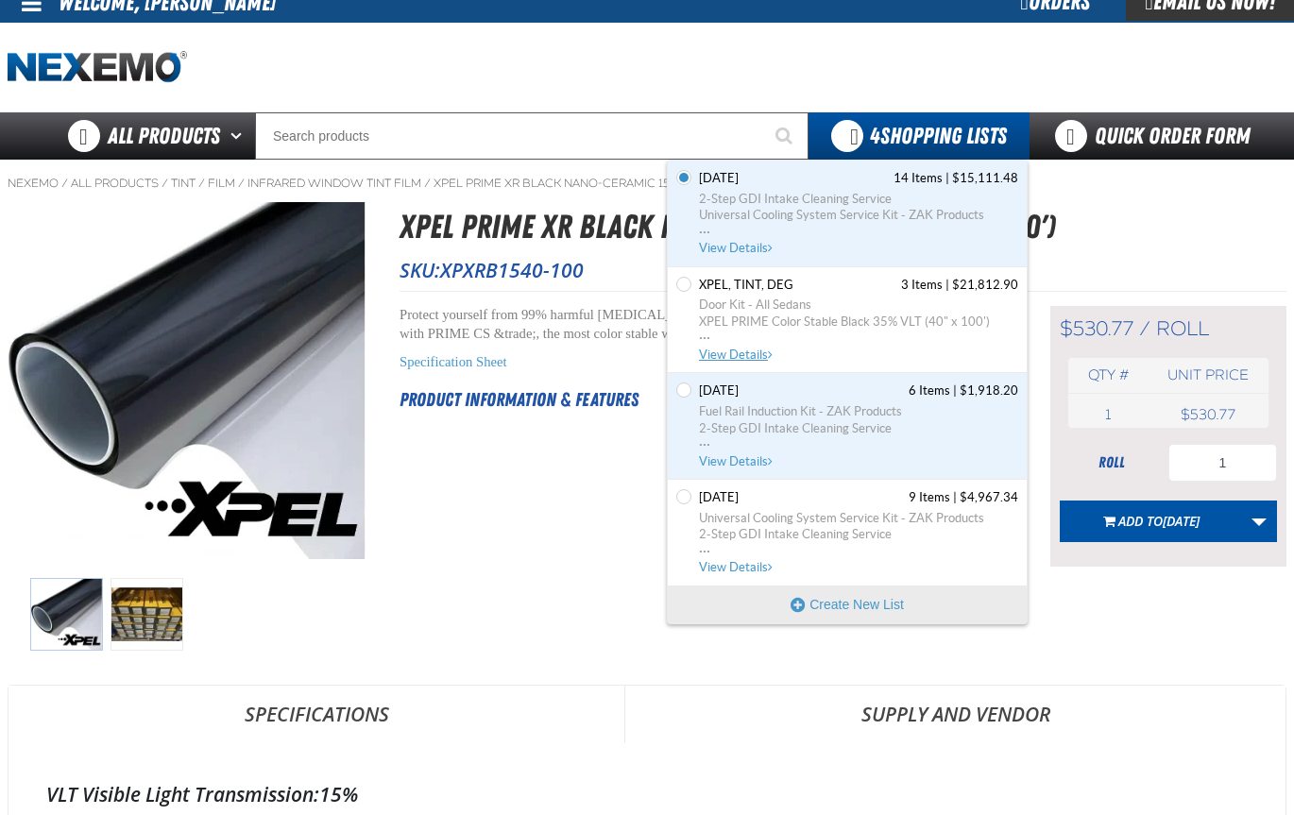
click at [738, 355] on span "View Details" at bounding box center [737, 354] width 76 height 14
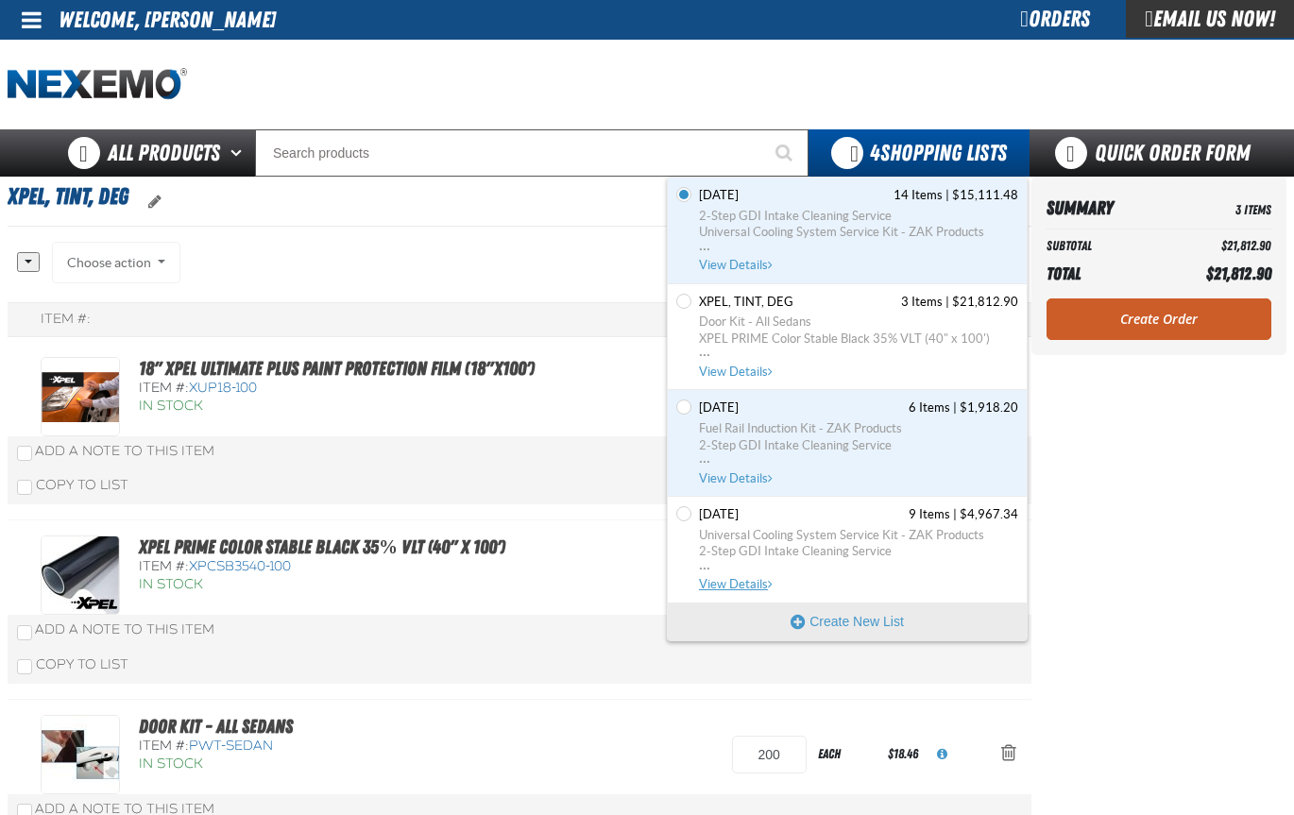
click at [729, 585] on span "View Details" at bounding box center [737, 584] width 76 height 14
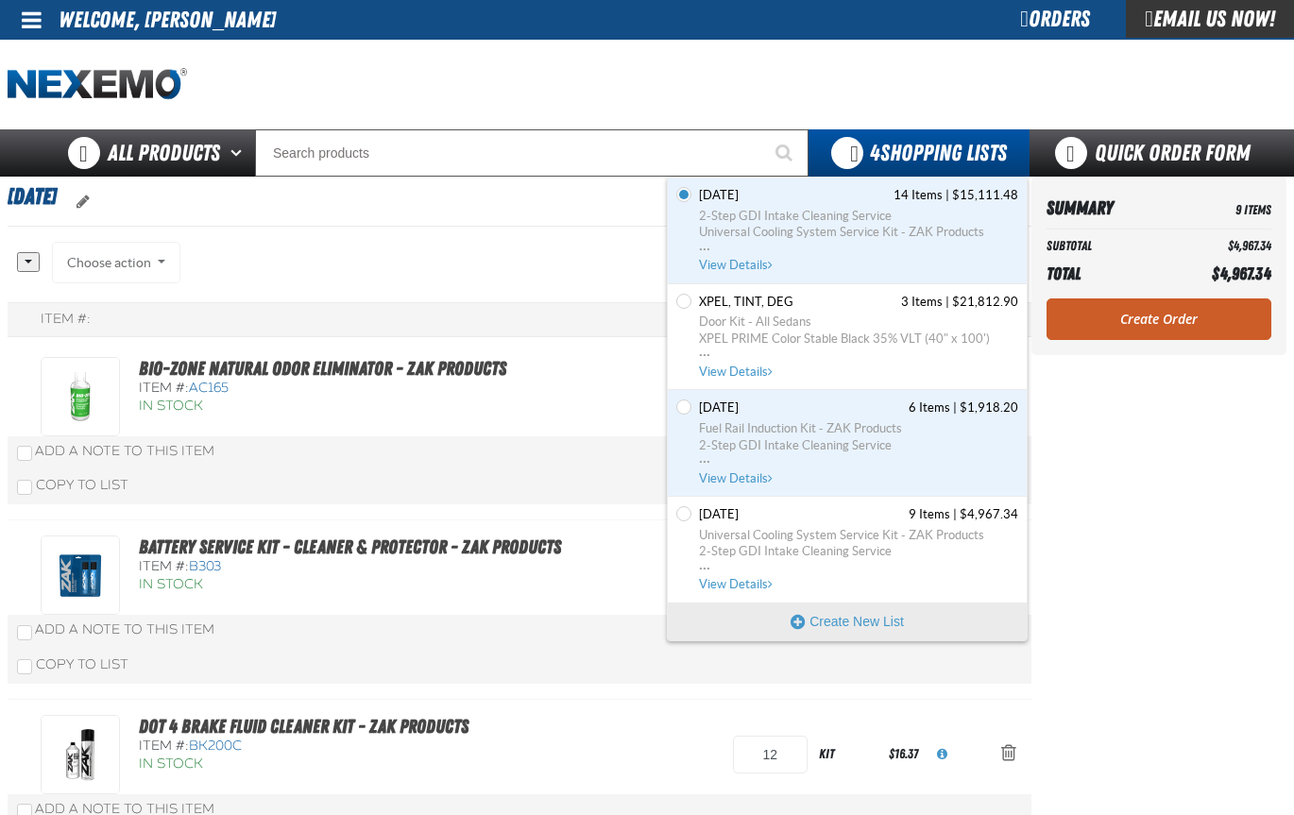
scroll to position [1, 0]
click at [746, 475] on span "View Details" at bounding box center [737, 477] width 76 height 14
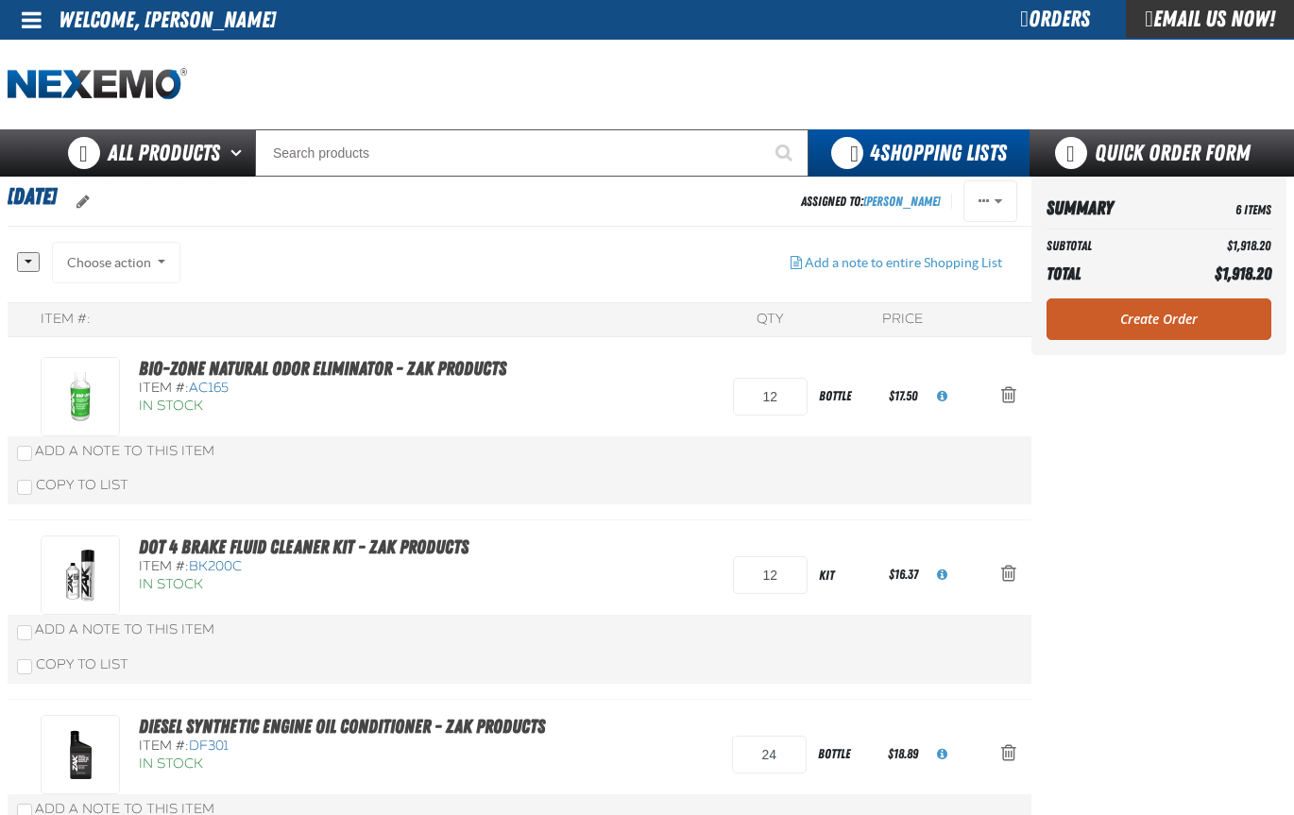
click at [1015, 22] on div "Orders" at bounding box center [1055, 19] width 142 height 38
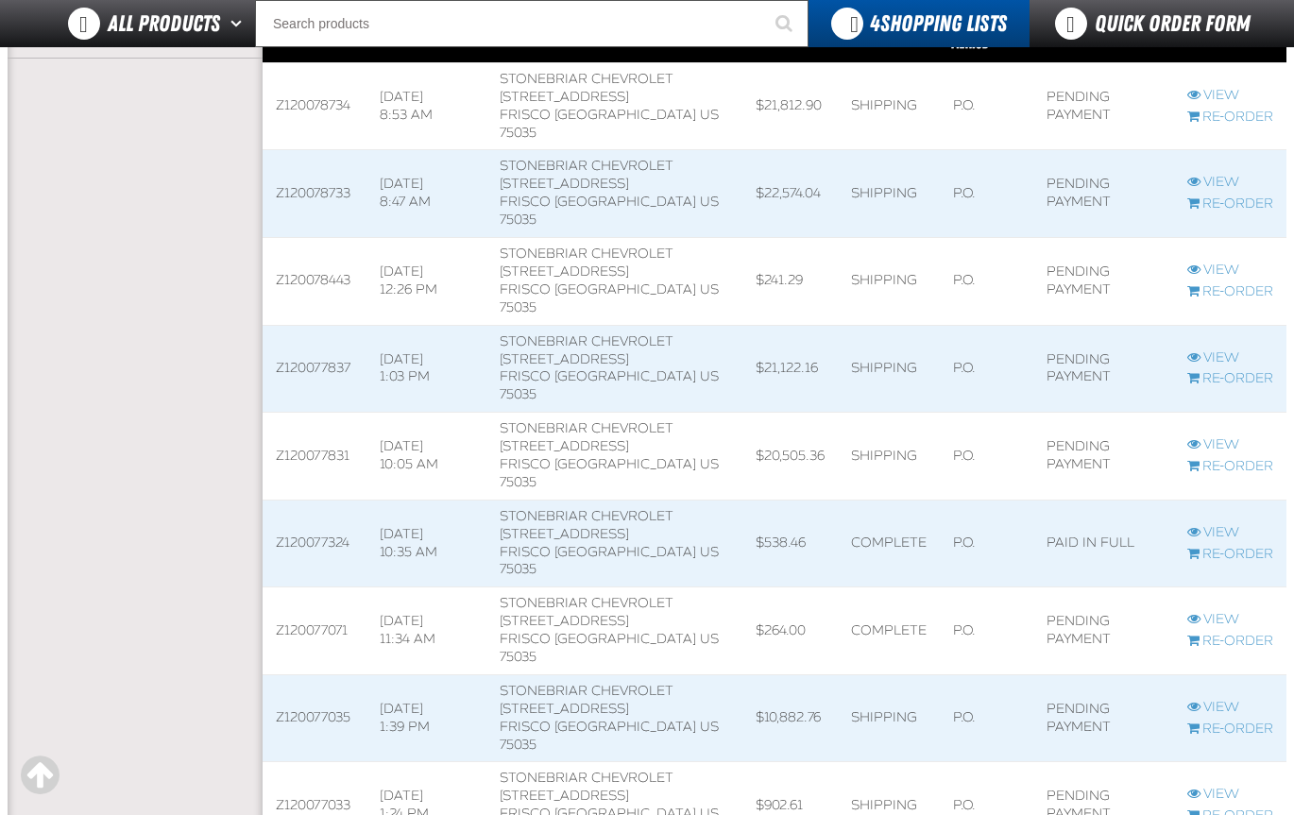
scroll to position [567, 0]
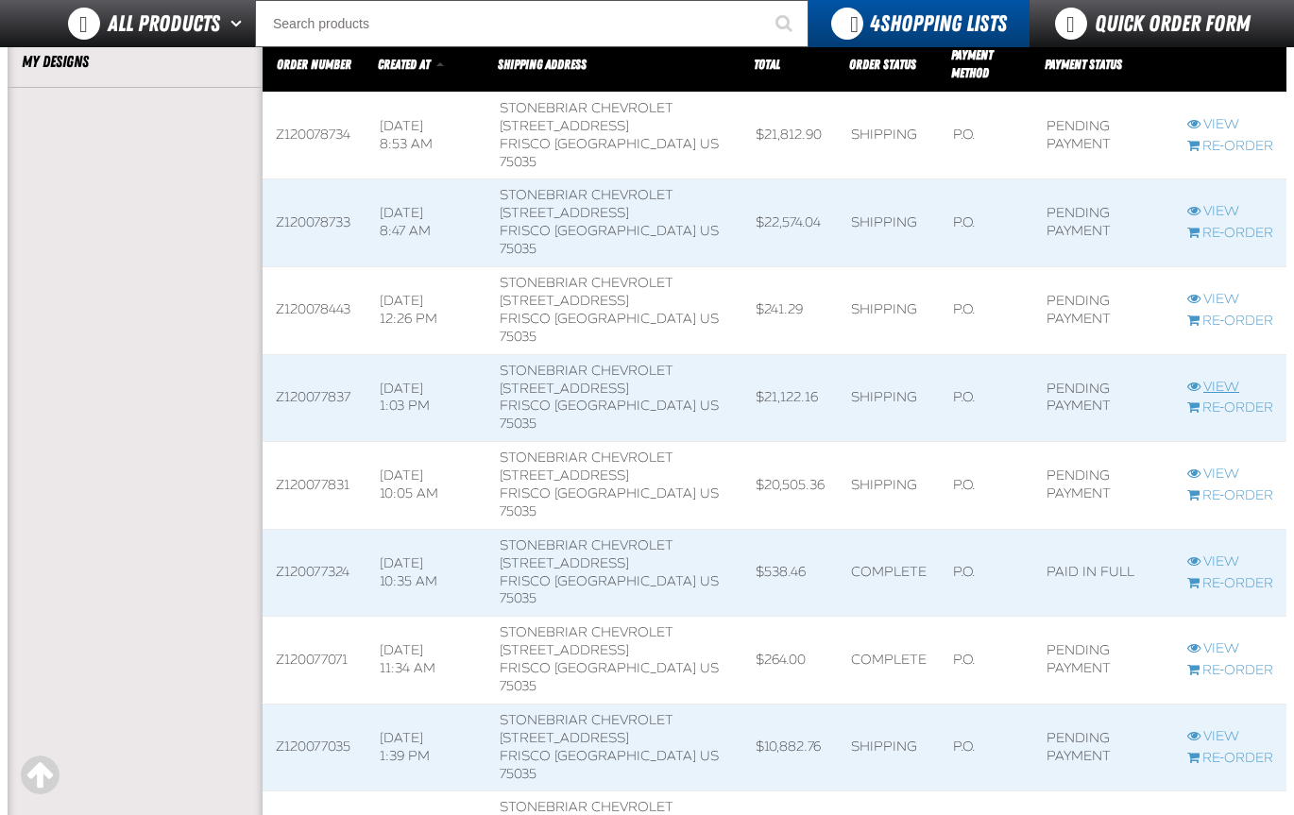
click at [1224, 383] on link "View" at bounding box center [1230, 388] width 86 height 18
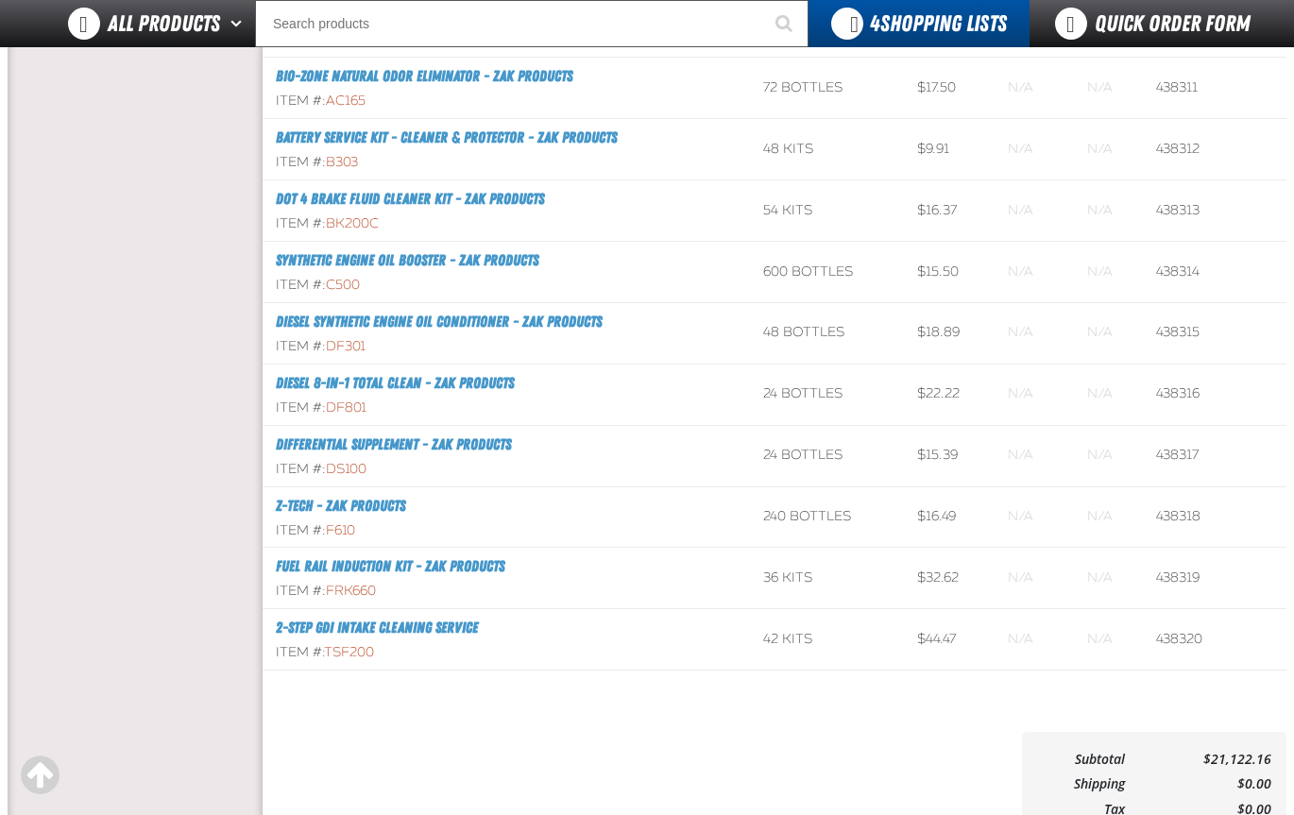
scroll to position [283, 0]
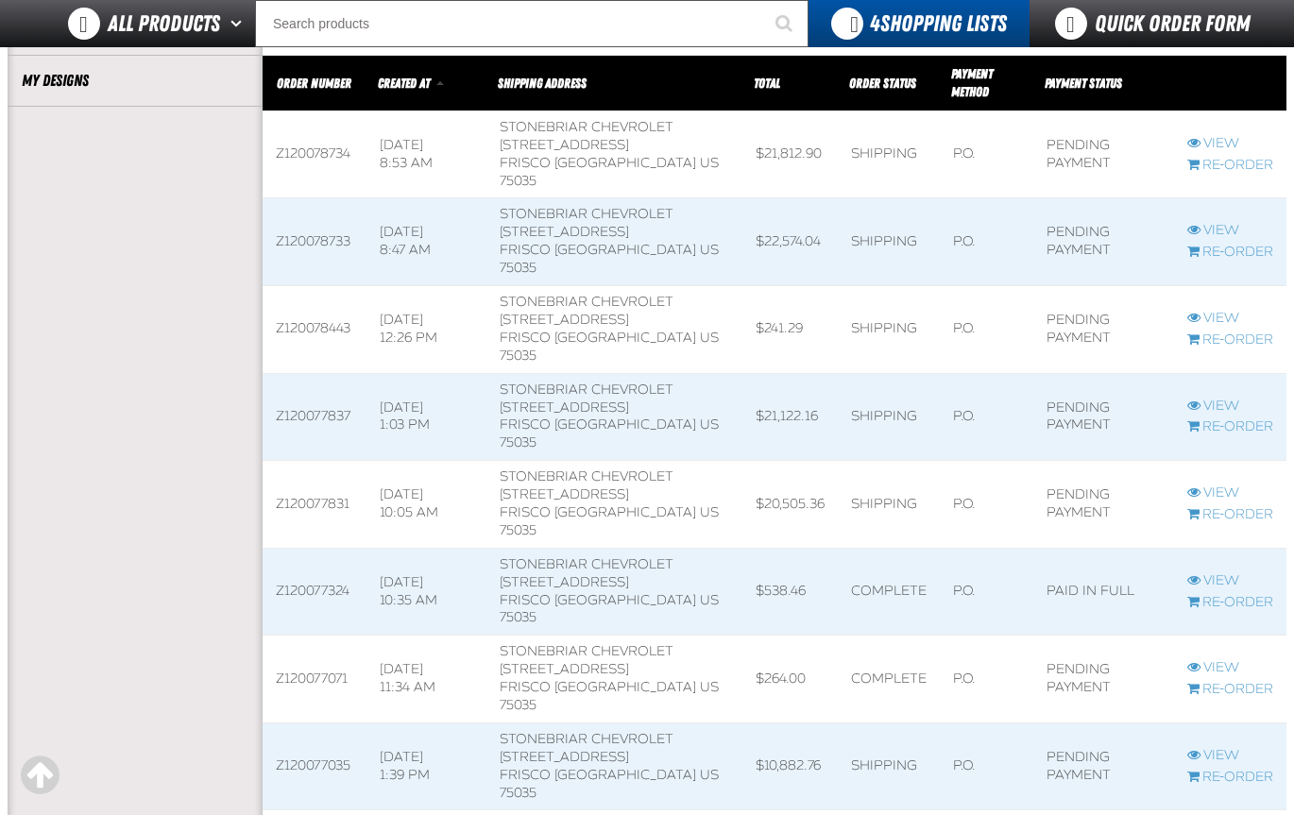
scroll to position [569, 0]
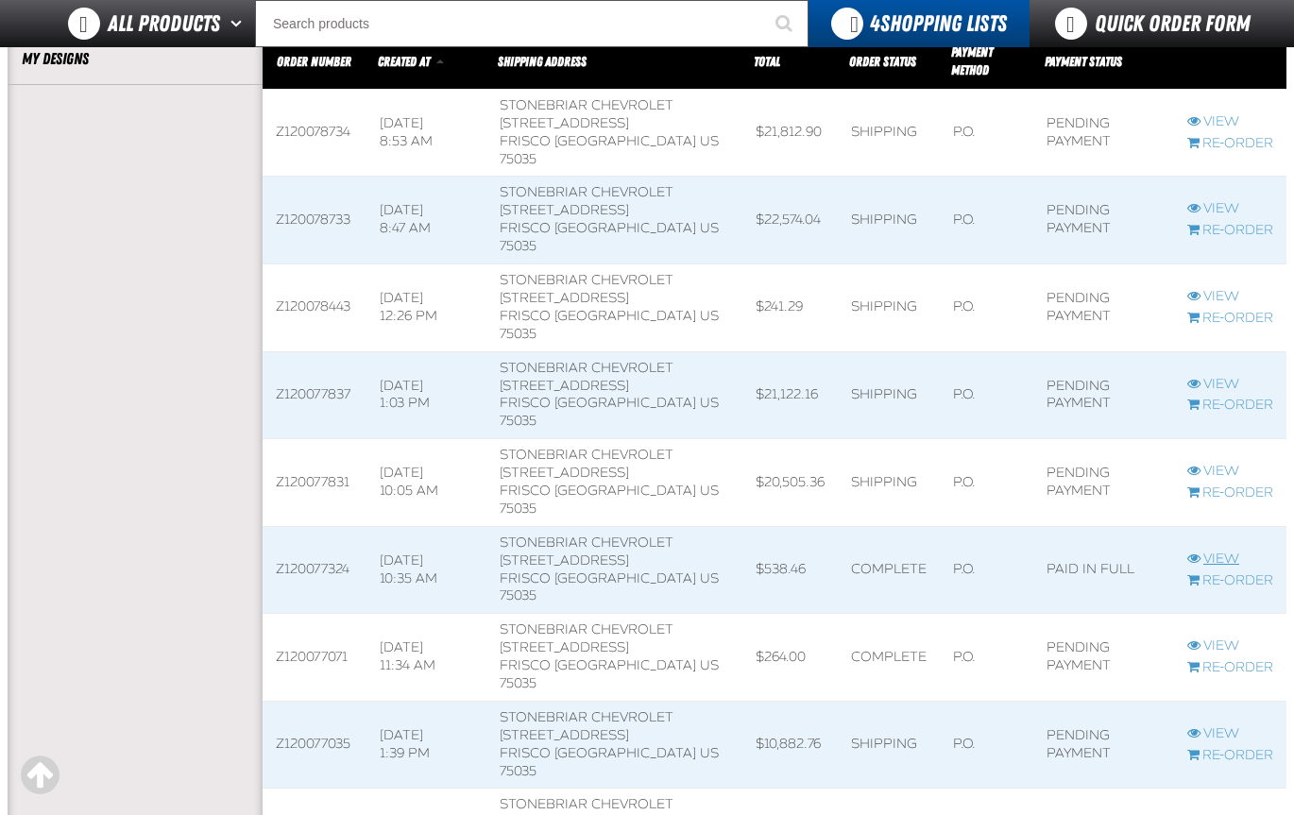
click at [1224, 558] on link "View" at bounding box center [1230, 560] width 86 height 18
